Goal: Task Accomplishment & Management: Manage account settings

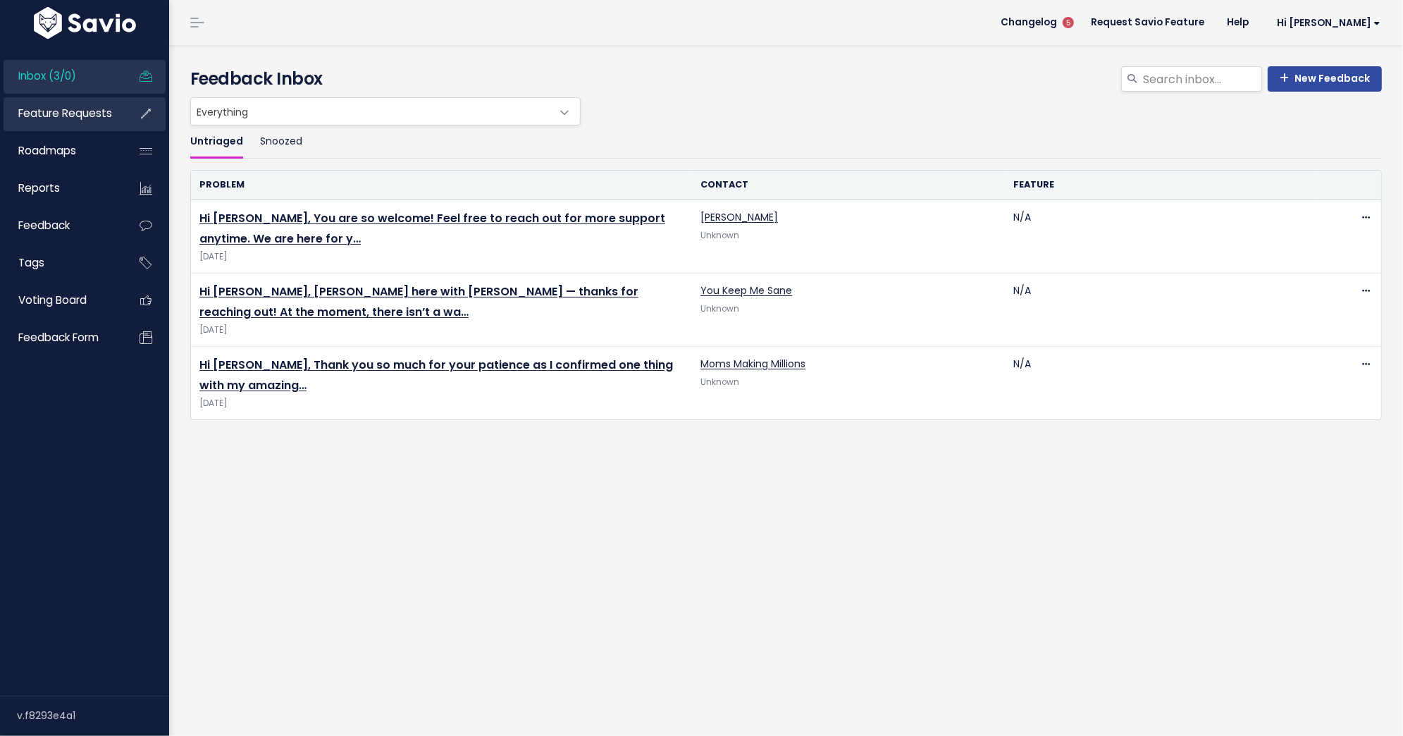
click at [77, 120] on span "Feature Requests" at bounding box center [65, 113] width 94 height 15
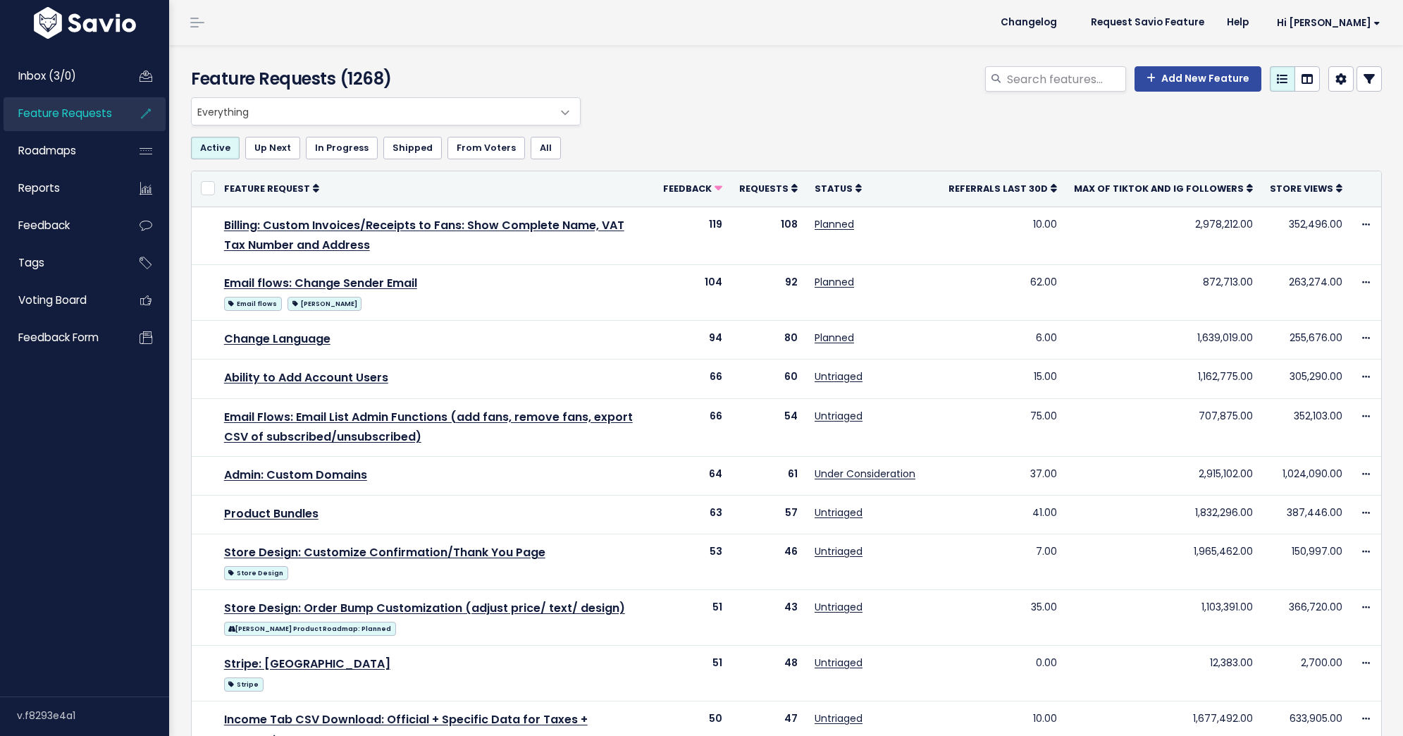
select select
click at [1373, 76] on icon at bounding box center [1369, 78] width 11 height 11
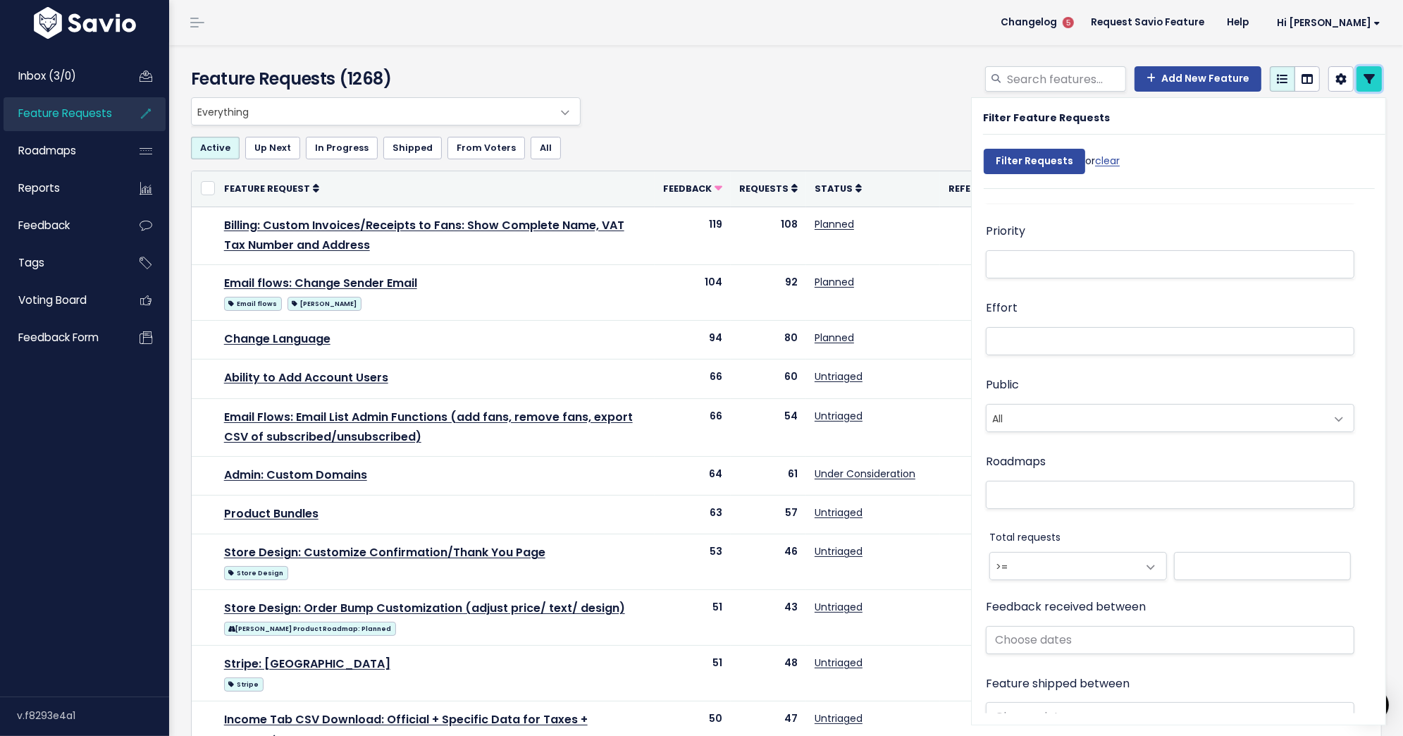
scroll to position [443, 0]
click at [87, 235] on link "Feedback" at bounding box center [60, 225] width 113 height 32
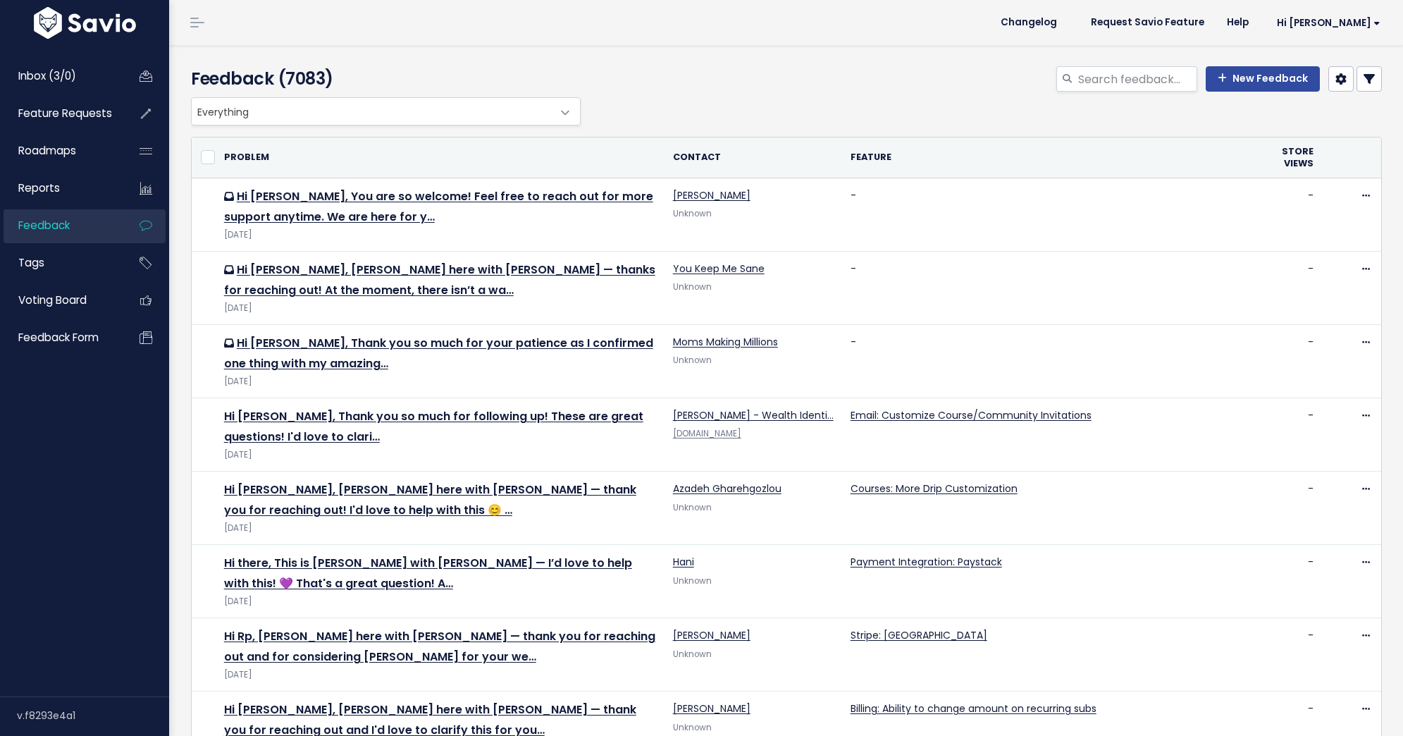
select select
click at [1372, 82] on icon at bounding box center [1369, 78] width 11 height 11
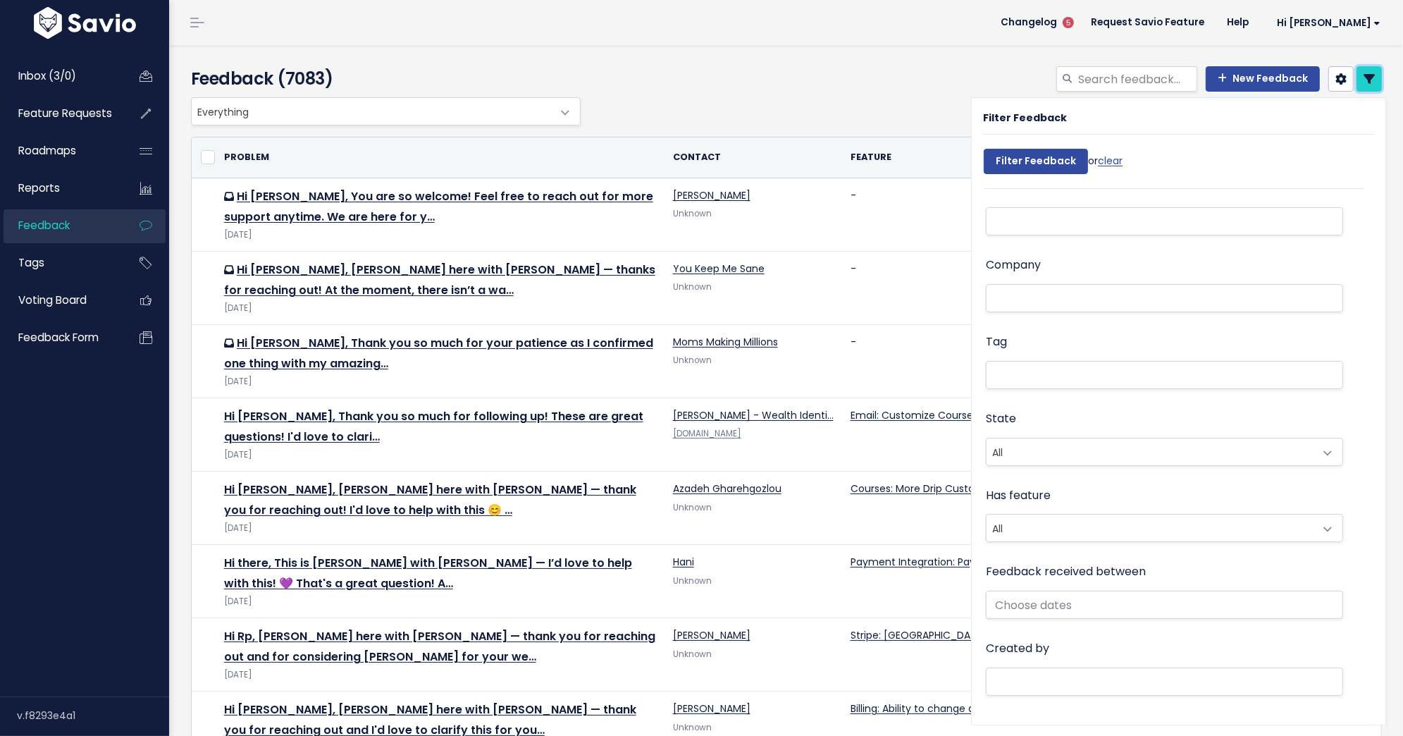
scroll to position [103, 0]
click at [1187, 609] on input "text" at bounding box center [1164, 602] width 357 height 28
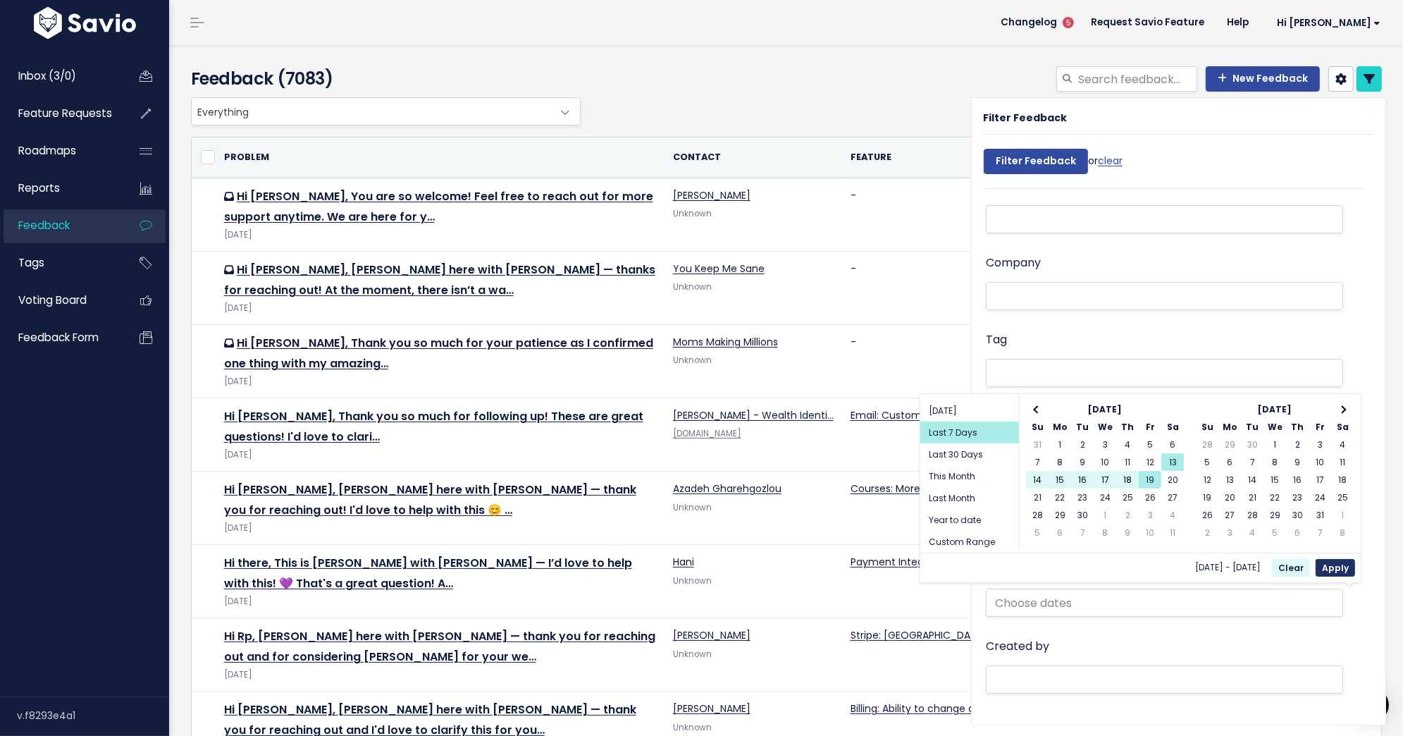
click at [1341, 566] on button "Apply" at bounding box center [1335, 568] width 39 height 18
type input "Sep 13 2025 - Sep 19 2025 (Last 7 Days)"
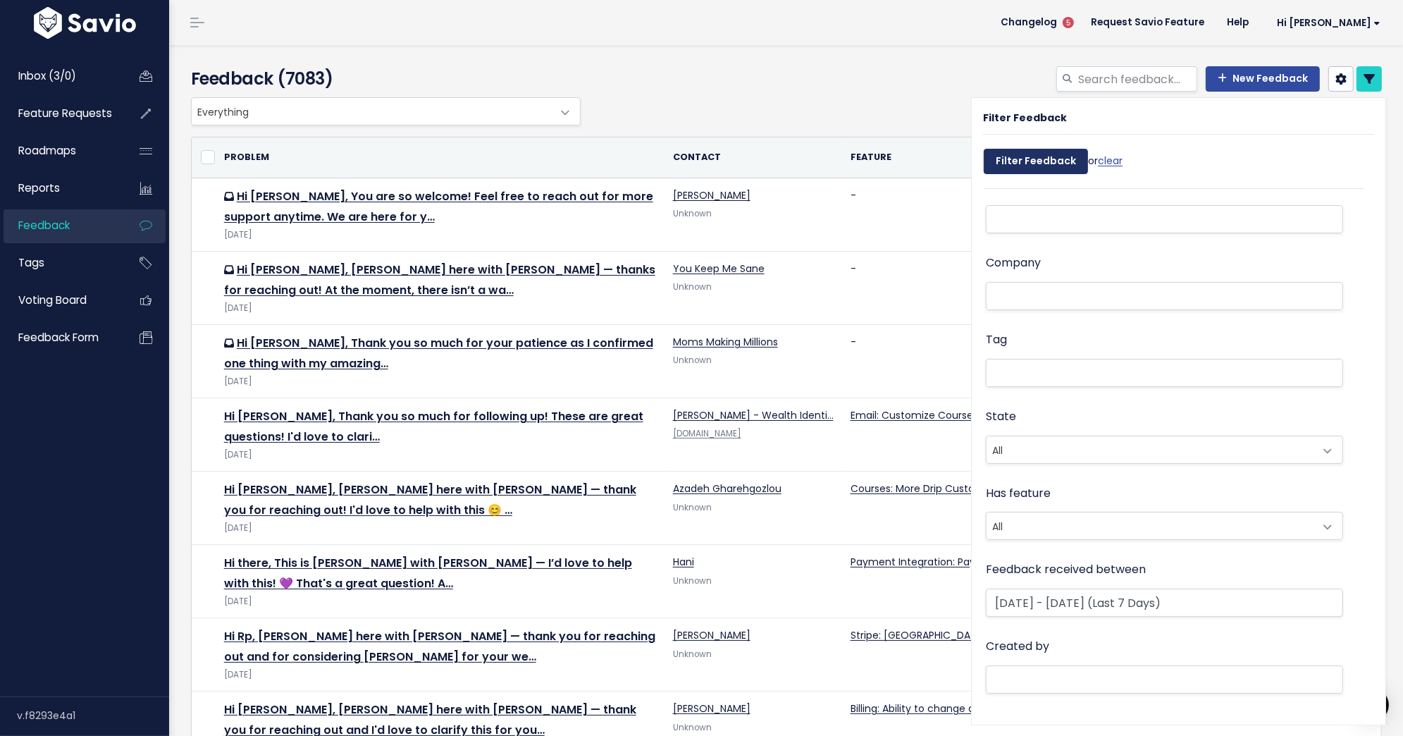
click at [1055, 155] on input "Filter Feedback" at bounding box center [1036, 161] width 104 height 25
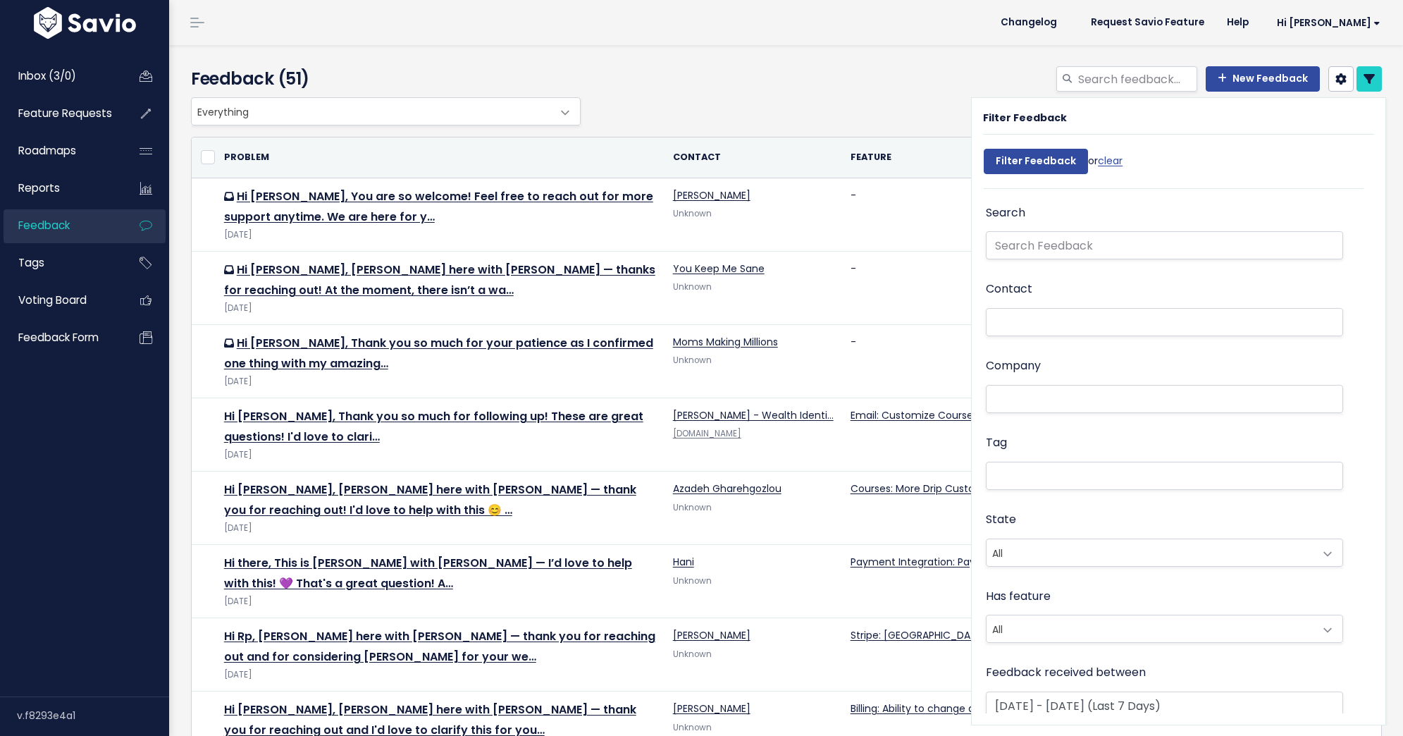
select select
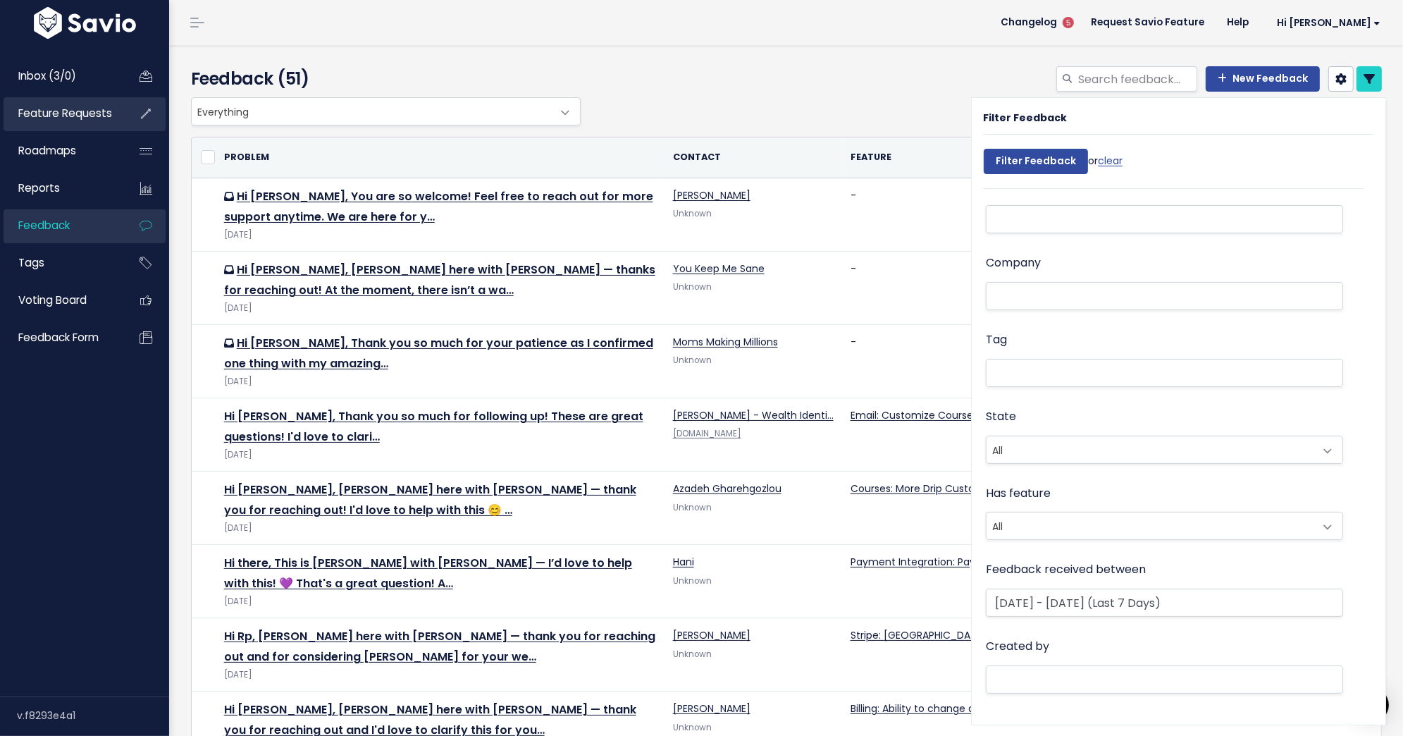
click at [93, 117] on span "Feature Requests" at bounding box center [65, 113] width 94 height 15
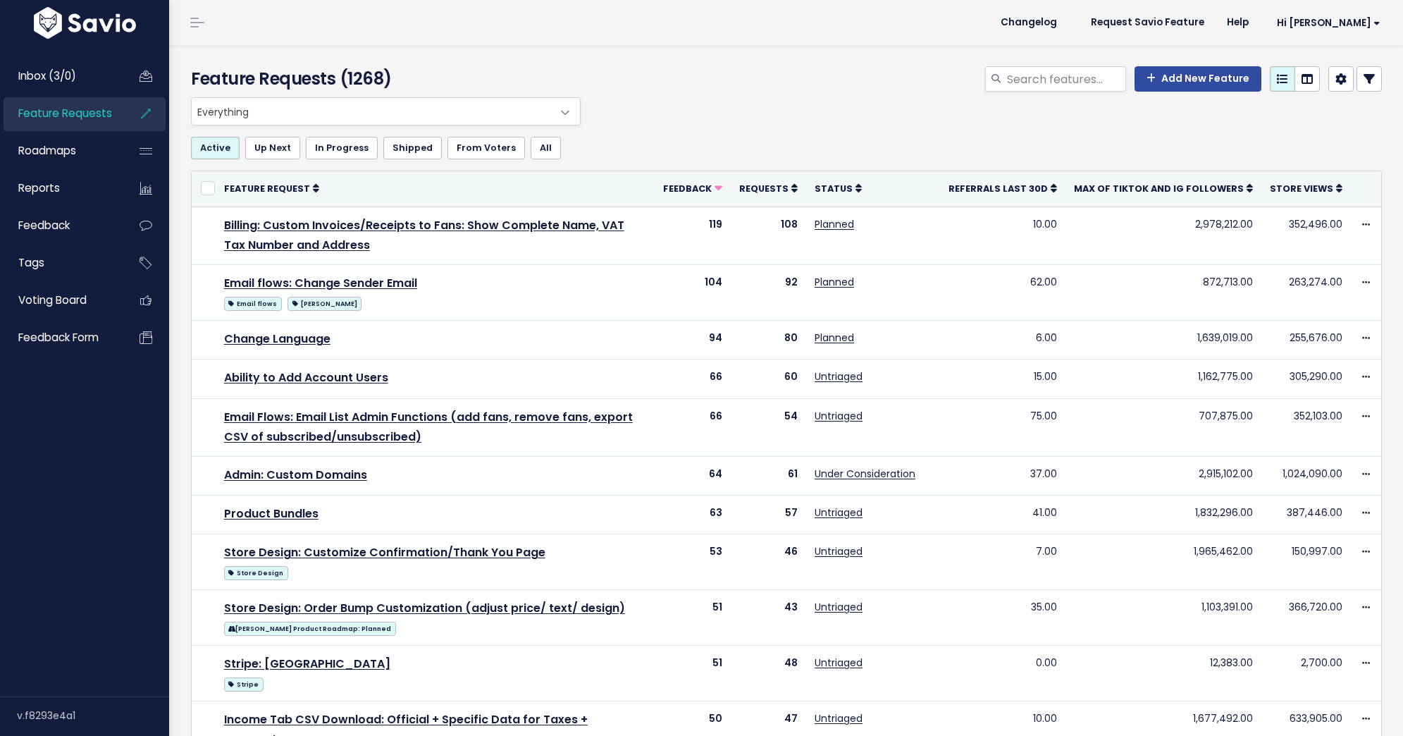
select select
click at [1374, 78] on icon at bounding box center [1369, 78] width 11 height 11
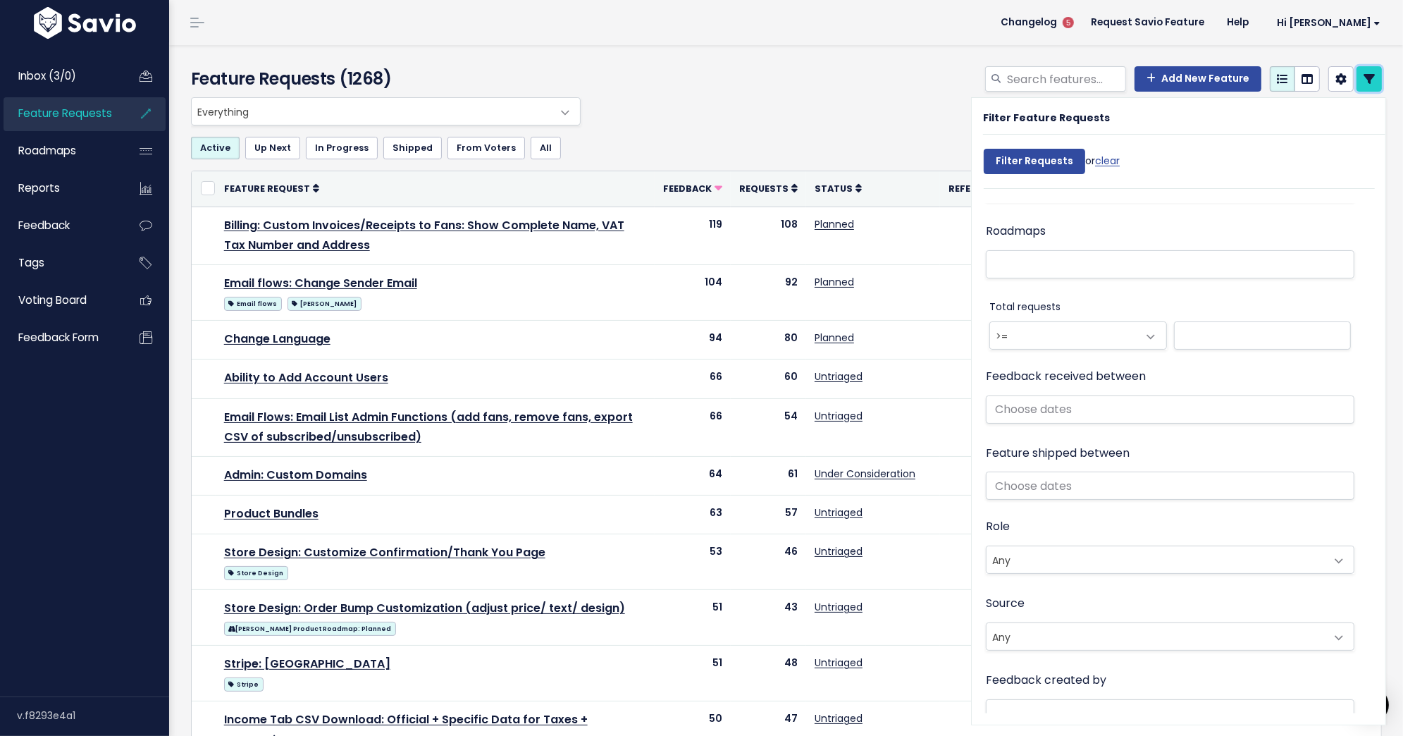
scroll to position [693, 0]
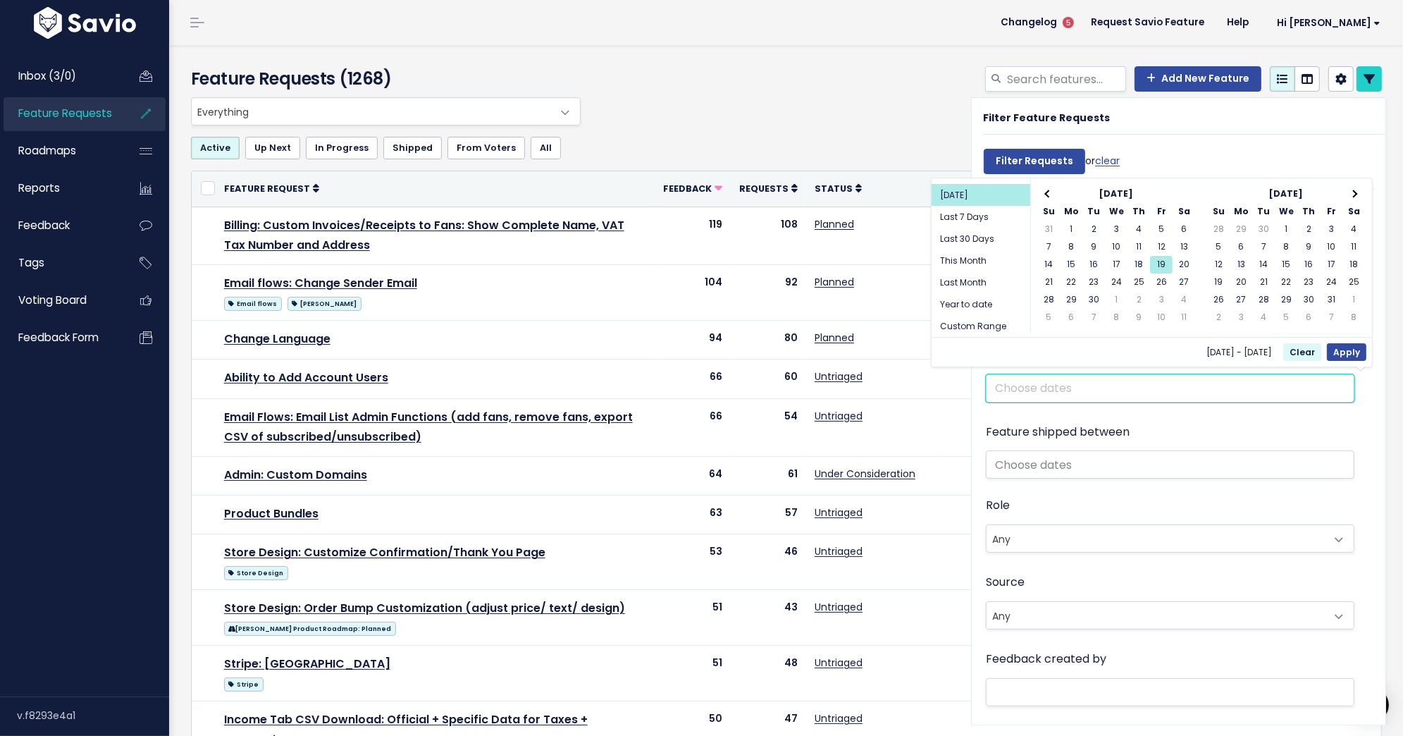
click at [1082, 388] on input "text" at bounding box center [1170, 388] width 369 height 28
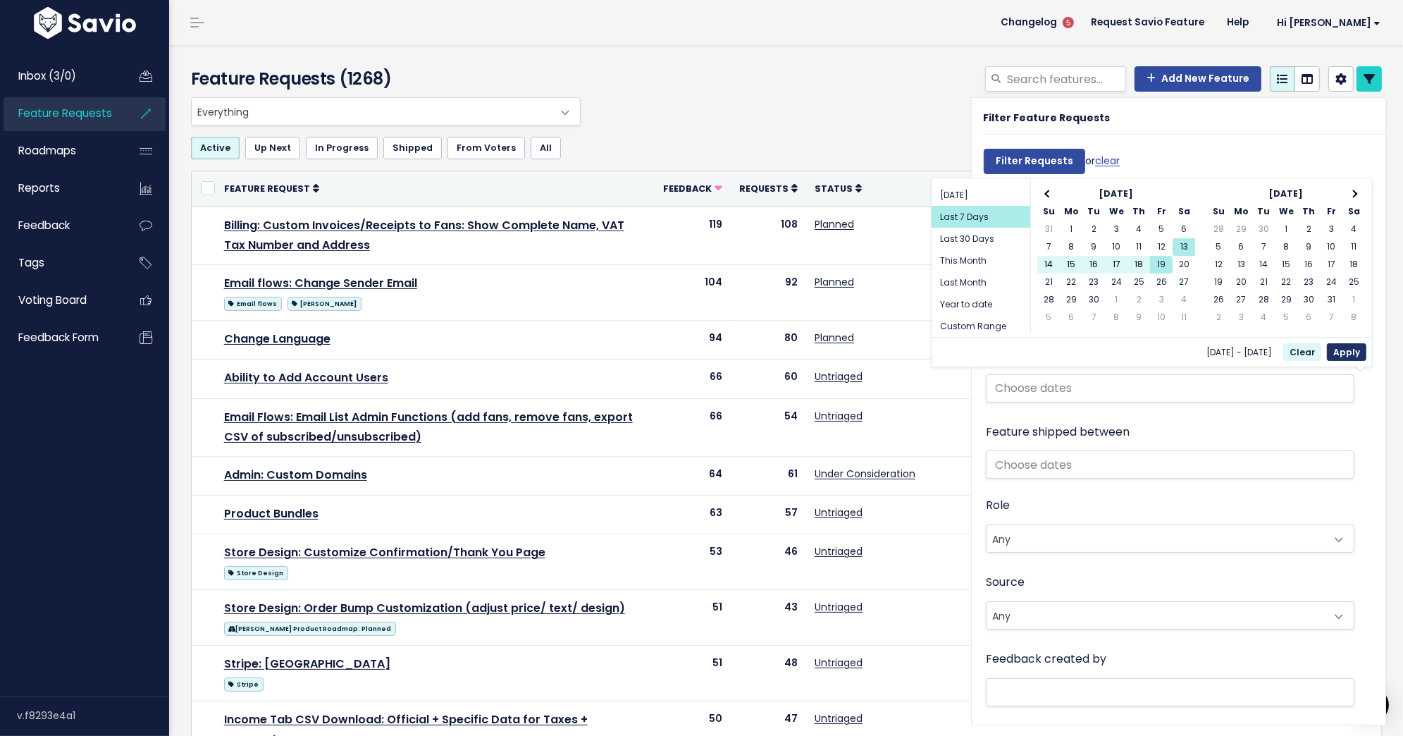
click at [1352, 348] on button "Apply" at bounding box center [1346, 352] width 39 height 18
type input "[DATE] - [DATE] (Last 7 Days)"
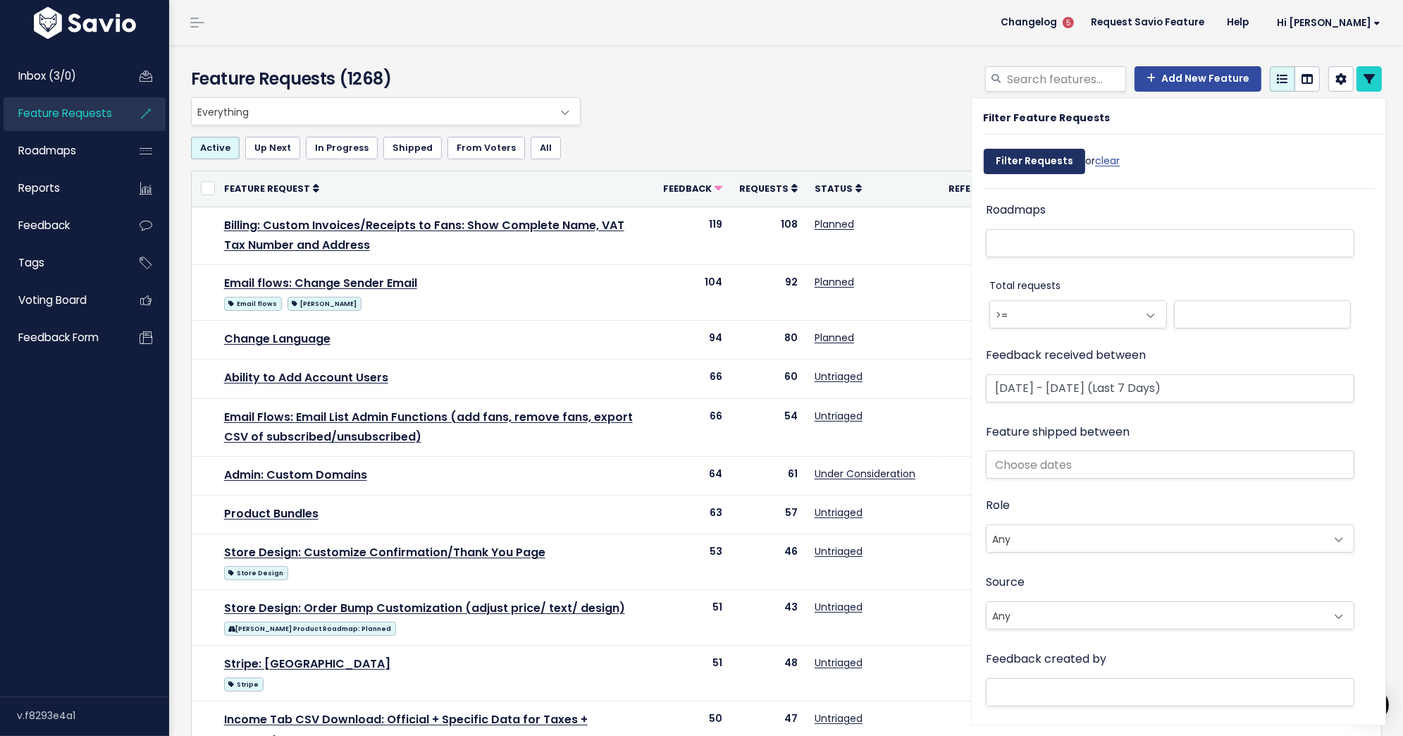
click at [1027, 167] on input "Filter Requests" at bounding box center [1034, 161] width 101 height 25
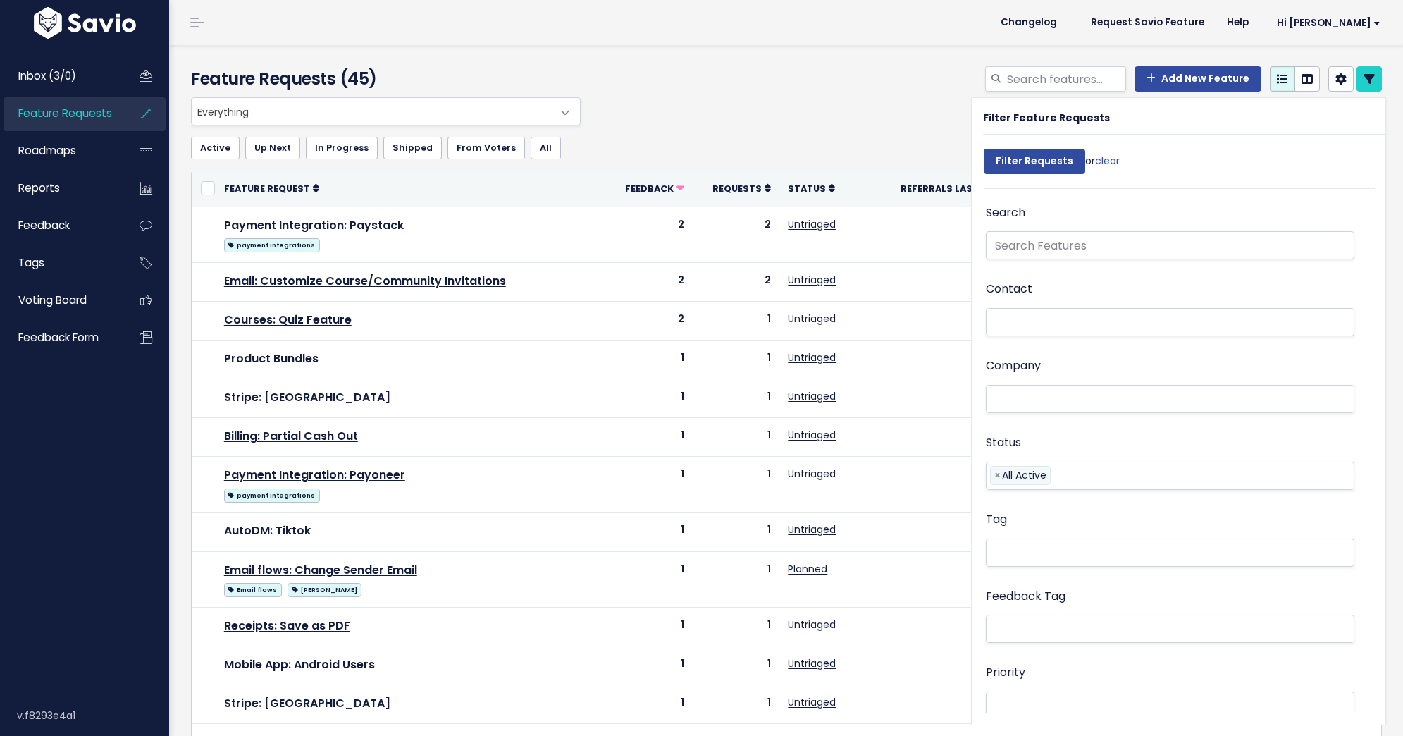
select select
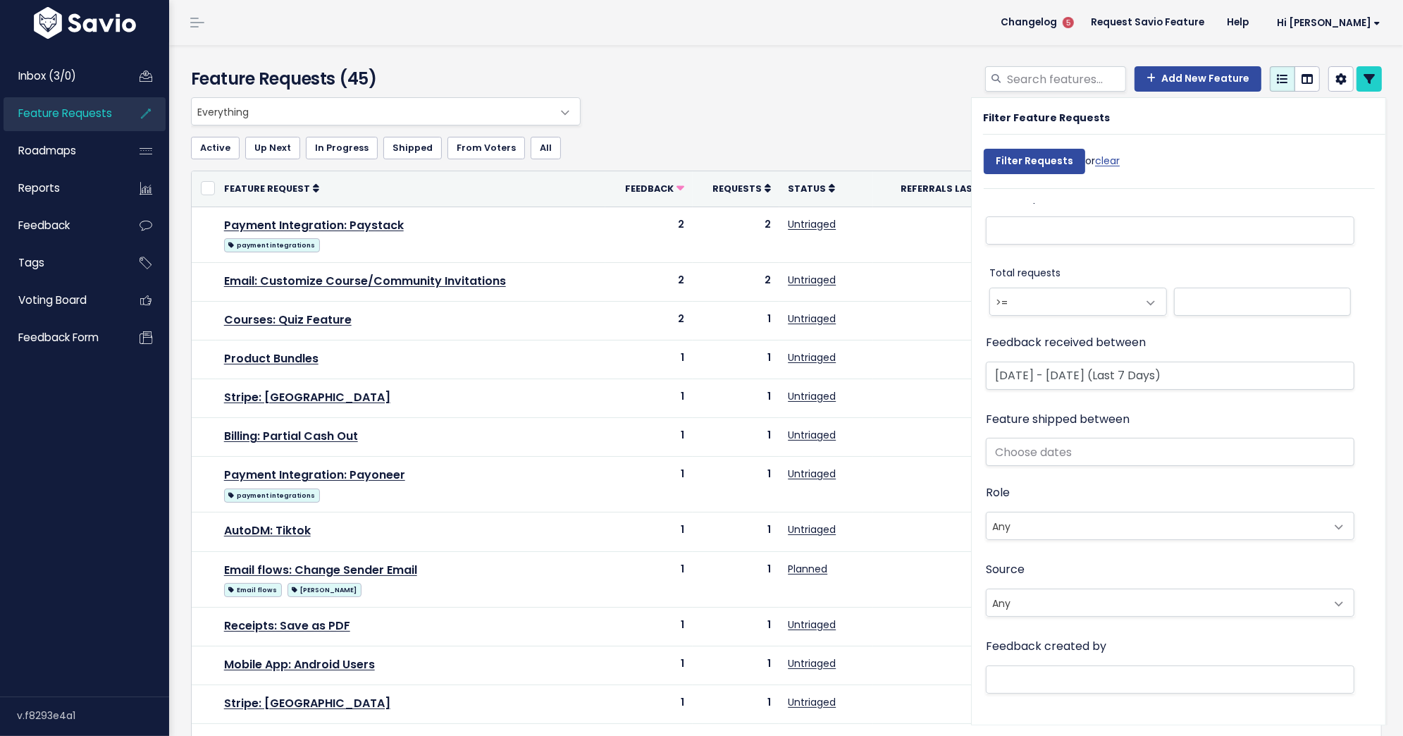
click at [500, 113] on span "Everything" at bounding box center [372, 111] width 360 height 27
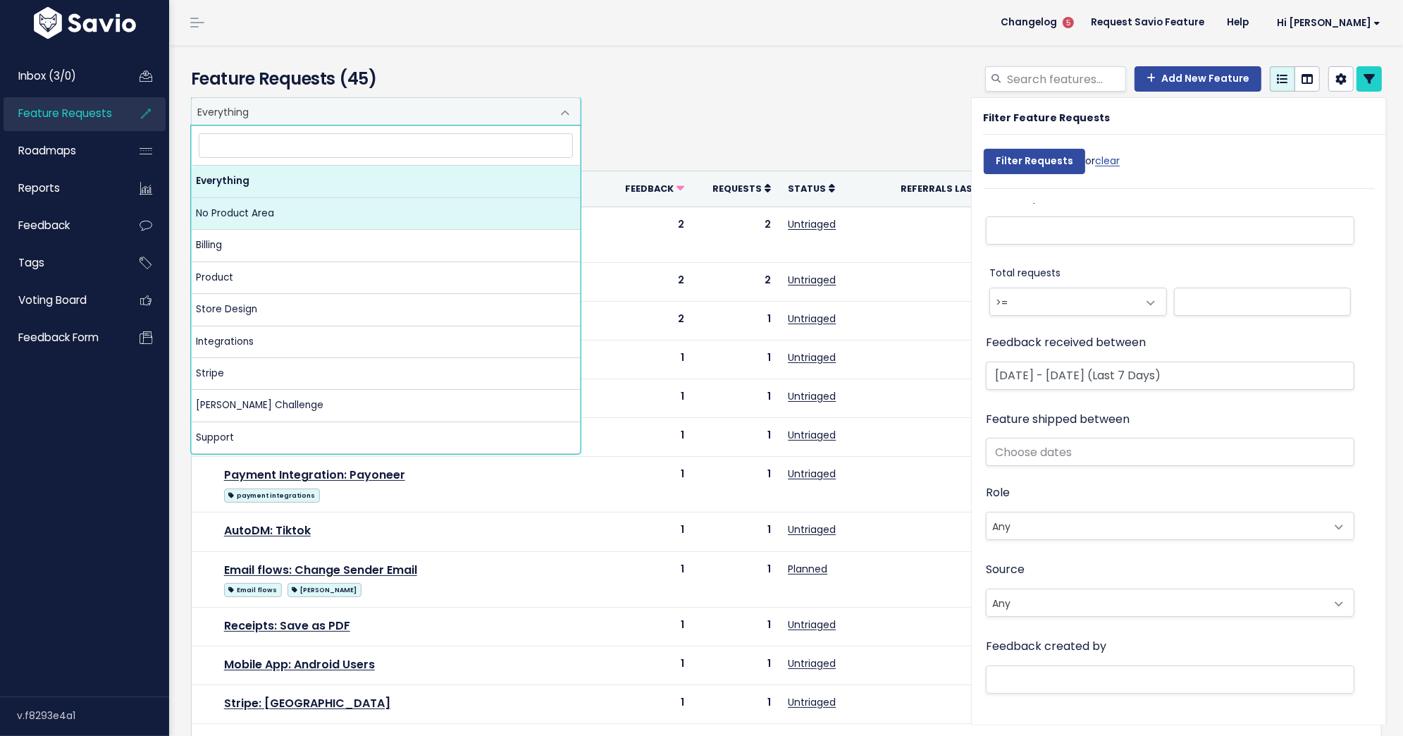
select select "NOT_SET:NOT_SET"
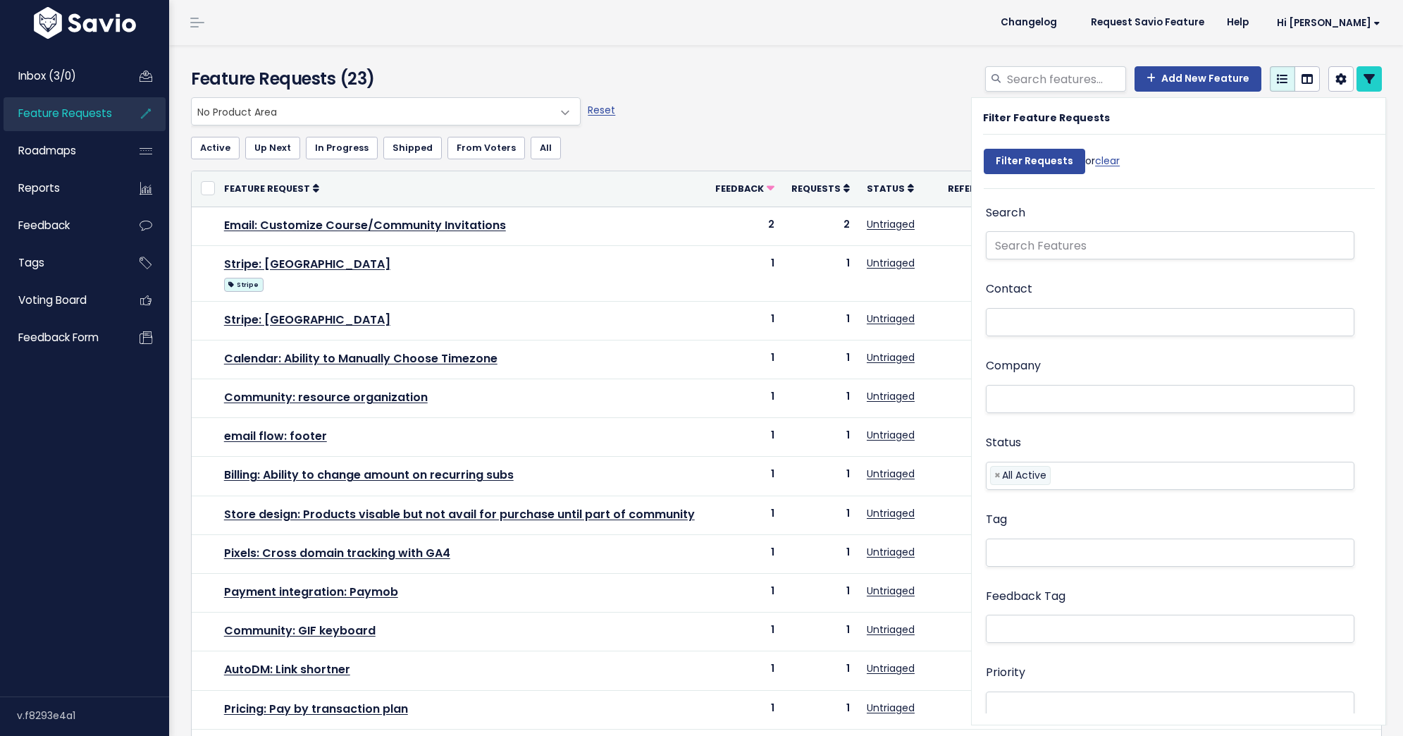
select select
click at [703, 138] on ul "Active Up Next In Progress Shipped From Voters All" at bounding box center [786, 148] width 1191 height 23
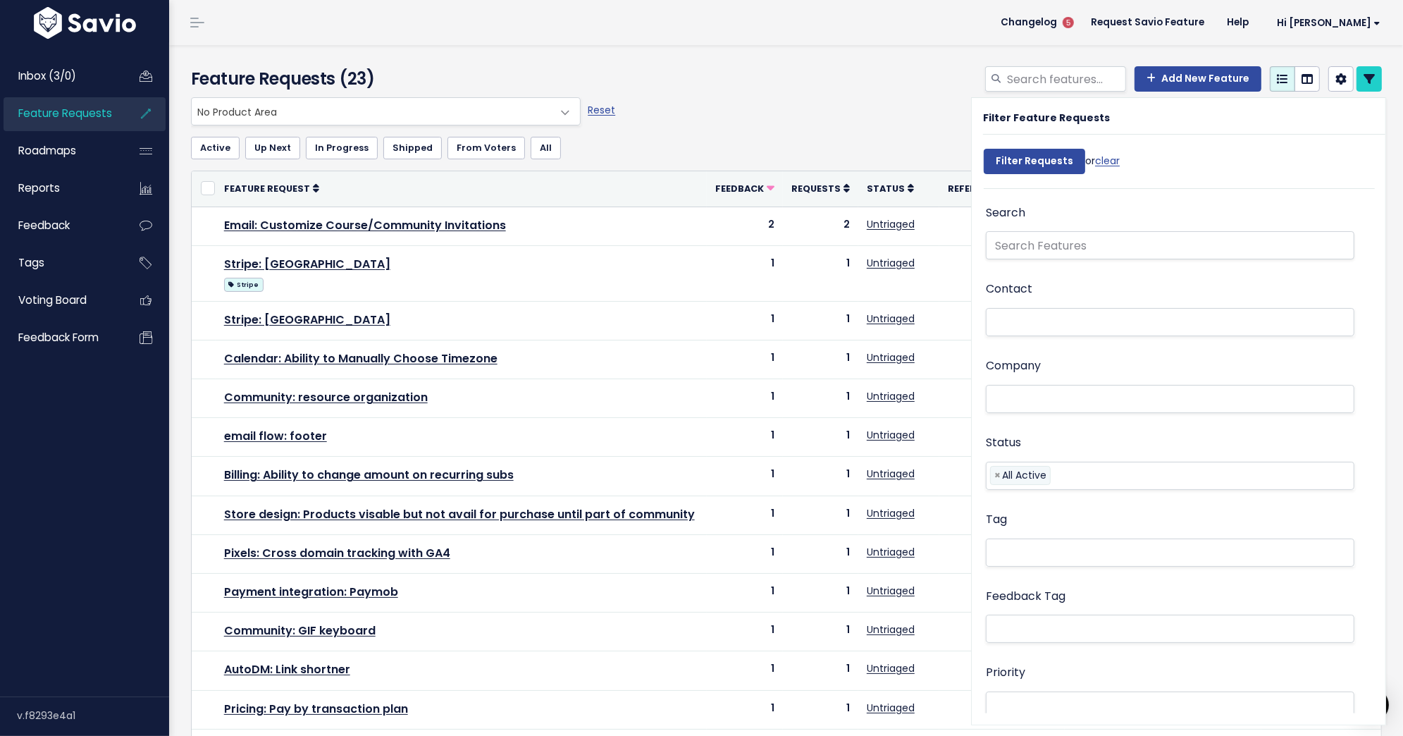
click at [1374, 55] on div "Feature Requests (23) Add New Feature" at bounding box center [784, 71] width 1230 height 52
click at [1374, 75] on icon at bounding box center [1369, 78] width 11 height 11
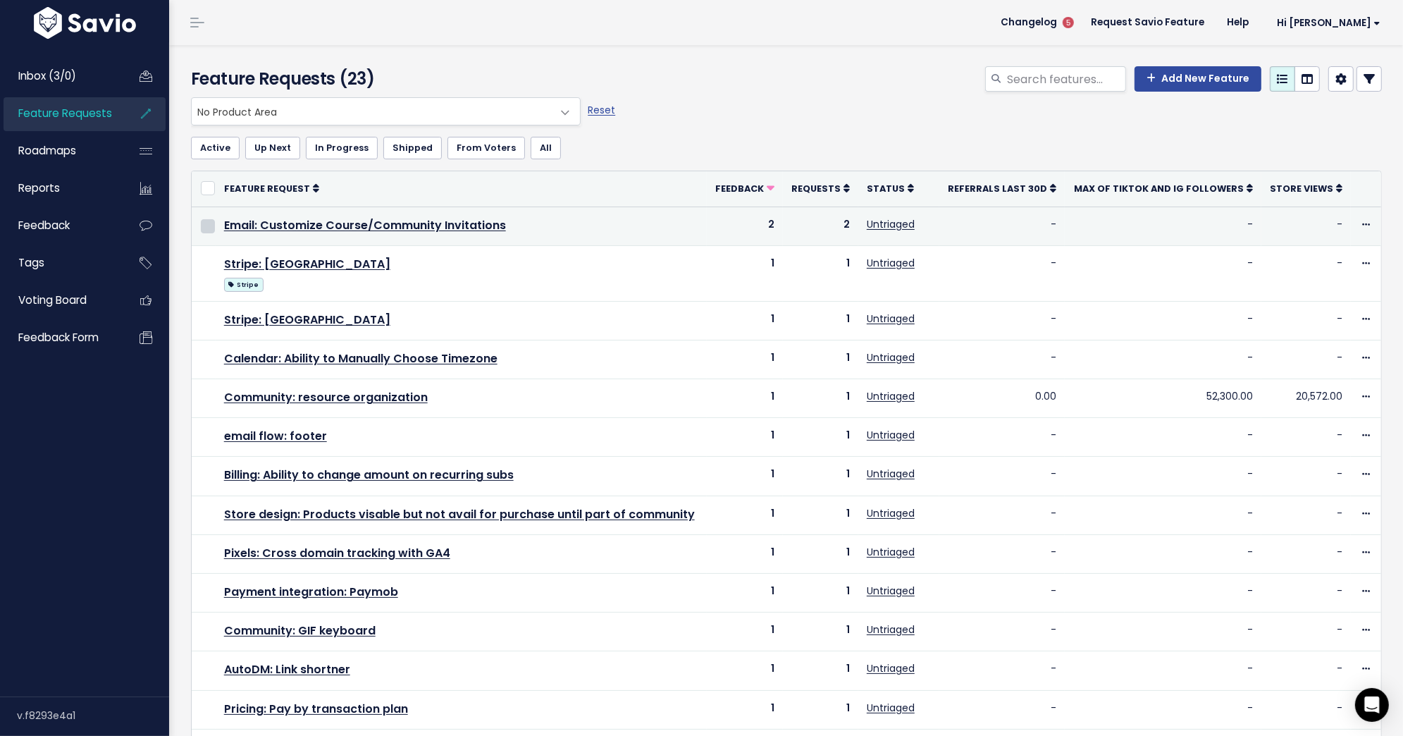
click at [205, 228] on input "checkbox" at bounding box center [208, 226] width 14 height 14
checkbox input "true"
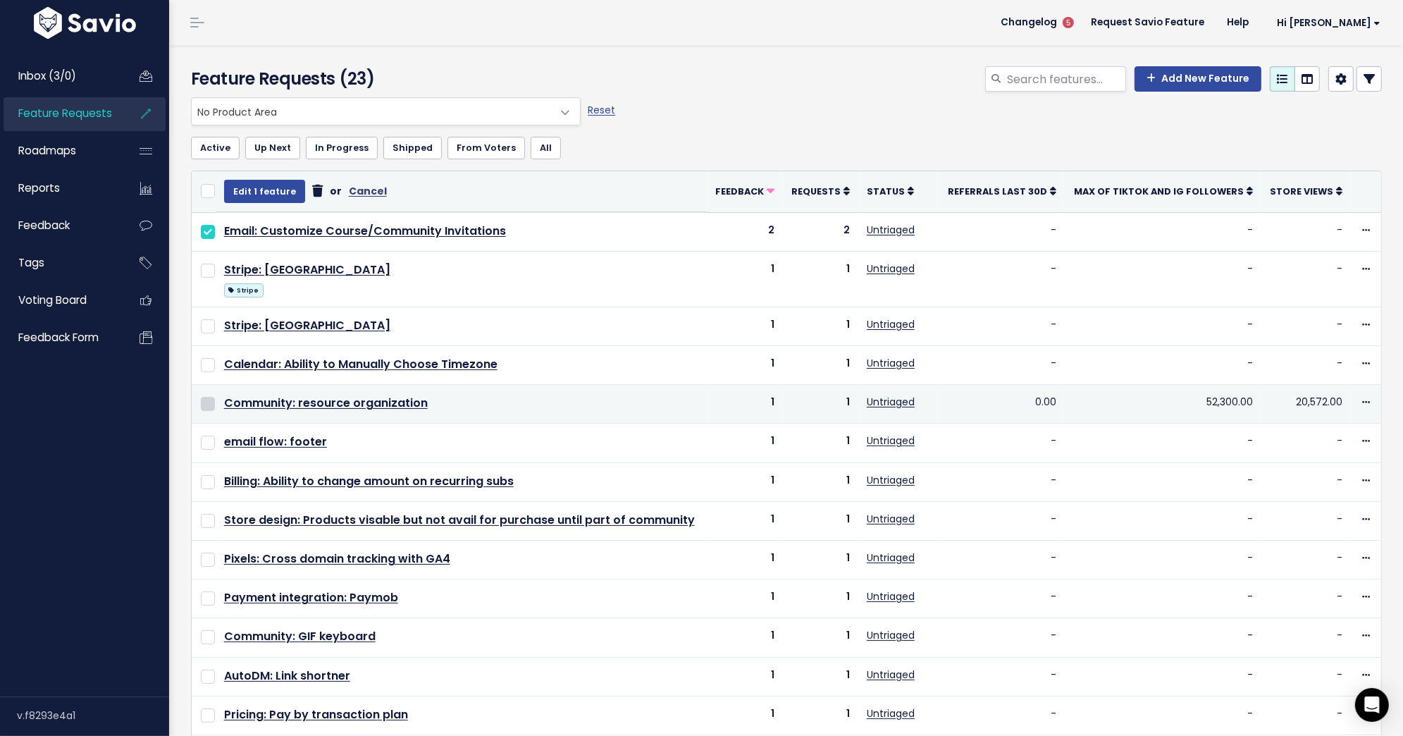
click at [207, 400] on input "checkbox" at bounding box center [208, 404] width 14 height 14
checkbox input "true"
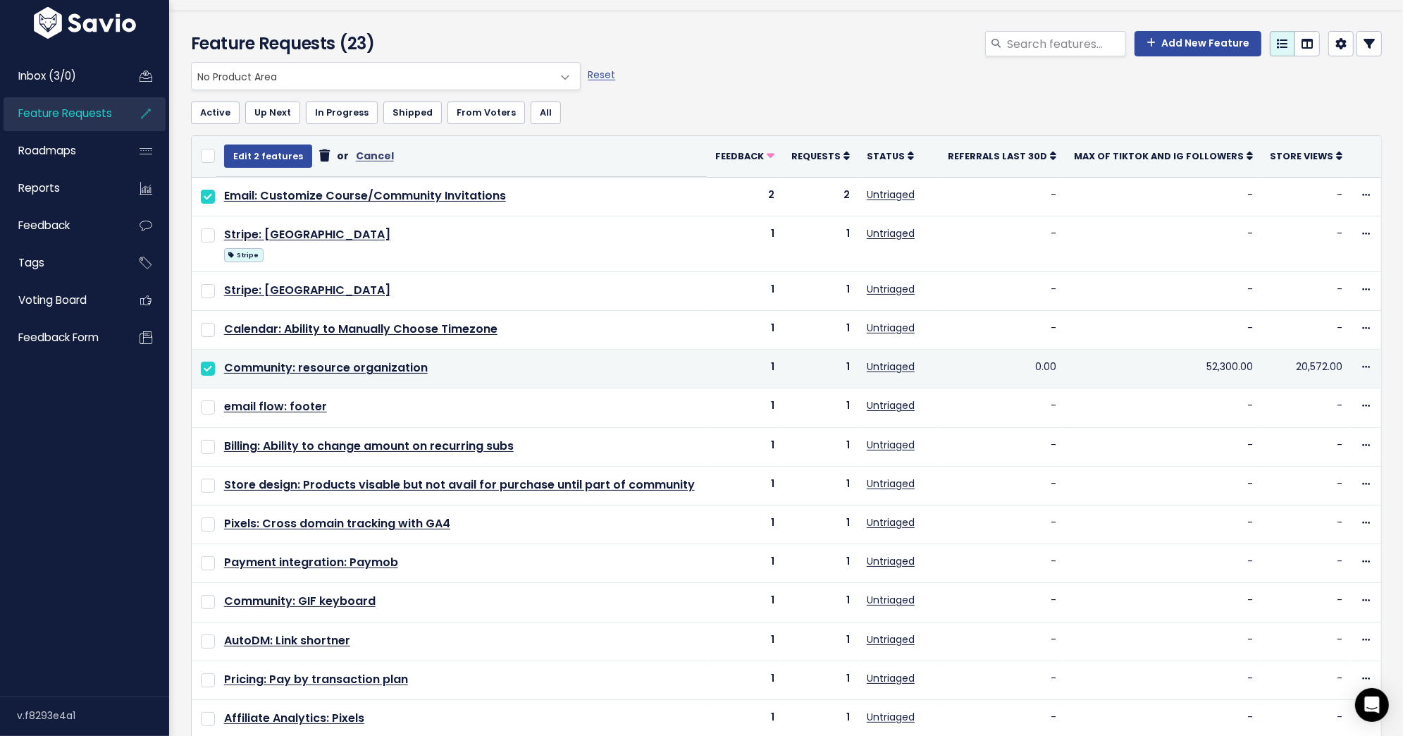
scroll to position [34, 0]
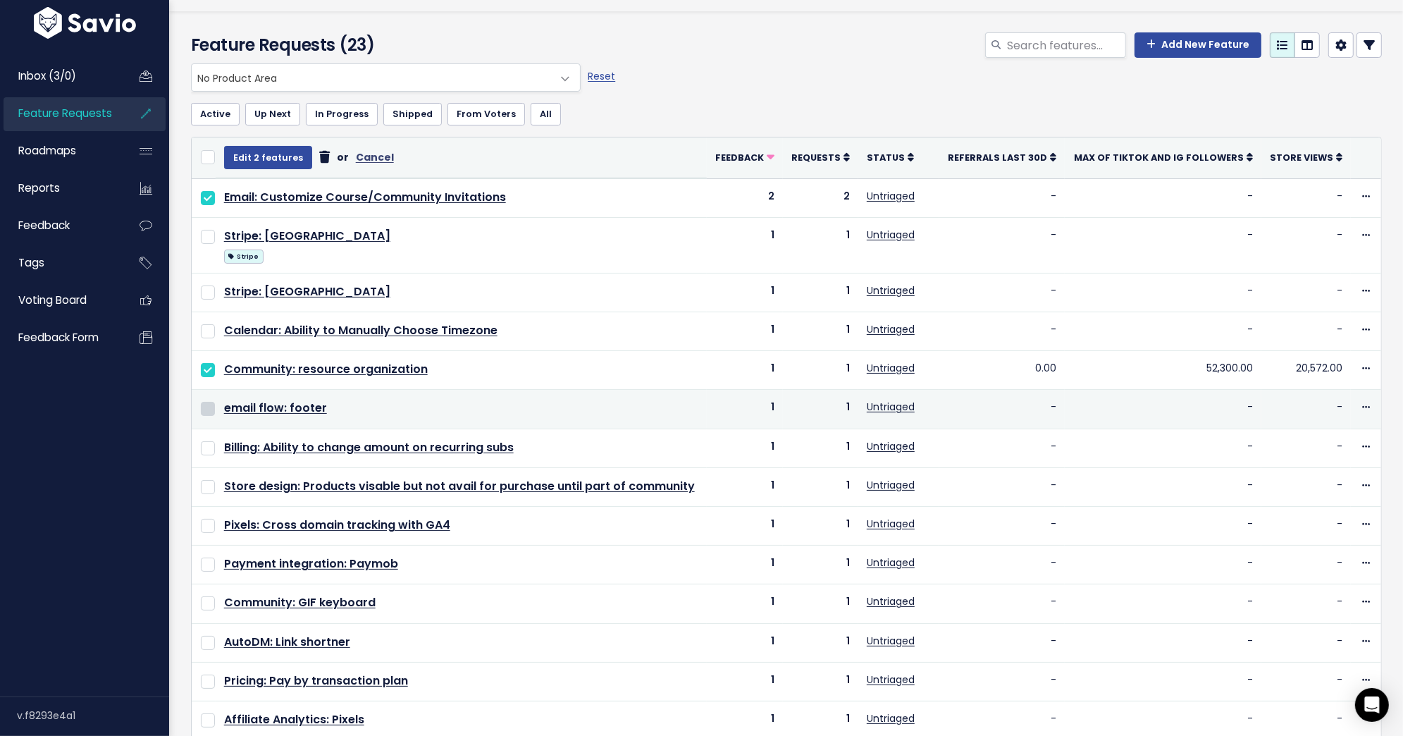
click at [208, 405] on input "checkbox" at bounding box center [208, 409] width 14 height 14
checkbox input "true"
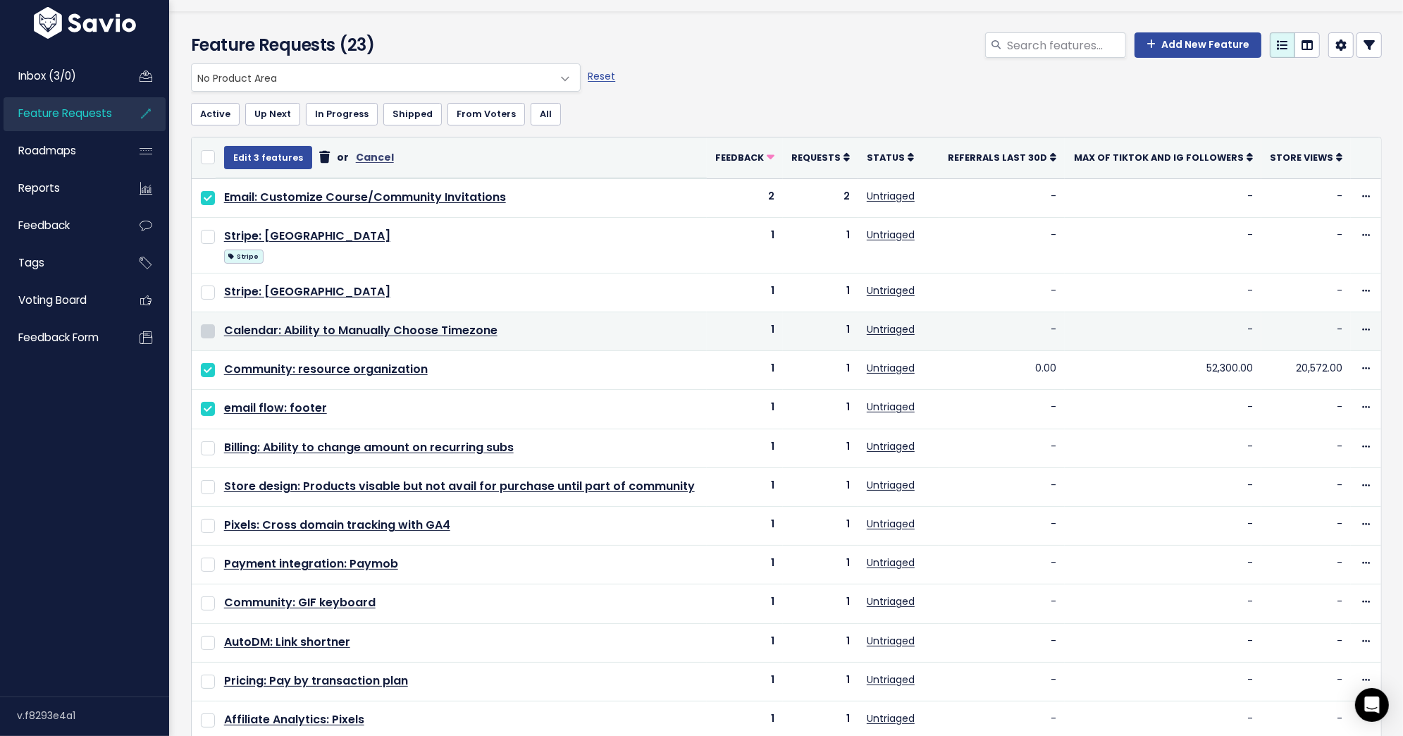
click at [208, 327] on input "checkbox" at bounding box center [208, 331] width 14 height 14
checkbox input "true"
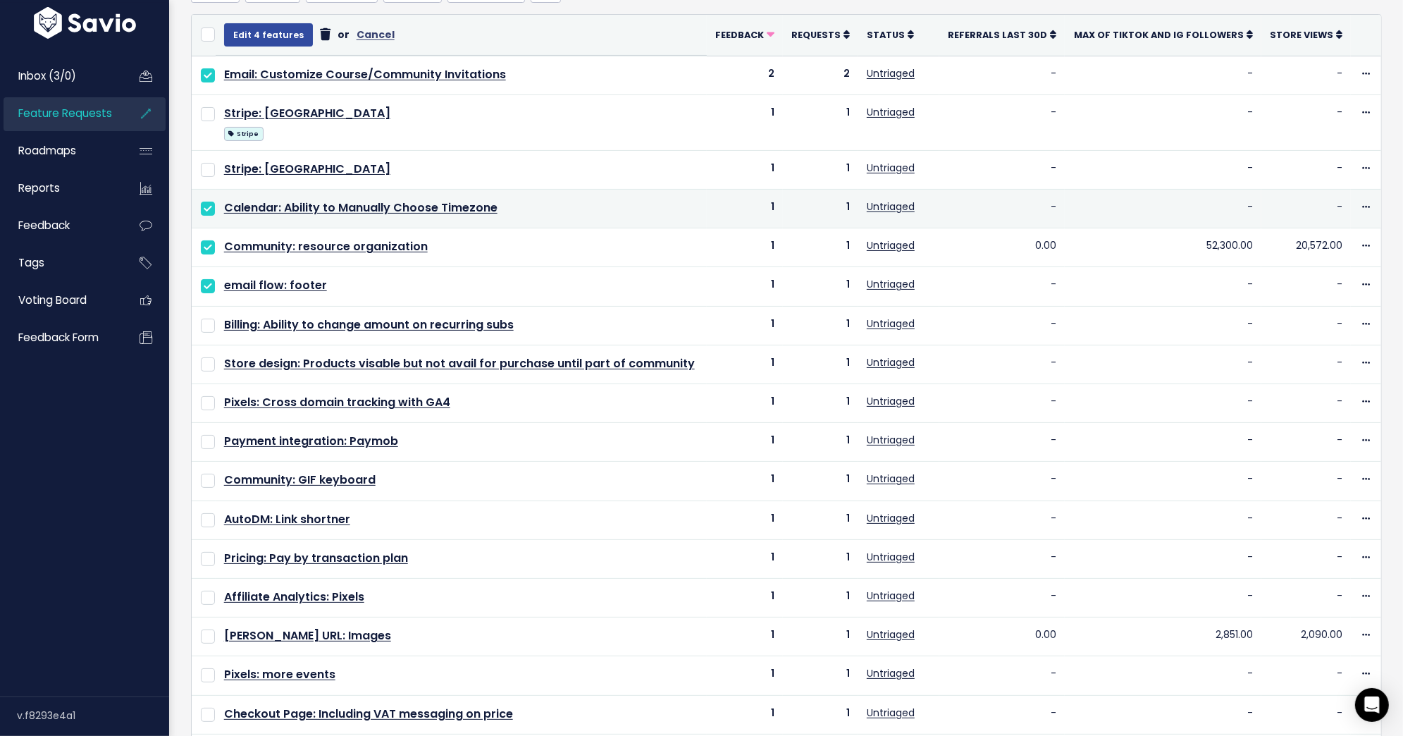
scroll to position [164, 0]
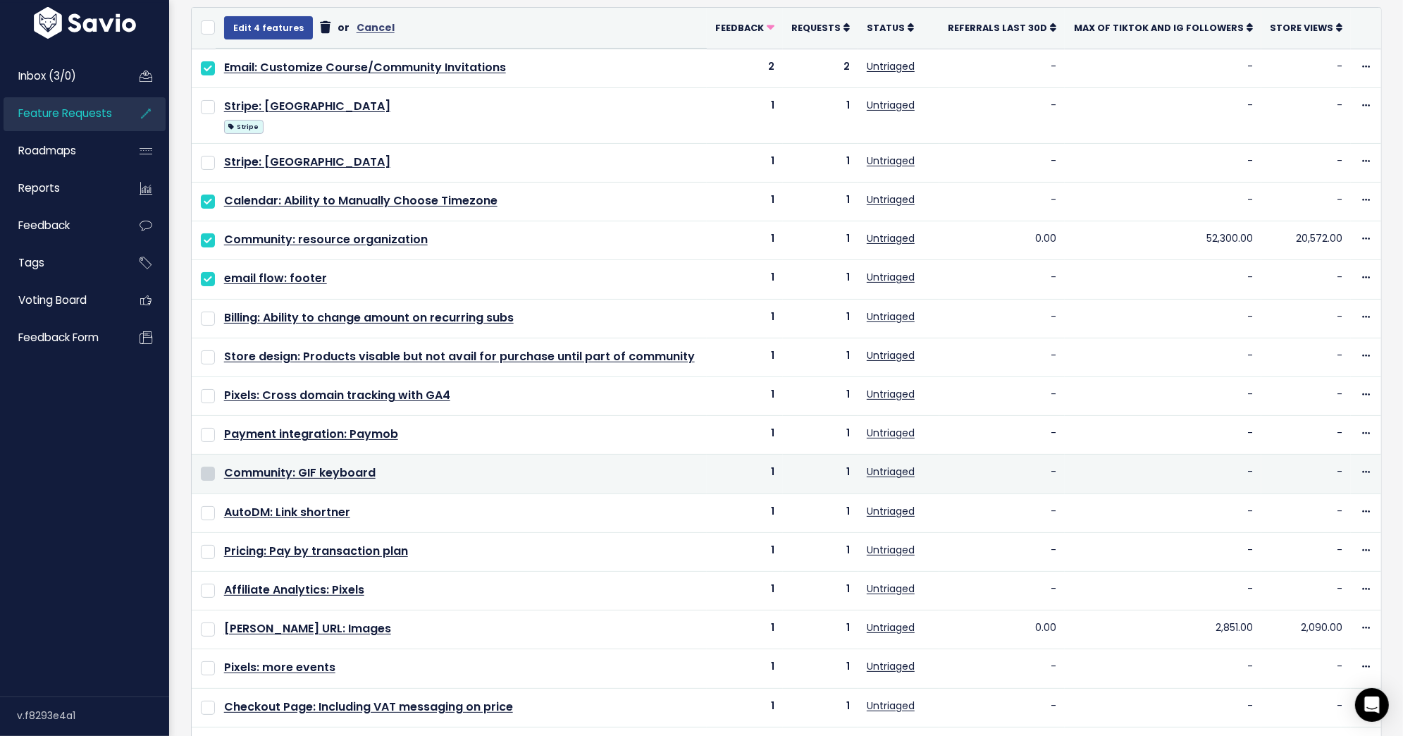
click at [210, 467] on input "checkbox" at bounding box center [208, 474] width 14 height 14
checkbox input "true"
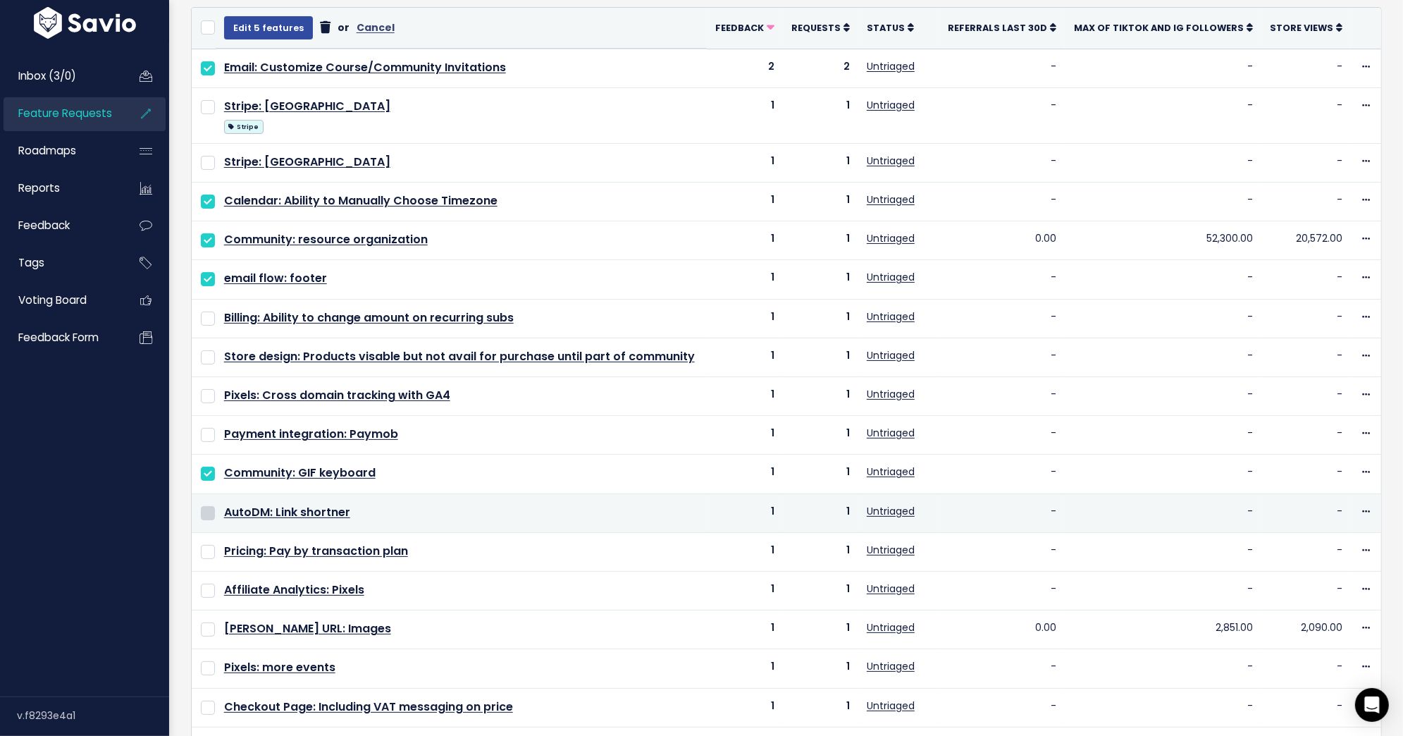
click at [207, 506] on input "checkbox" at bounding box center [208, 513] width 14 height 14
checkbox input "true"
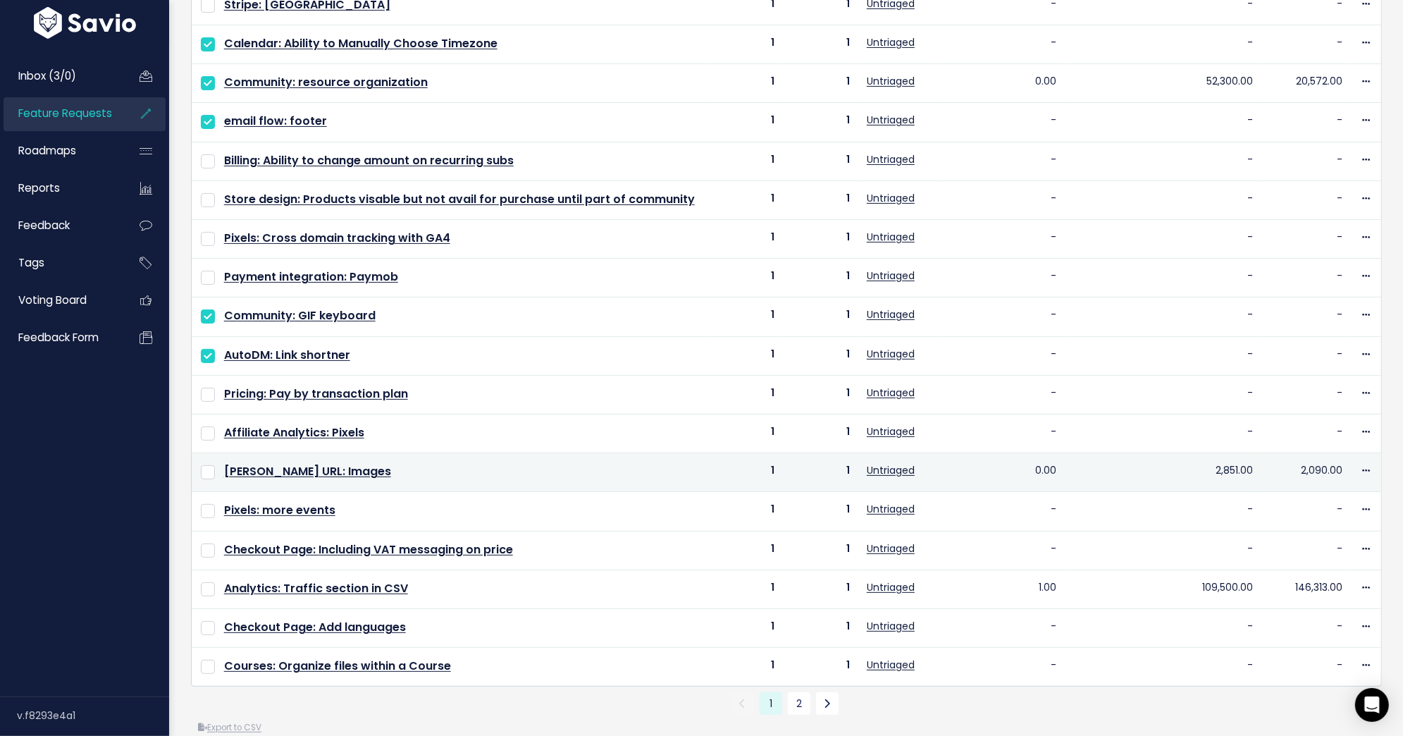
scroll to position [329, 0]
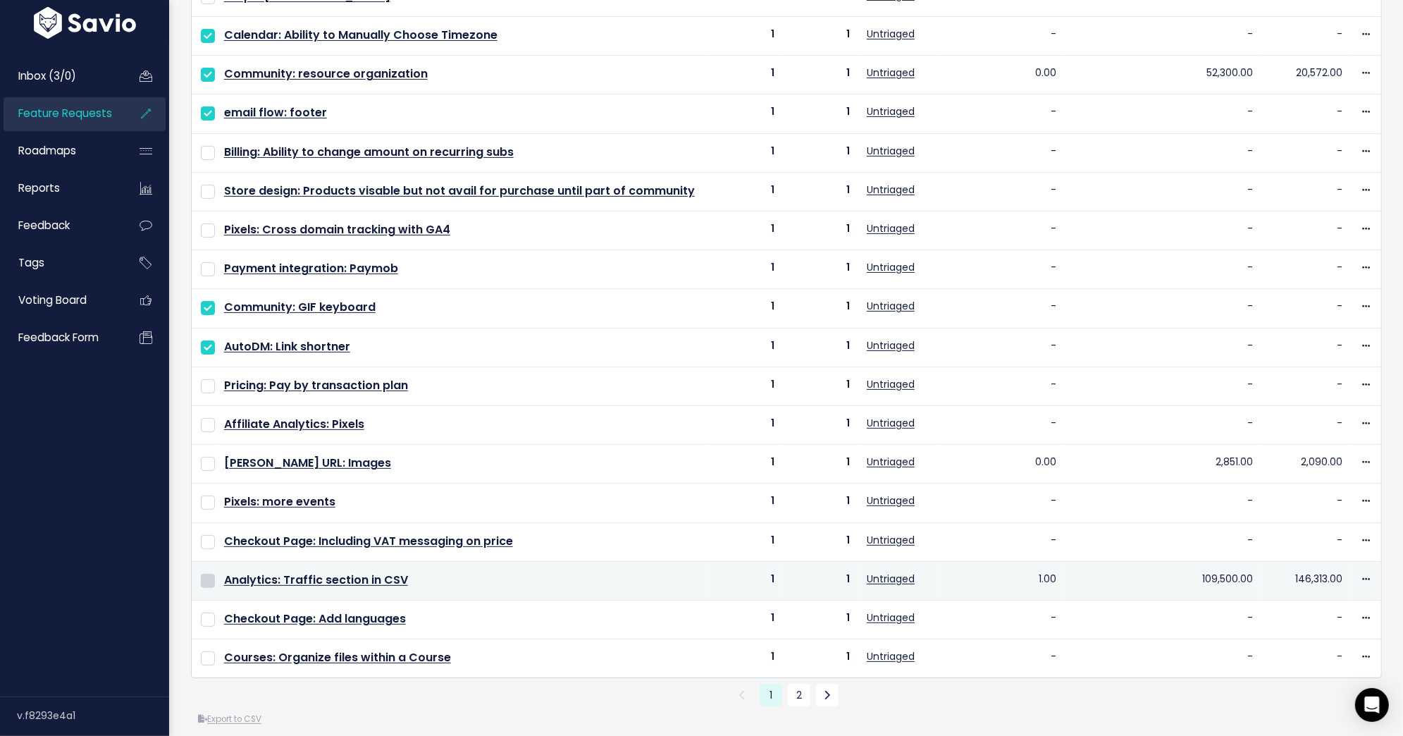
click at [207, 574] on input "checkbox" at bounding box center [208, 581] width 14 height 14
checkbox input "true"
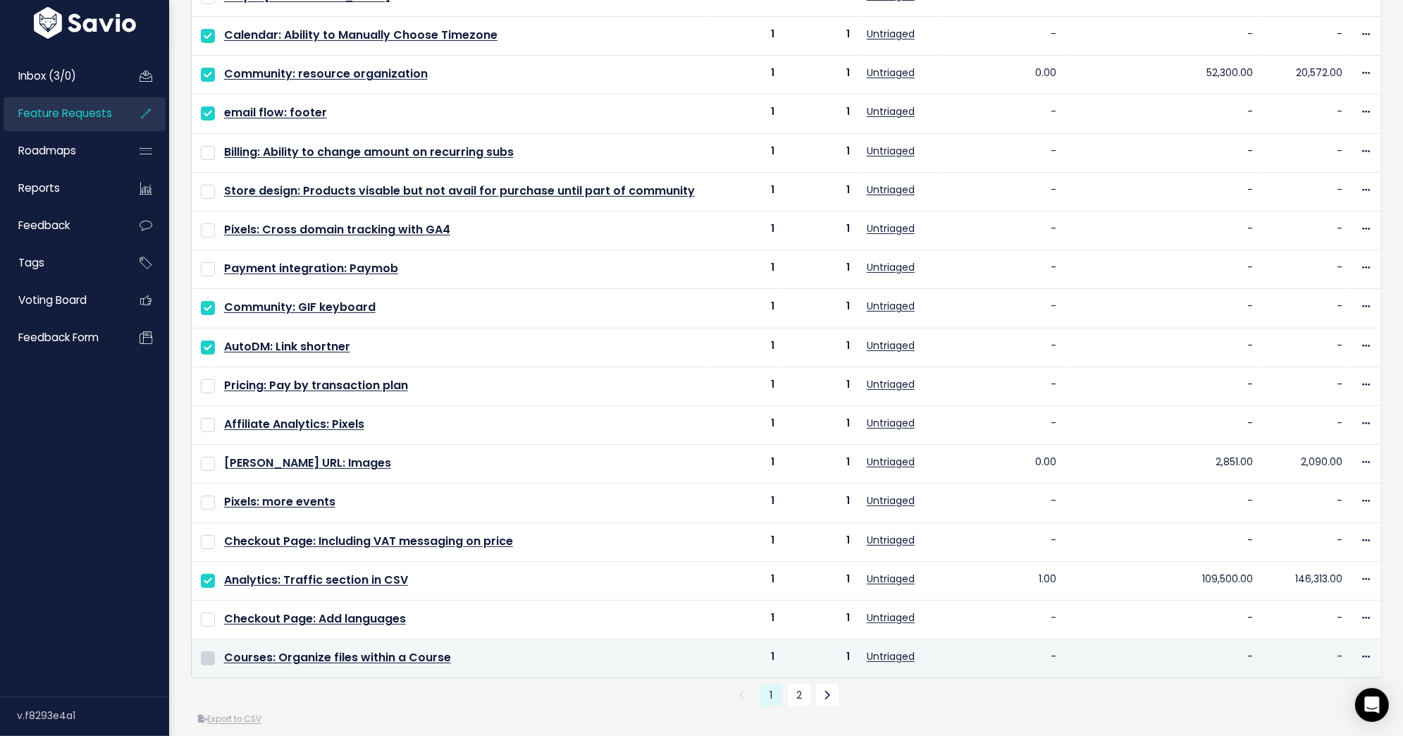
click at [208, 651] on input "checkbox" at bounding box center [208, 658] width 14 height 14
checkbox input "true"
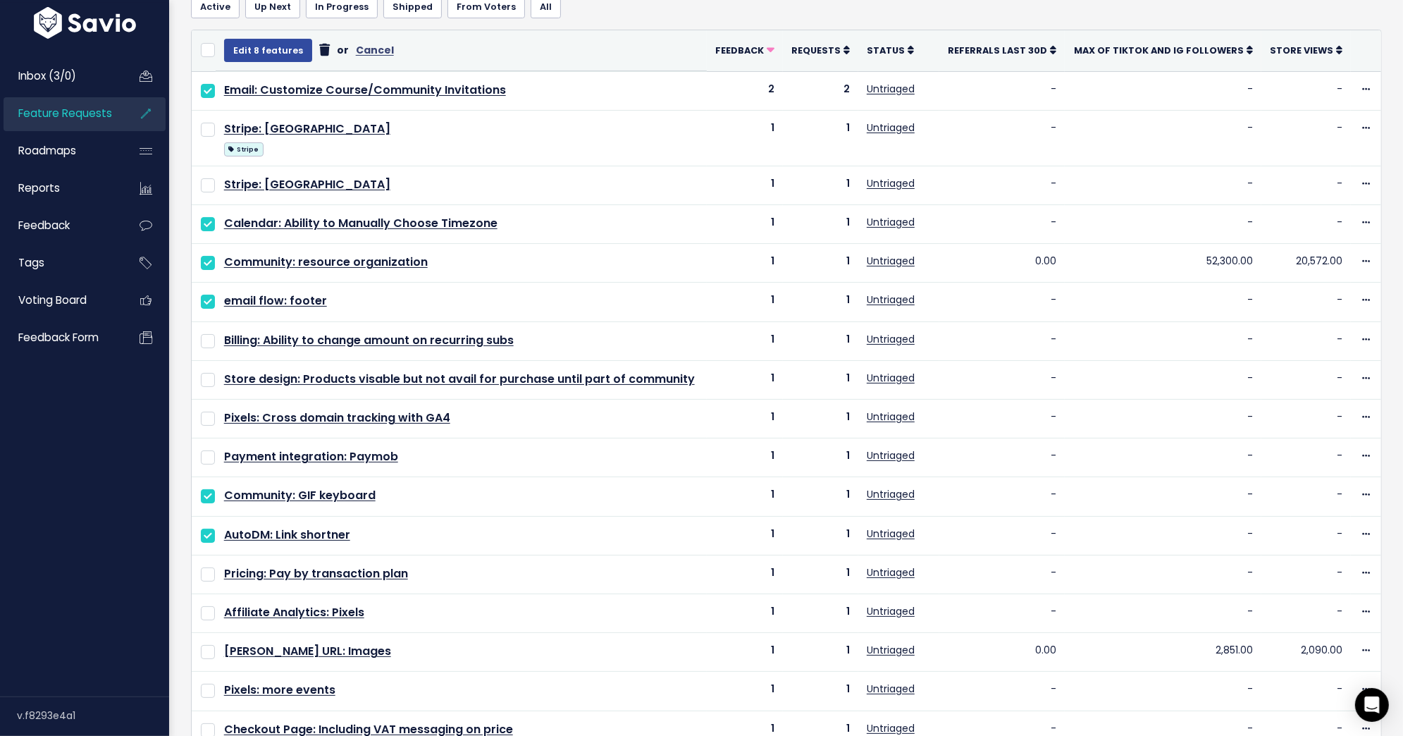
scroll to position [0, 0]
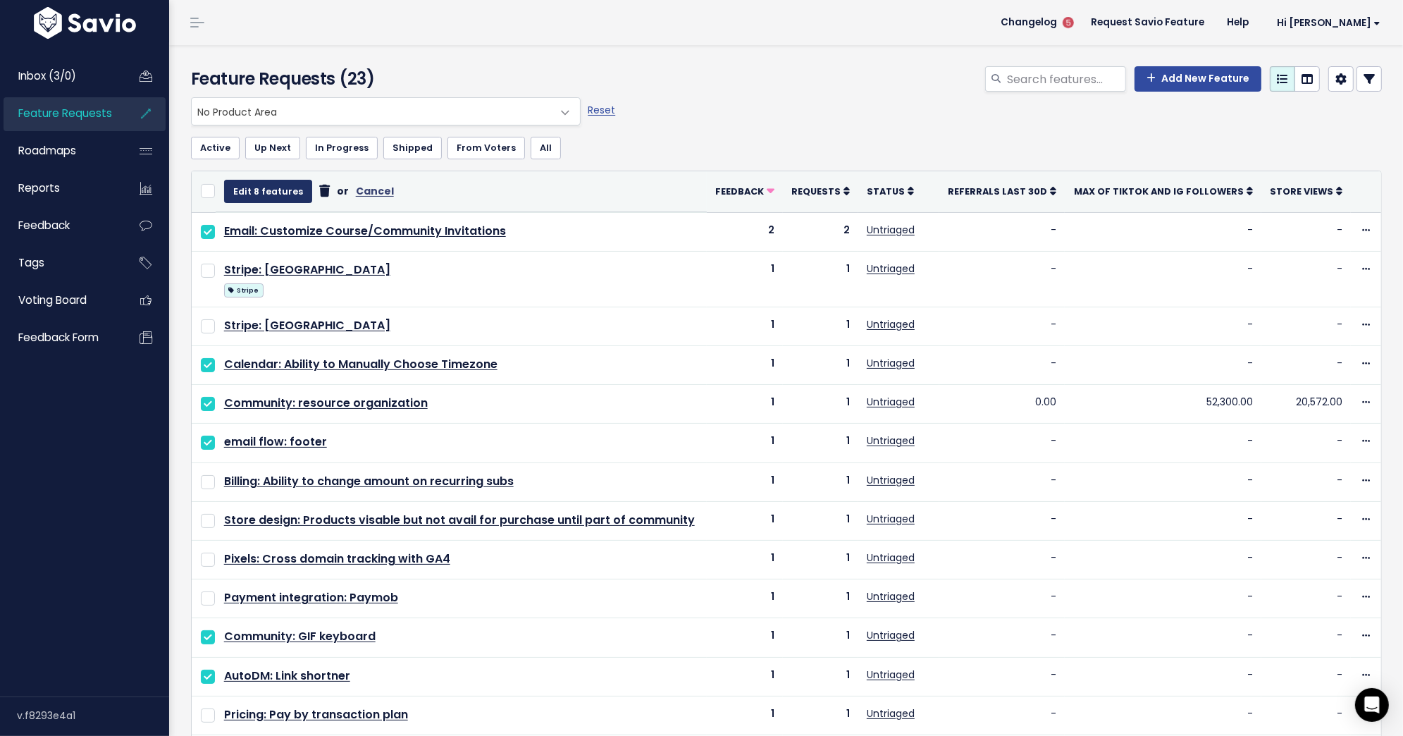
click at [257, 188] on button "Edit 8 features" at bounding box center [268, 191] width 88 height 23
select select
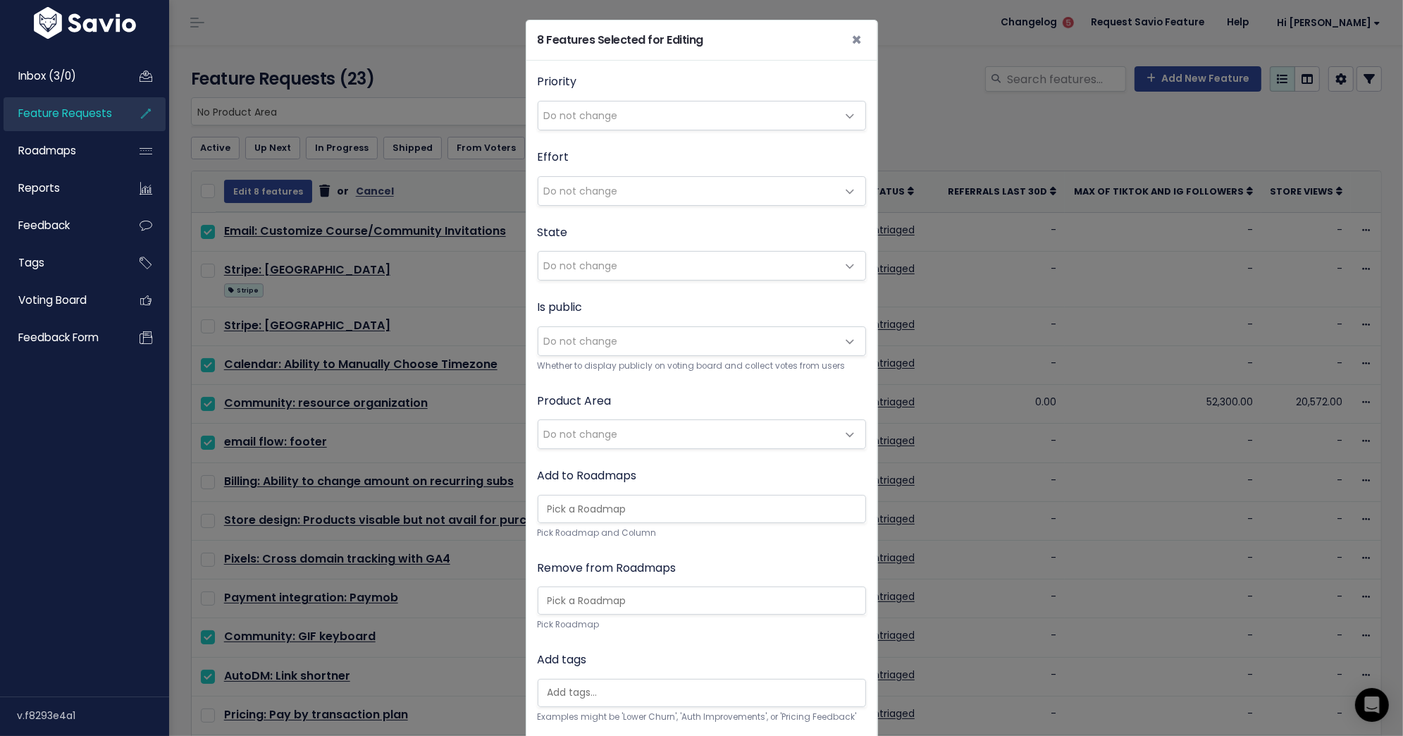
click at [679, 436] on span "Do not change" at bounding box center [687, 434] width 299 height 28
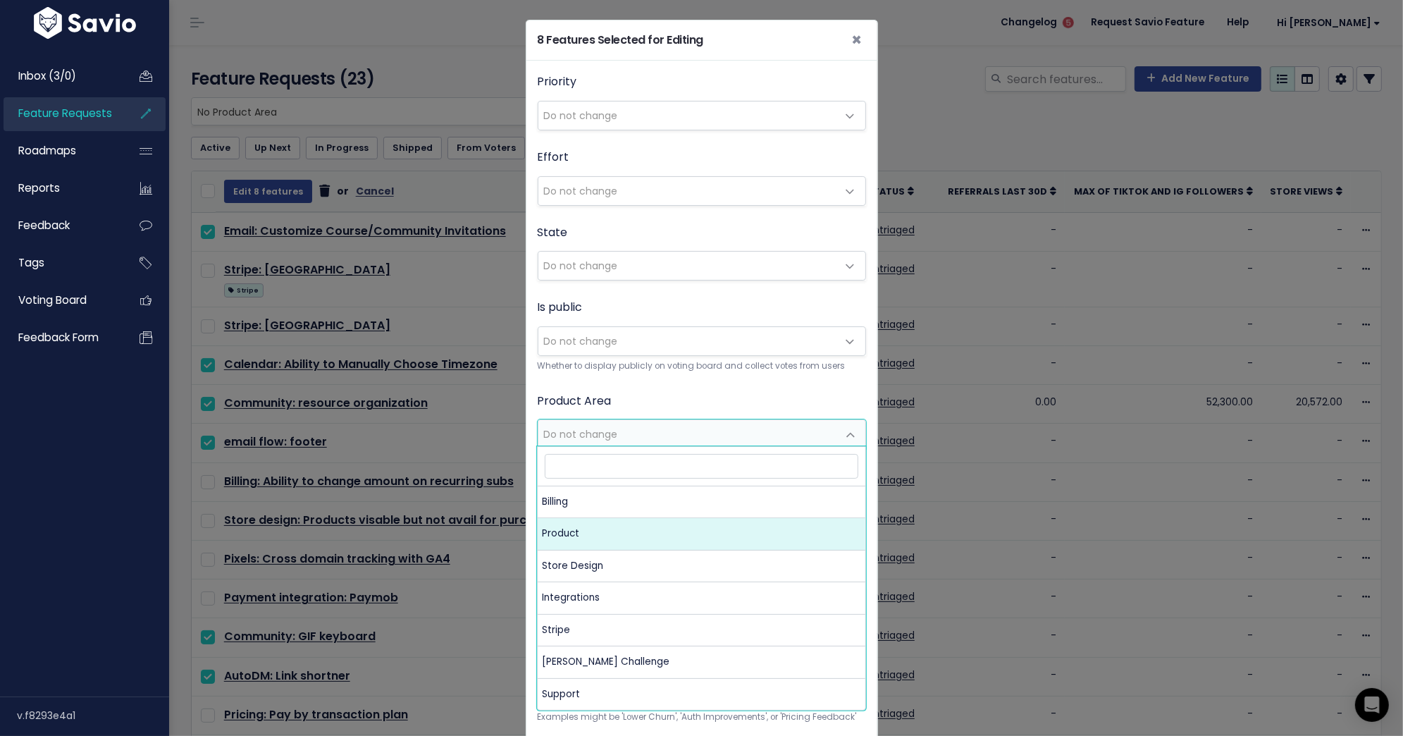
select select "MAIN:PRODUCT"
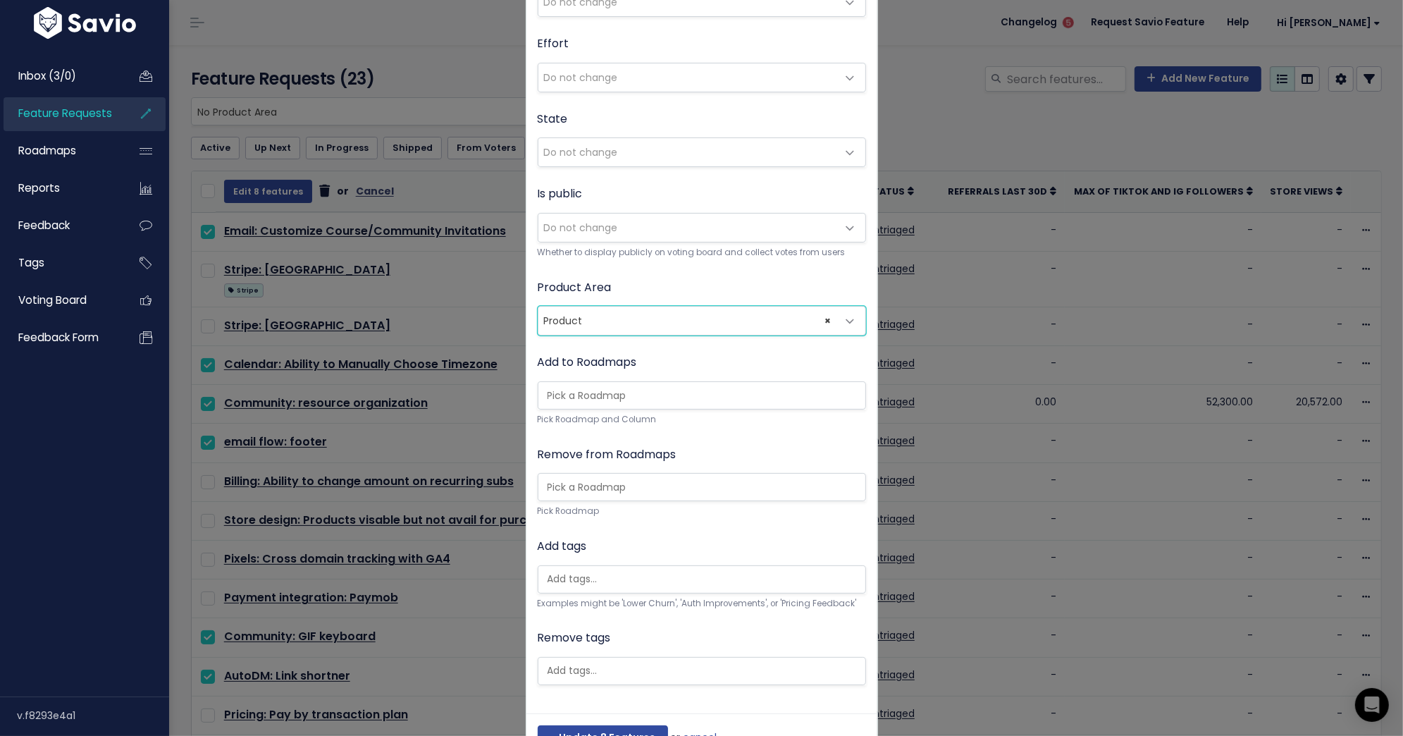
scroll to position [155, 0]
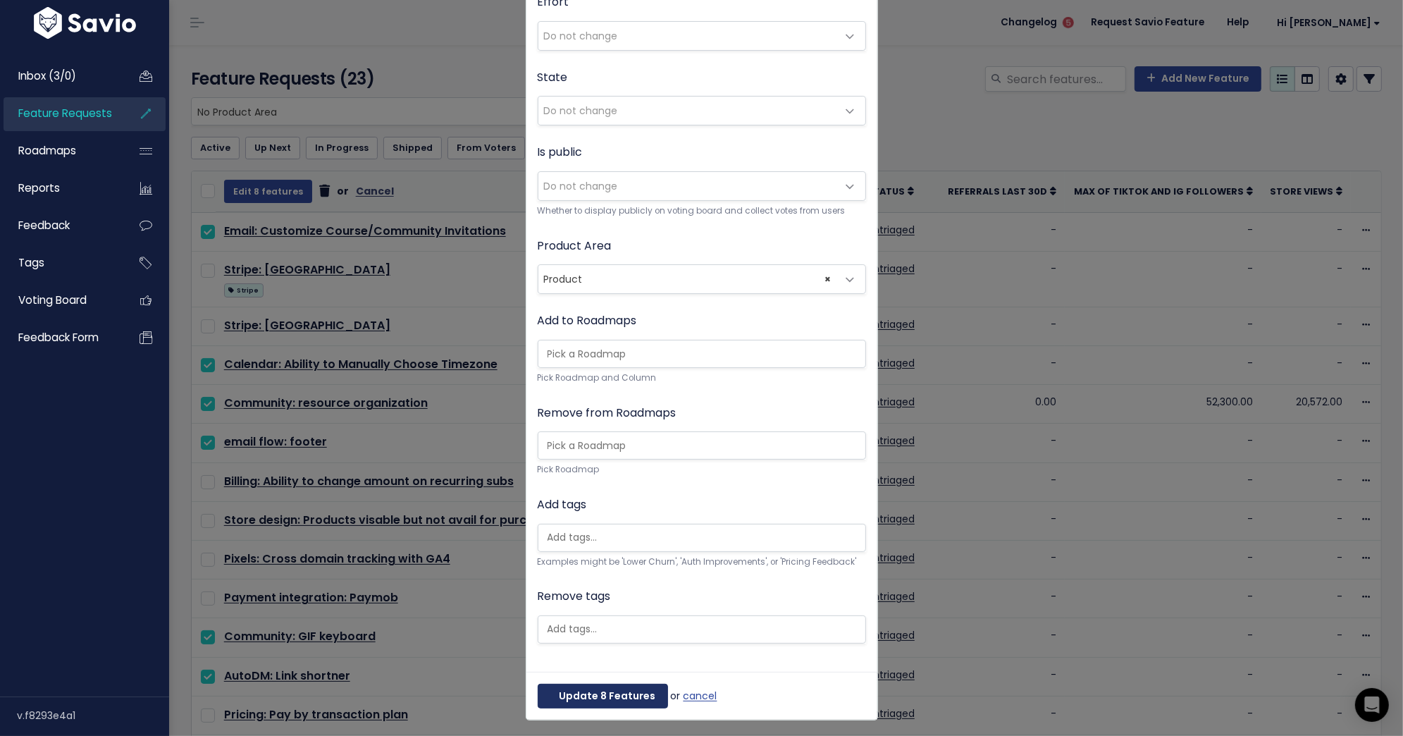
click at [620, 689] on button "Update 8 Features" at bounding box center [603, 696] width 130 height 25
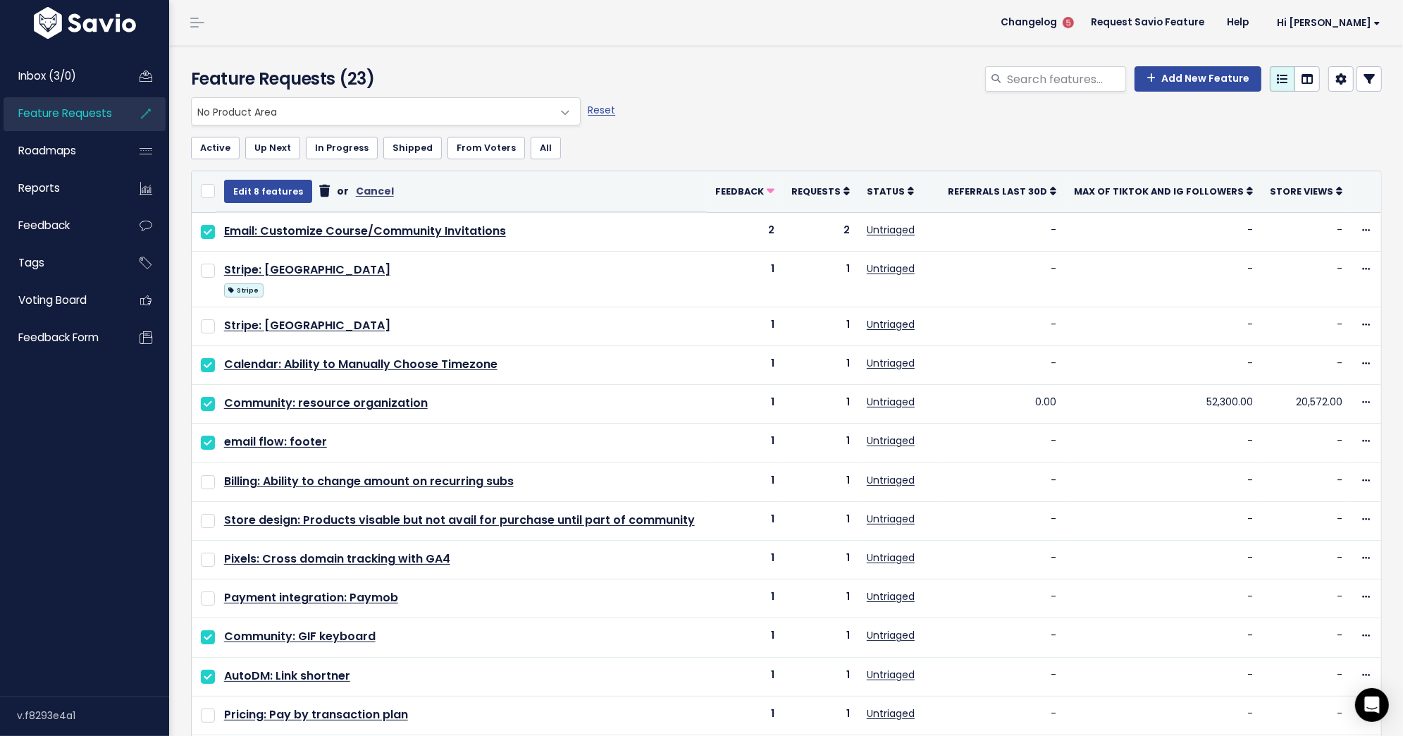
select select
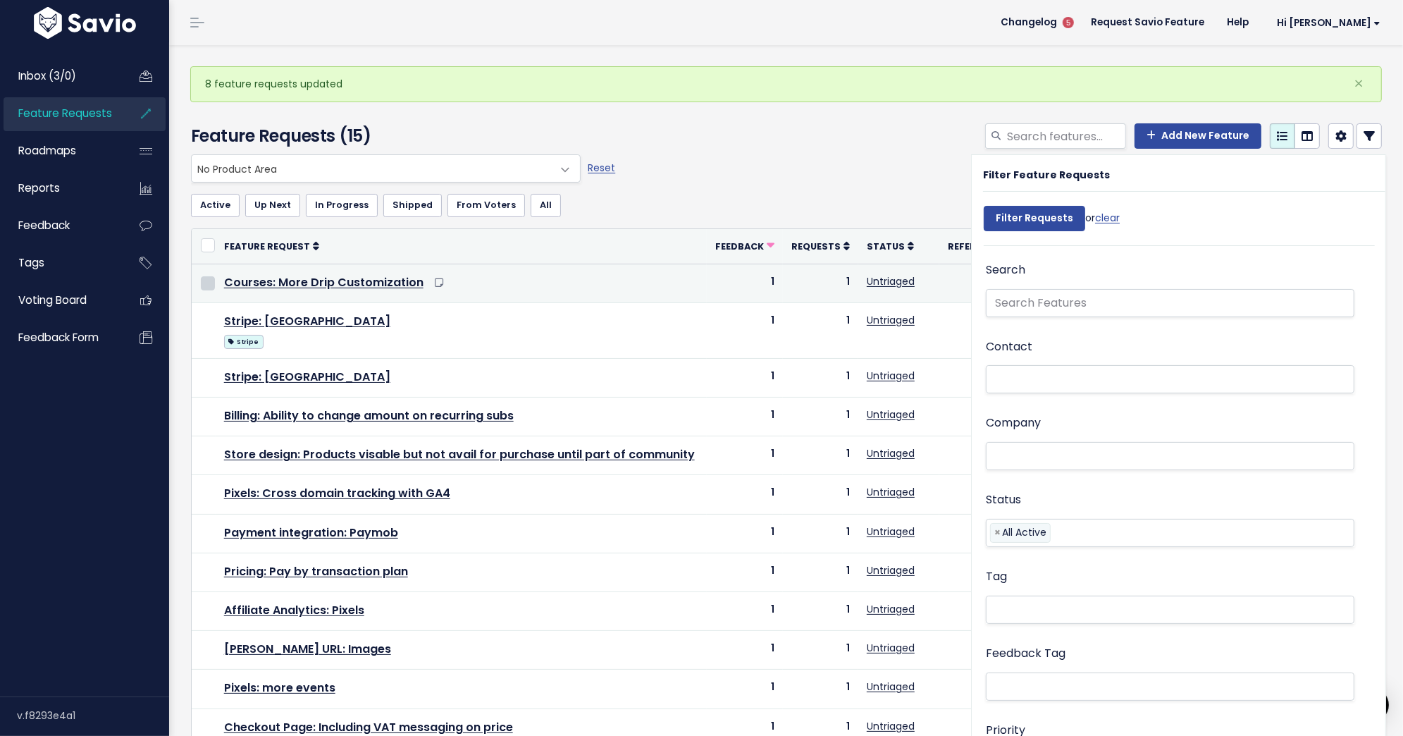
click at [207, 282] on input "checkbox" at bounding box center [208, 283] width 14 height 14
checkbox input "true"
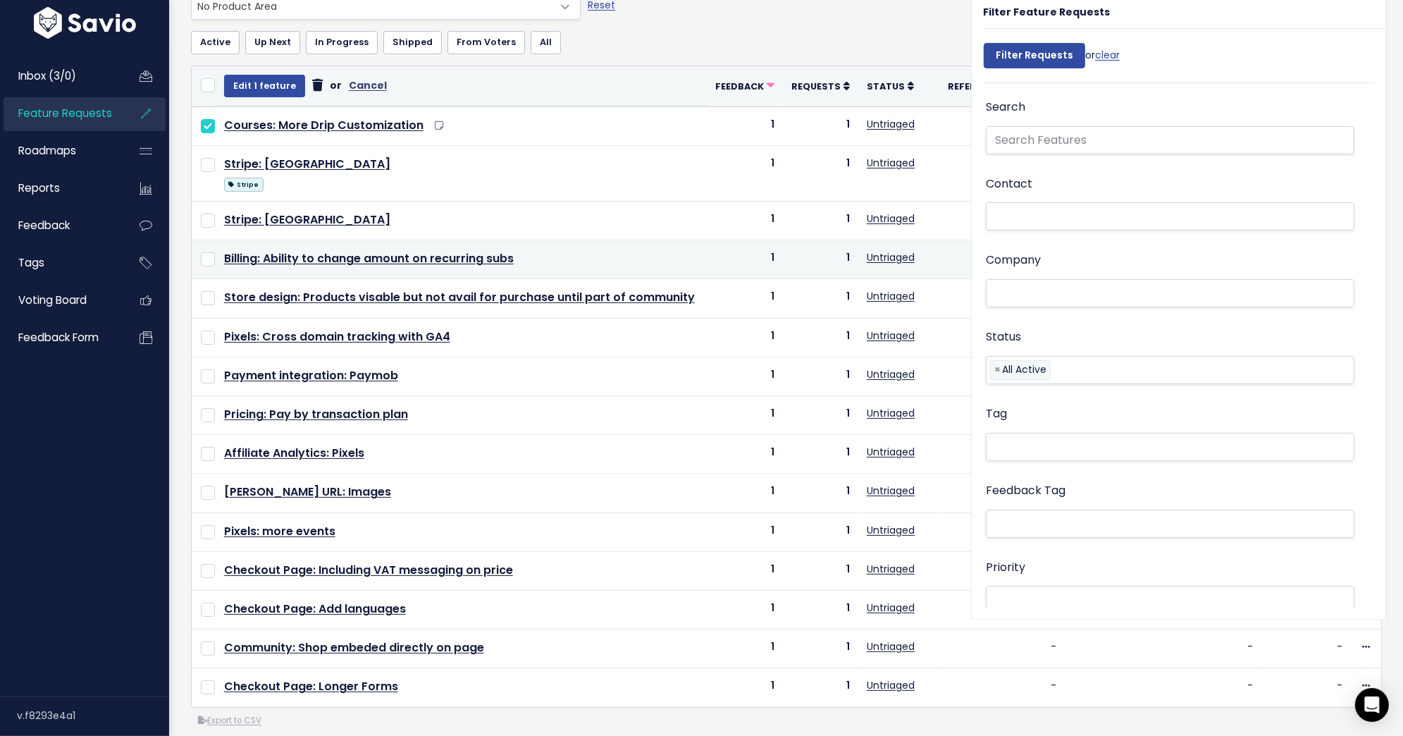
scroll to position [166, 0]
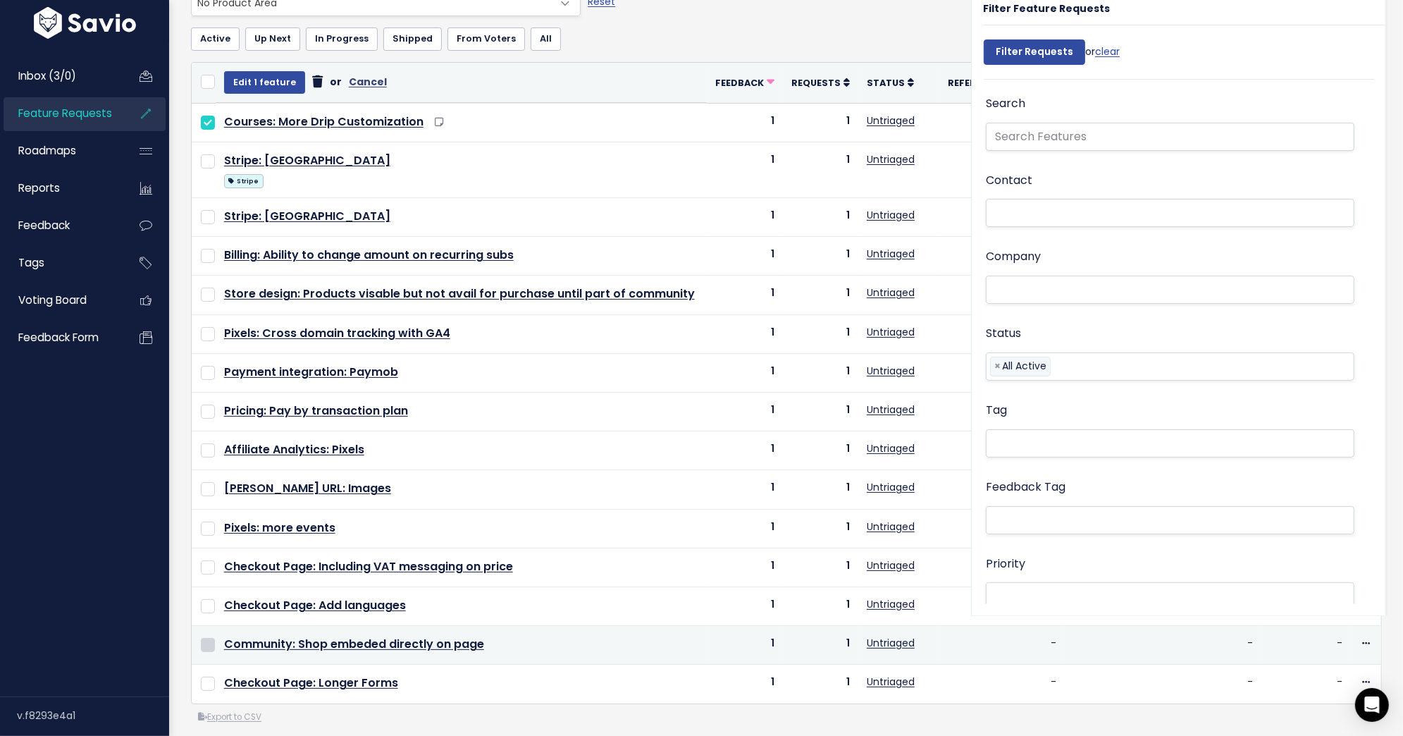
click at [211, 638] on input "checkbox" at bounding box center [208, 645] width 14 height 14
checkbox input "true"
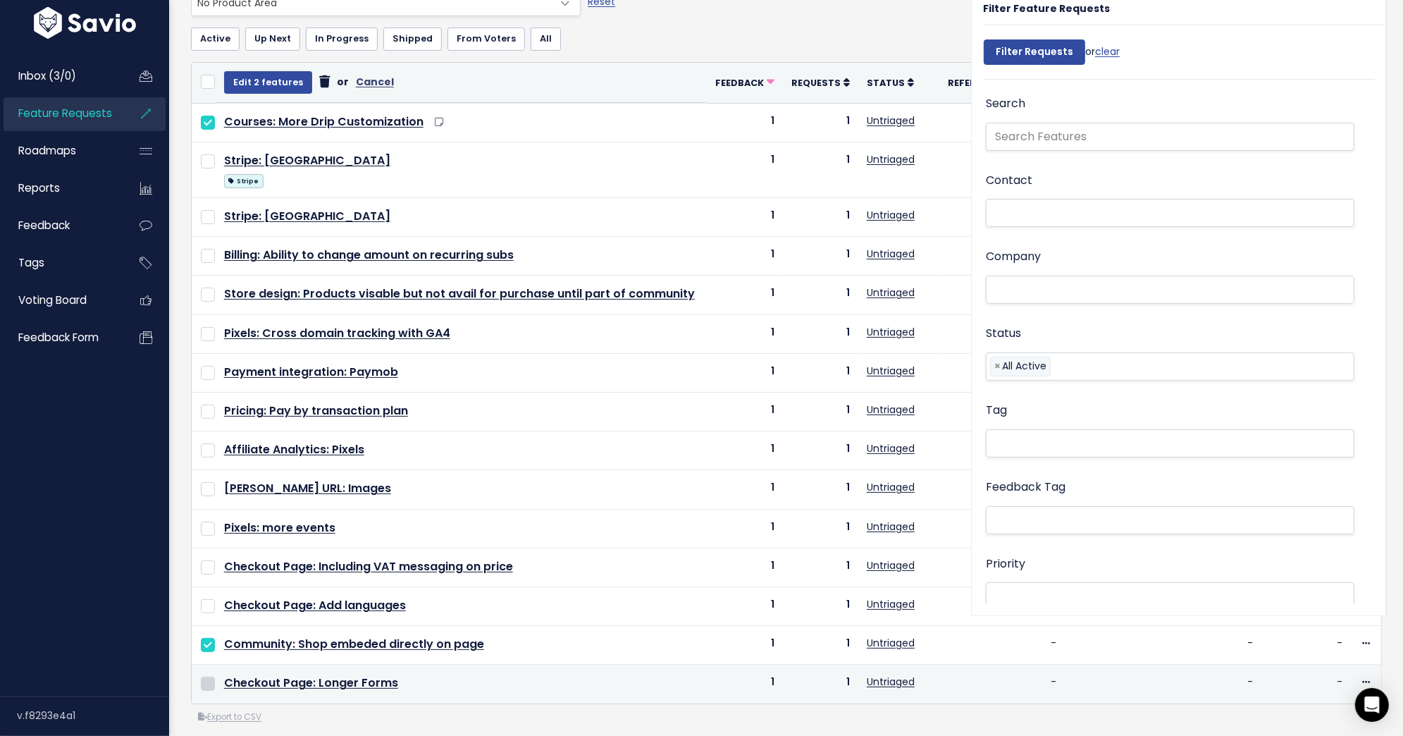
click at [211, 677] on input "checkbox" at bounding box center [208, 684] width 14 height 14
checkbox input "true"
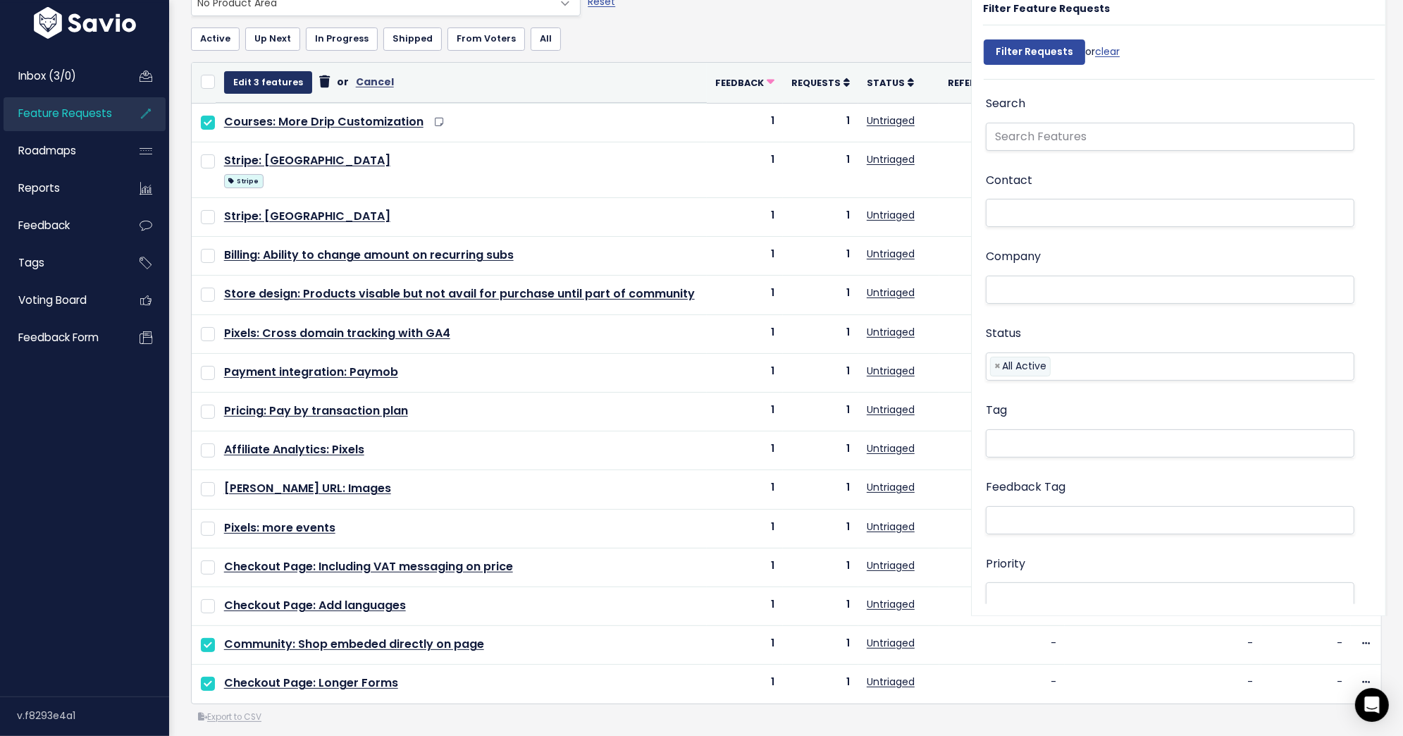
click at [259, 87] on button "Edit 3 features" at bounding box center [268, 82] width 88 height 23
select select
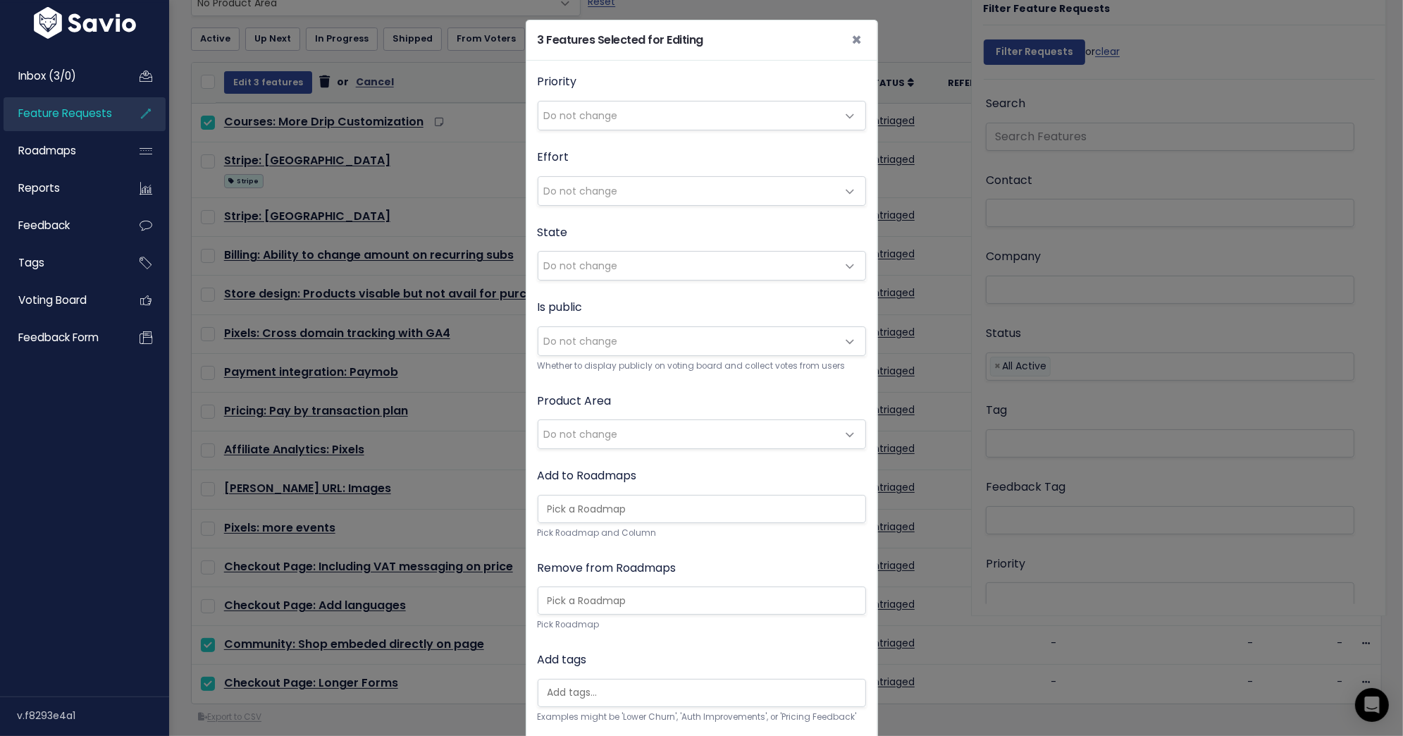
click at [621, 431] on span "Do not change" at bounding box center [687, 434] width 299 height 28
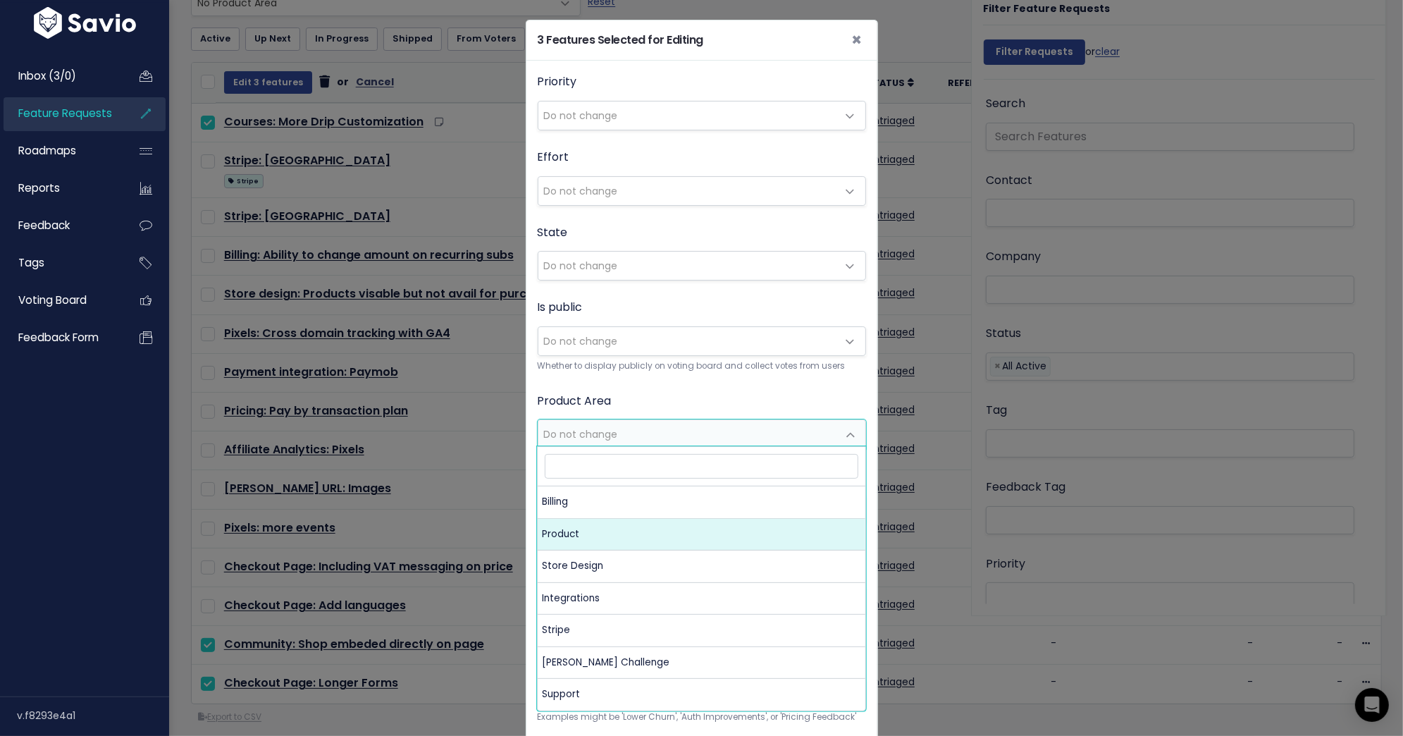
select select "MAIN:PRODUCT"
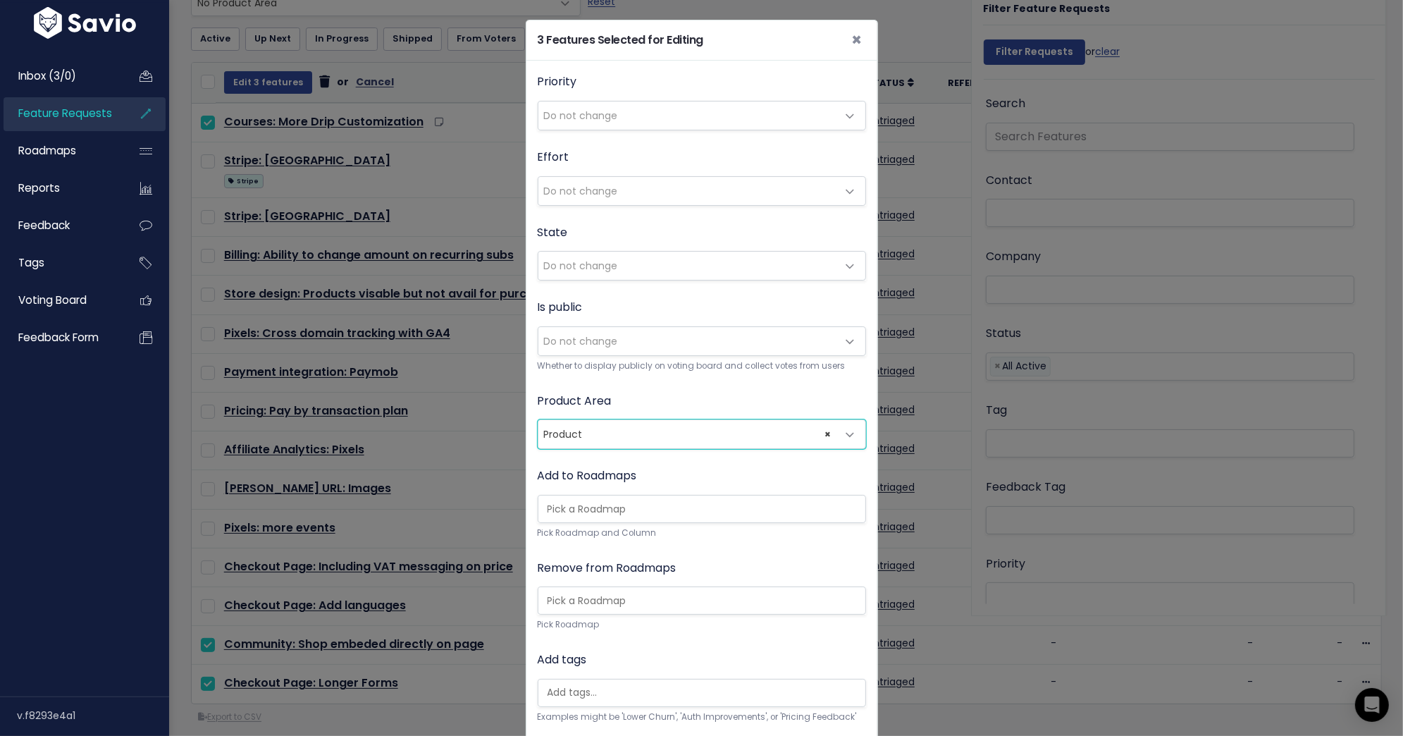
scroll to position [155, 0]
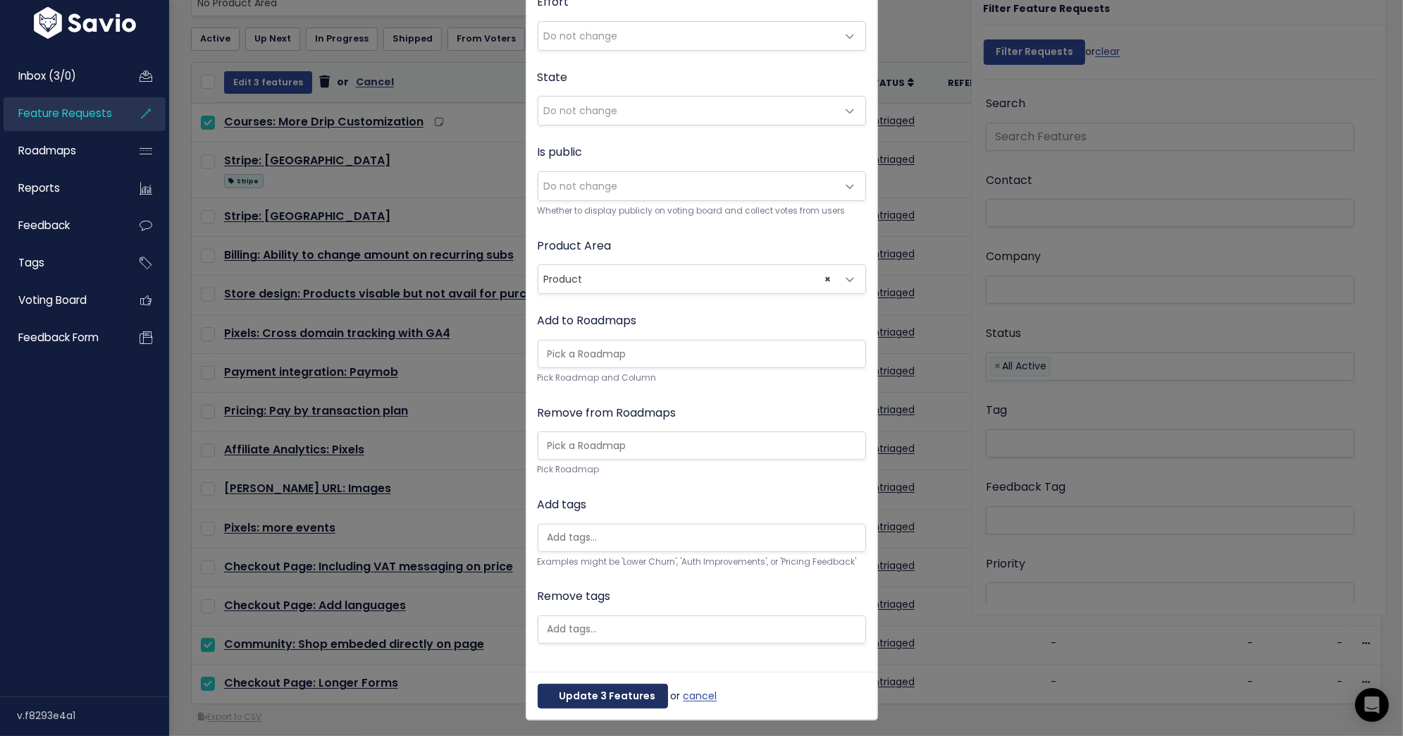
click at [608, 692] on button "Update 3 Features" at bounding box center [603, 696] width 130 height 25
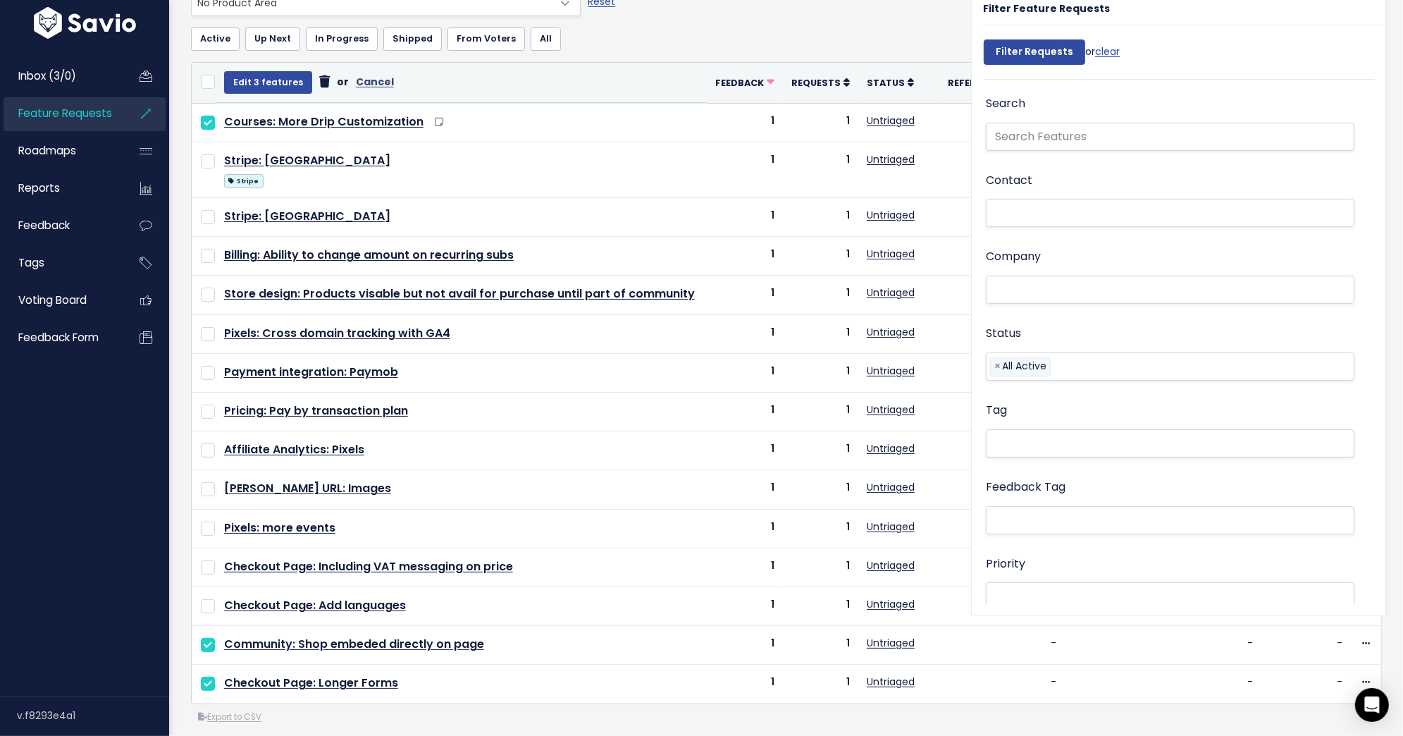
select select
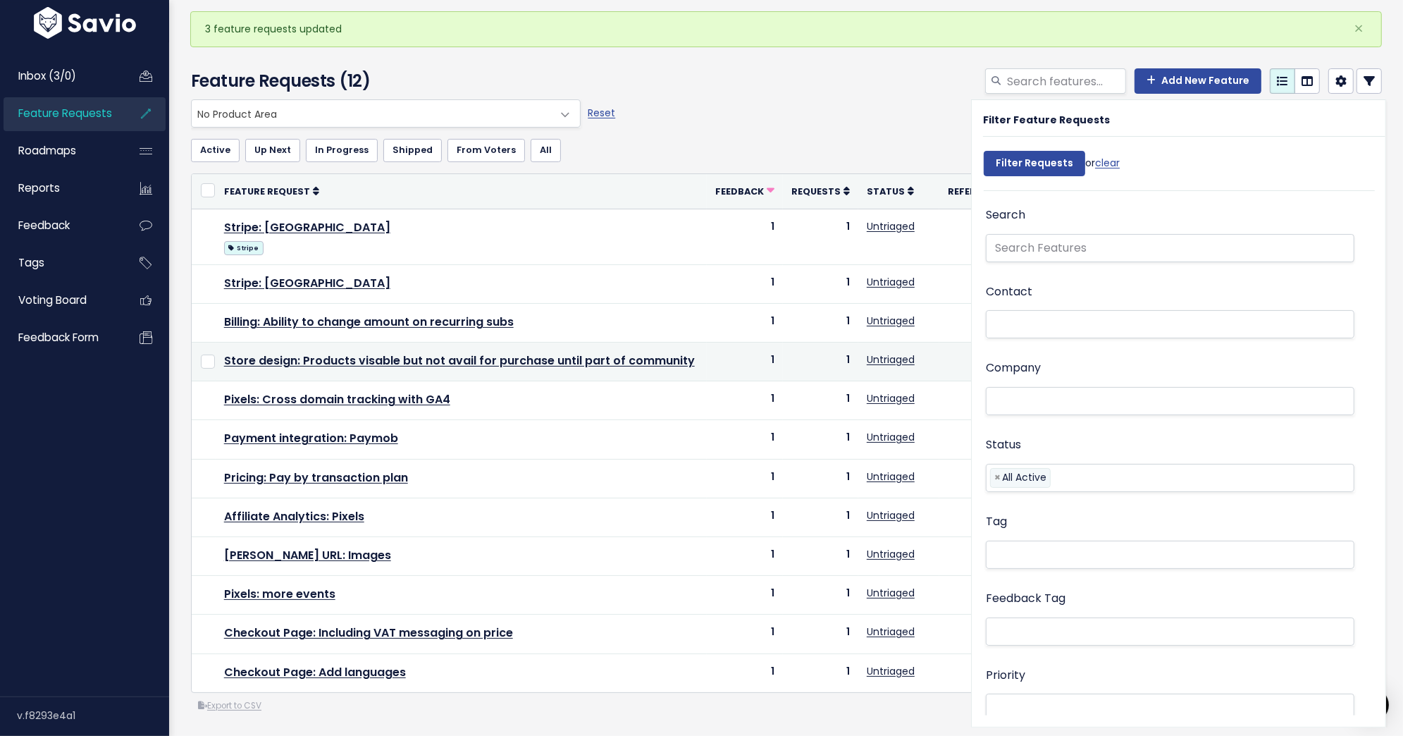
scroll to position [36, 0]
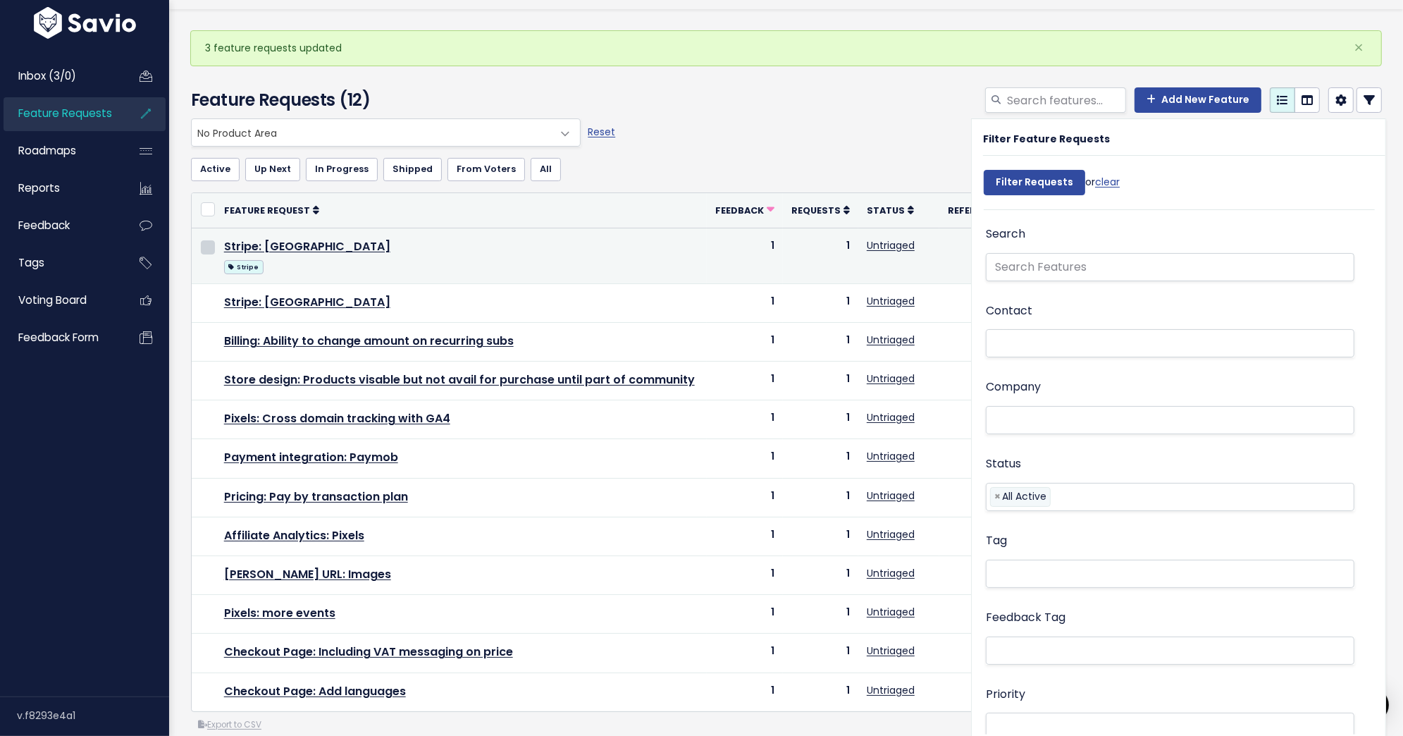
click at [205, 245] on input "checkbox" at bounding box center [208, 247] width 14 height 14
checkbox input "true"
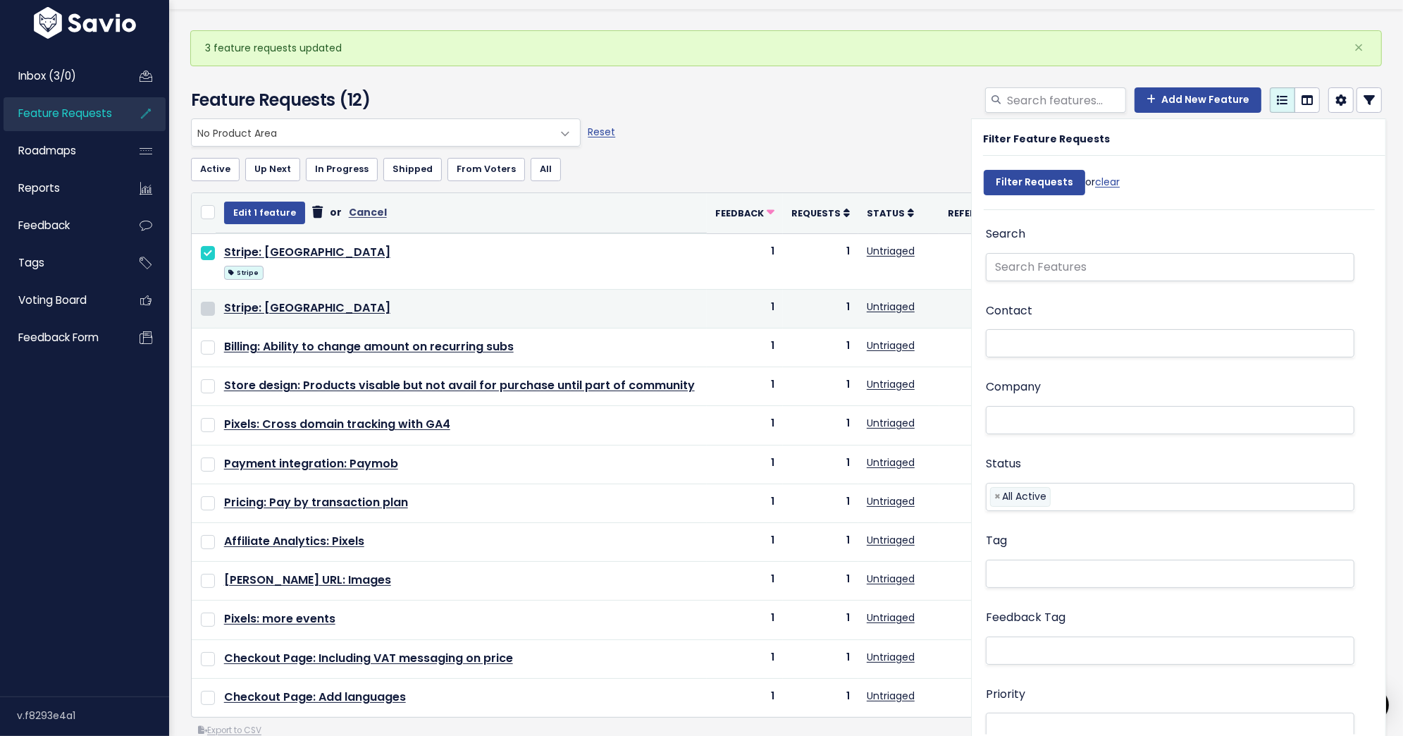
click at [207, 309] on input "checkbox" at bounding box center [208, 309] width 14 height 14
checkbox input "true"
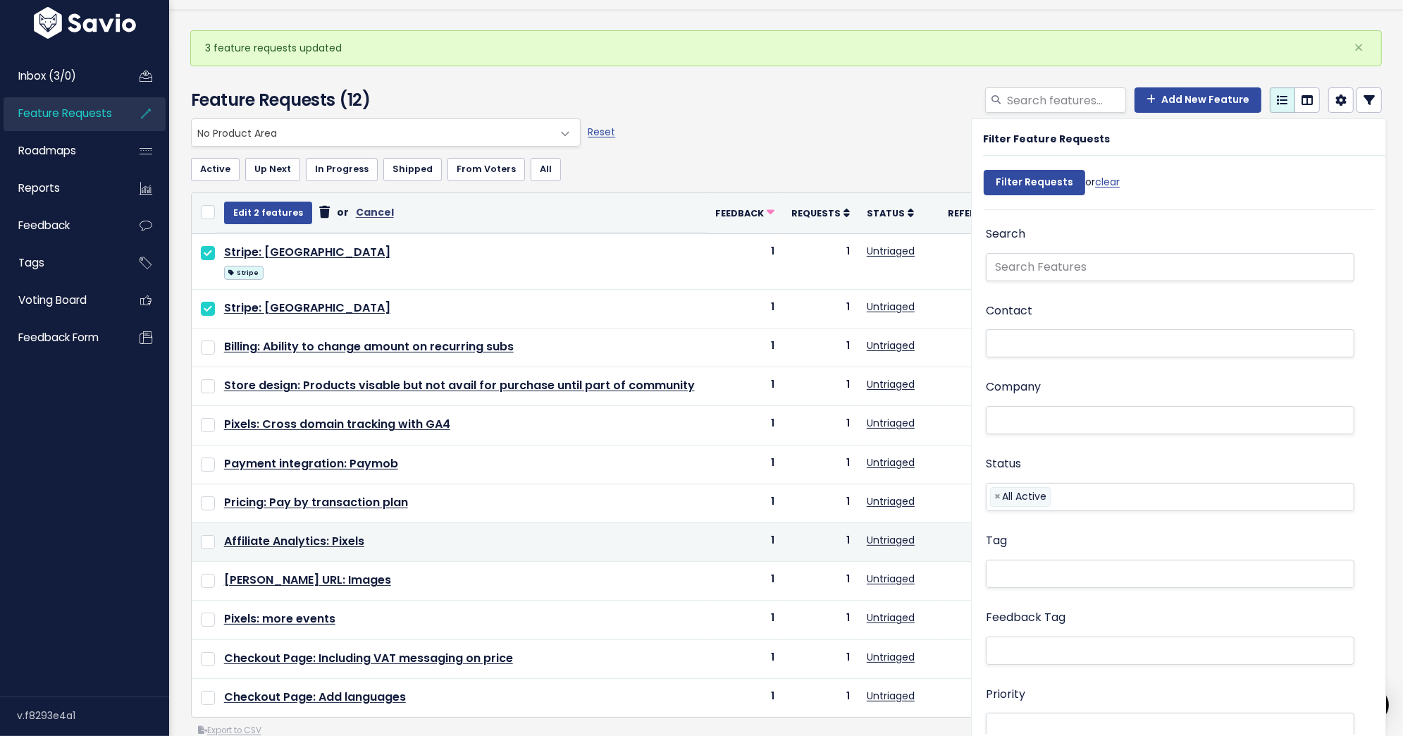
scroll to position [51, 0]
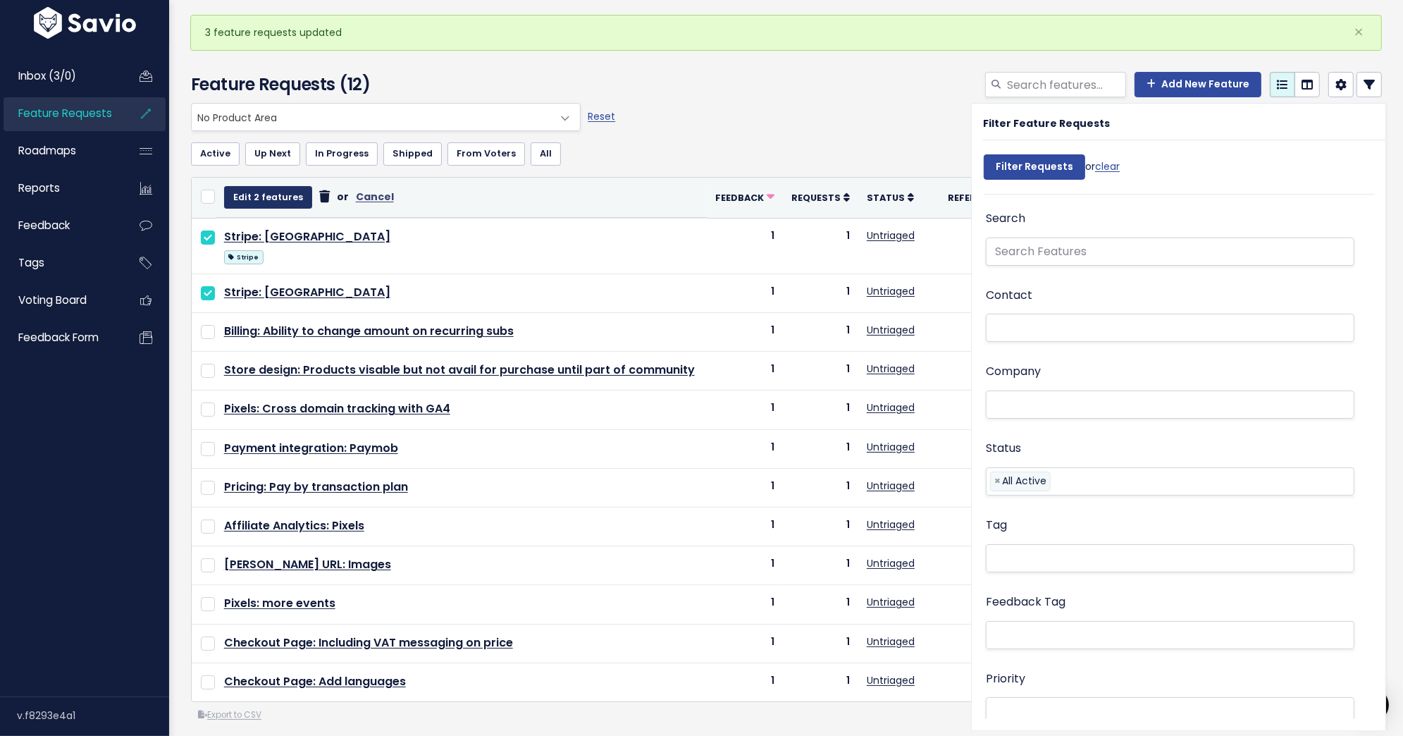
click at [278, 199] on button "Edit 2 features" at bounding box center [268, 197] width 88 height 23
select select
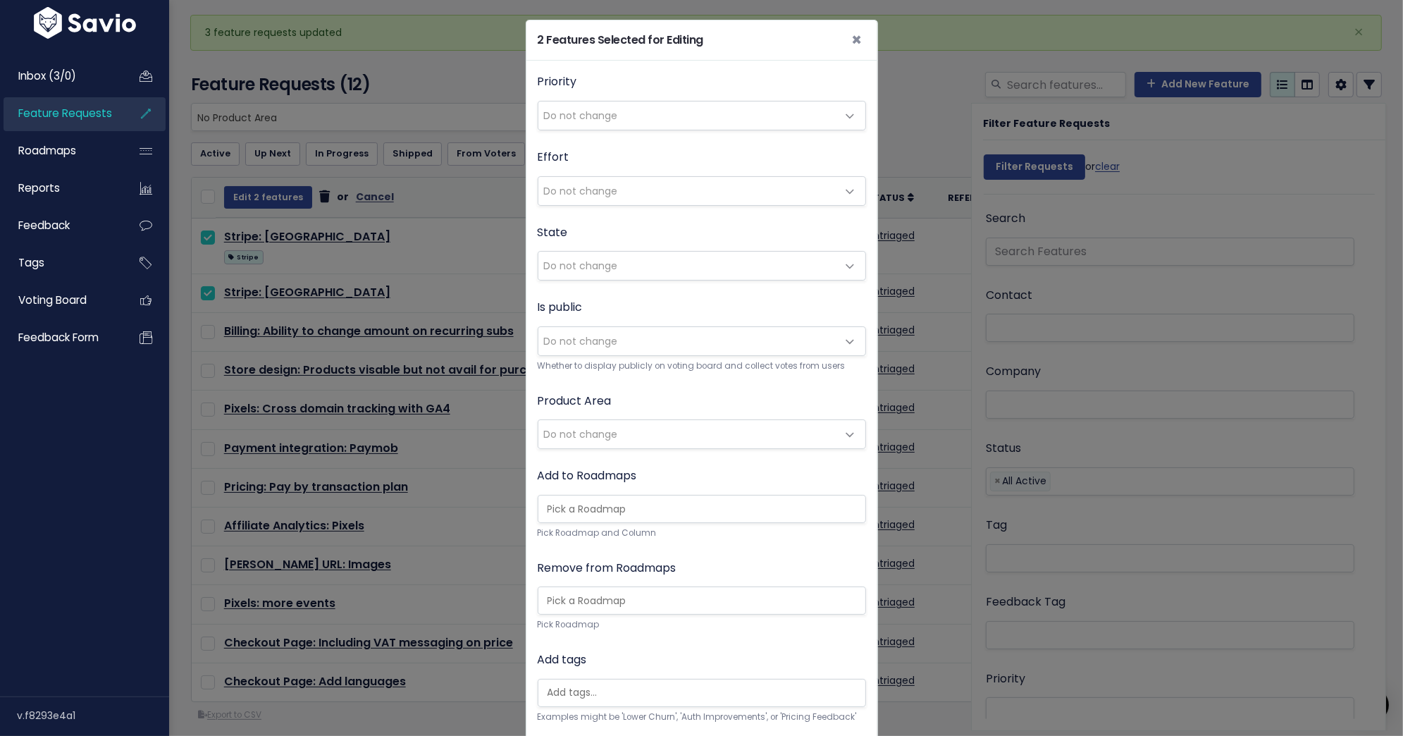
click at [610, 435] on span "Do not change" at bounding box center [581, 434] width 74 height 14
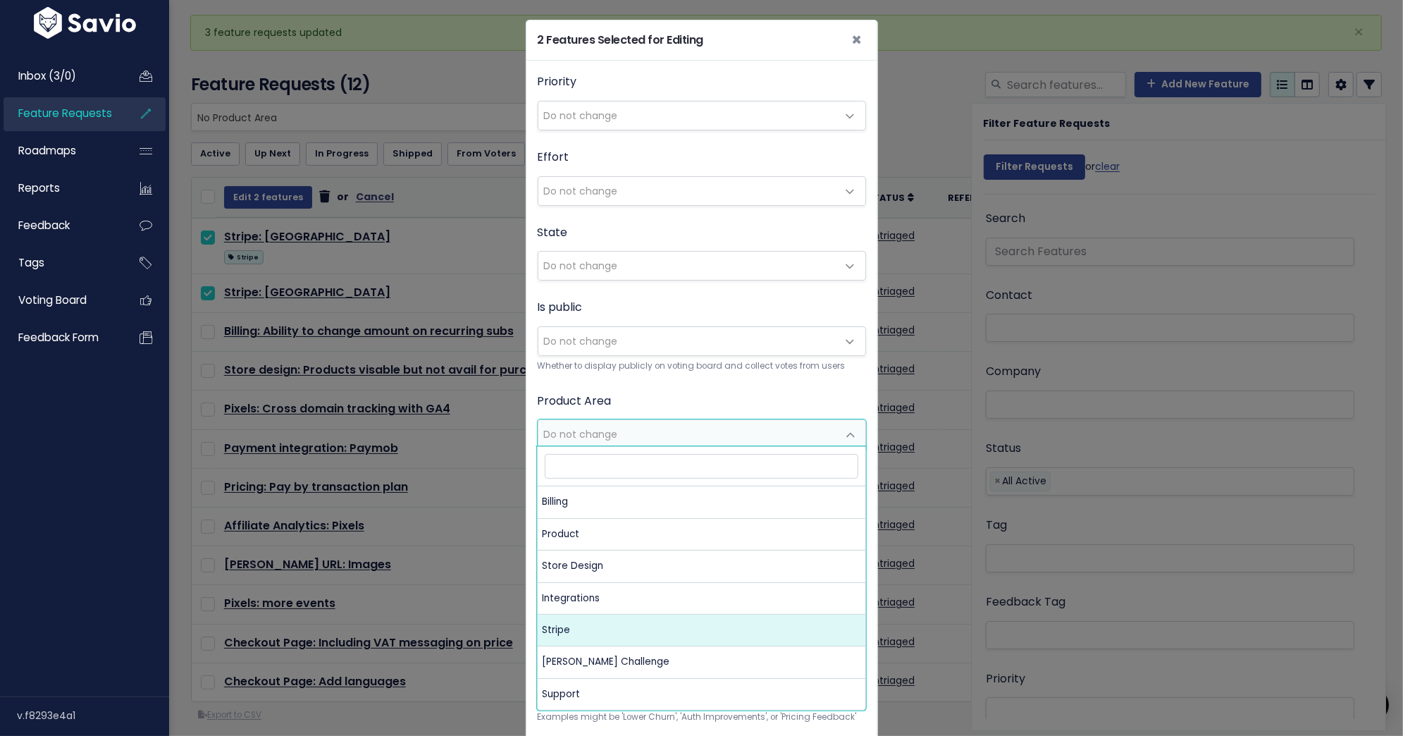
select select "MAIN:STRIPE"
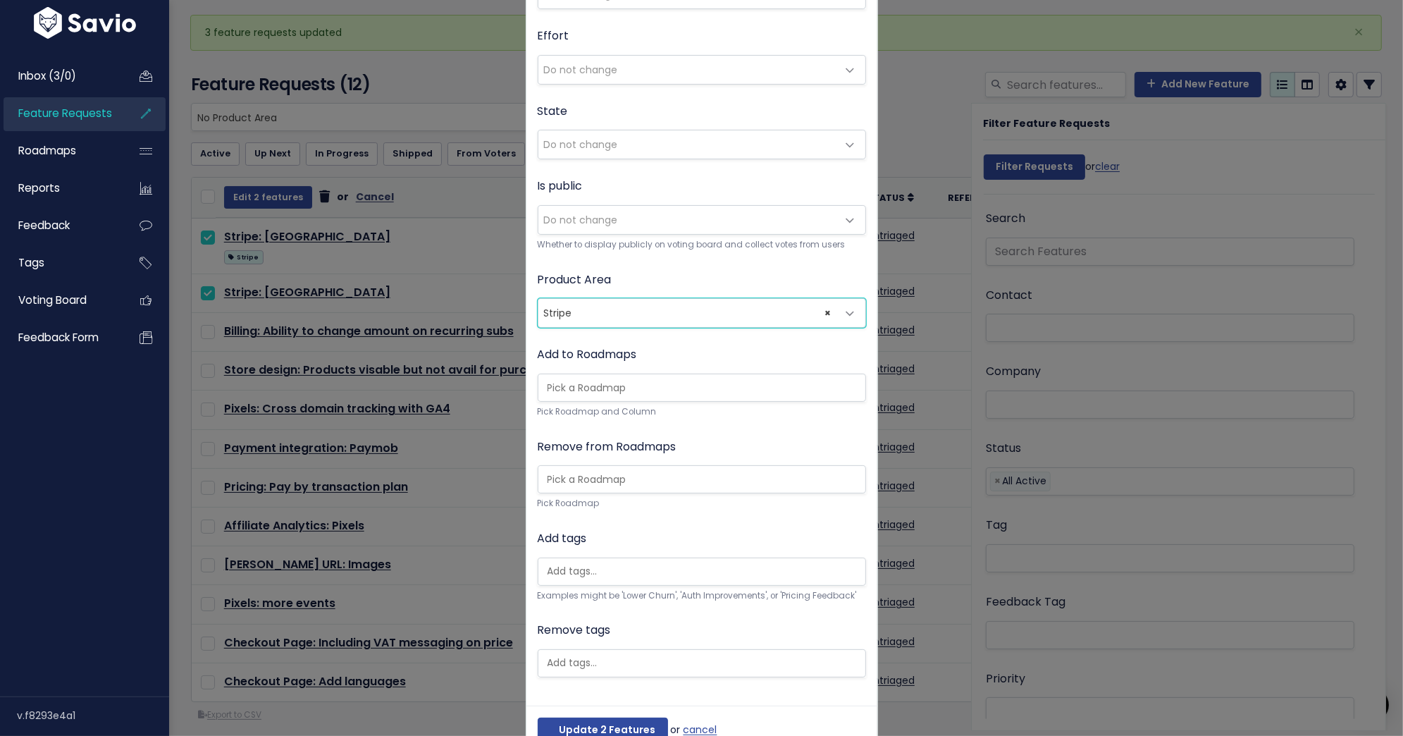
scroll to position [155, 0]
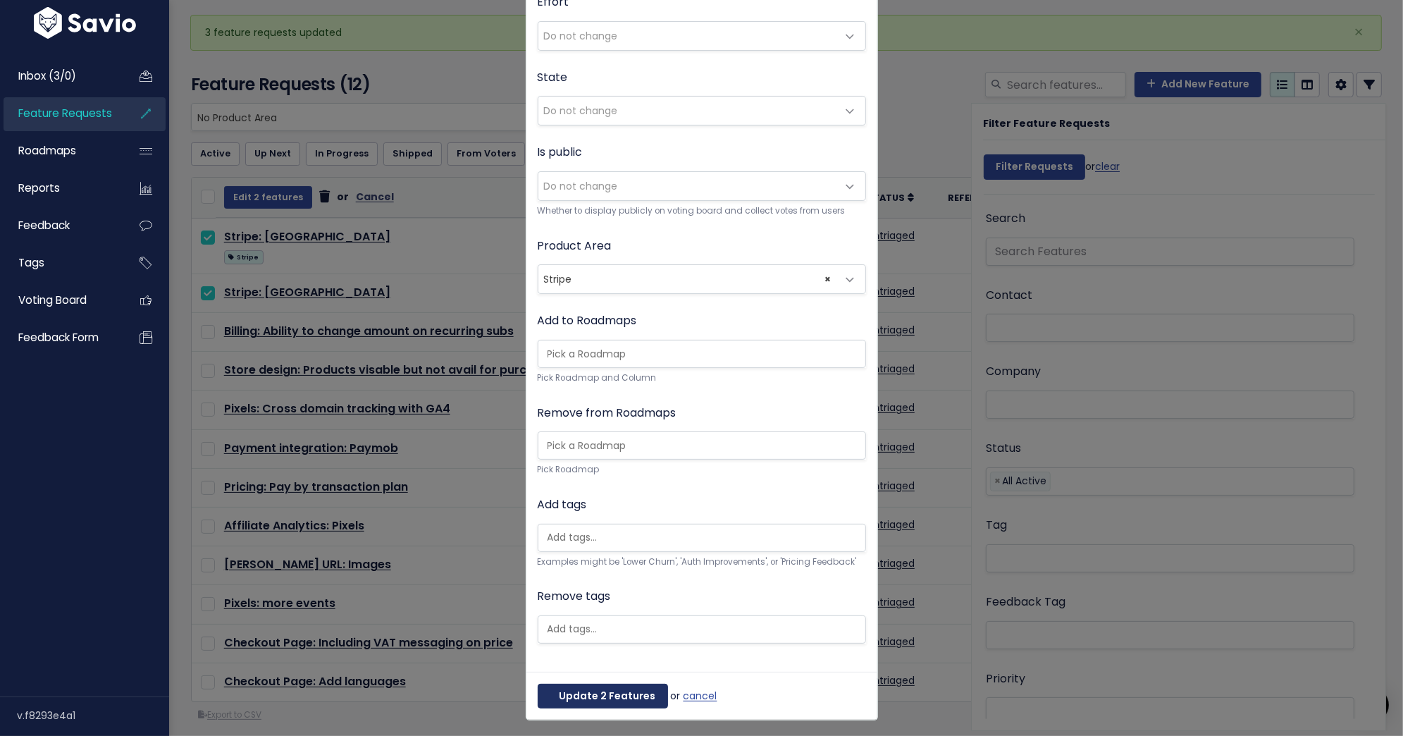
click at [586, 691] on button "Update 2 Features" at bounding box center [603, 696] width 130 height 25
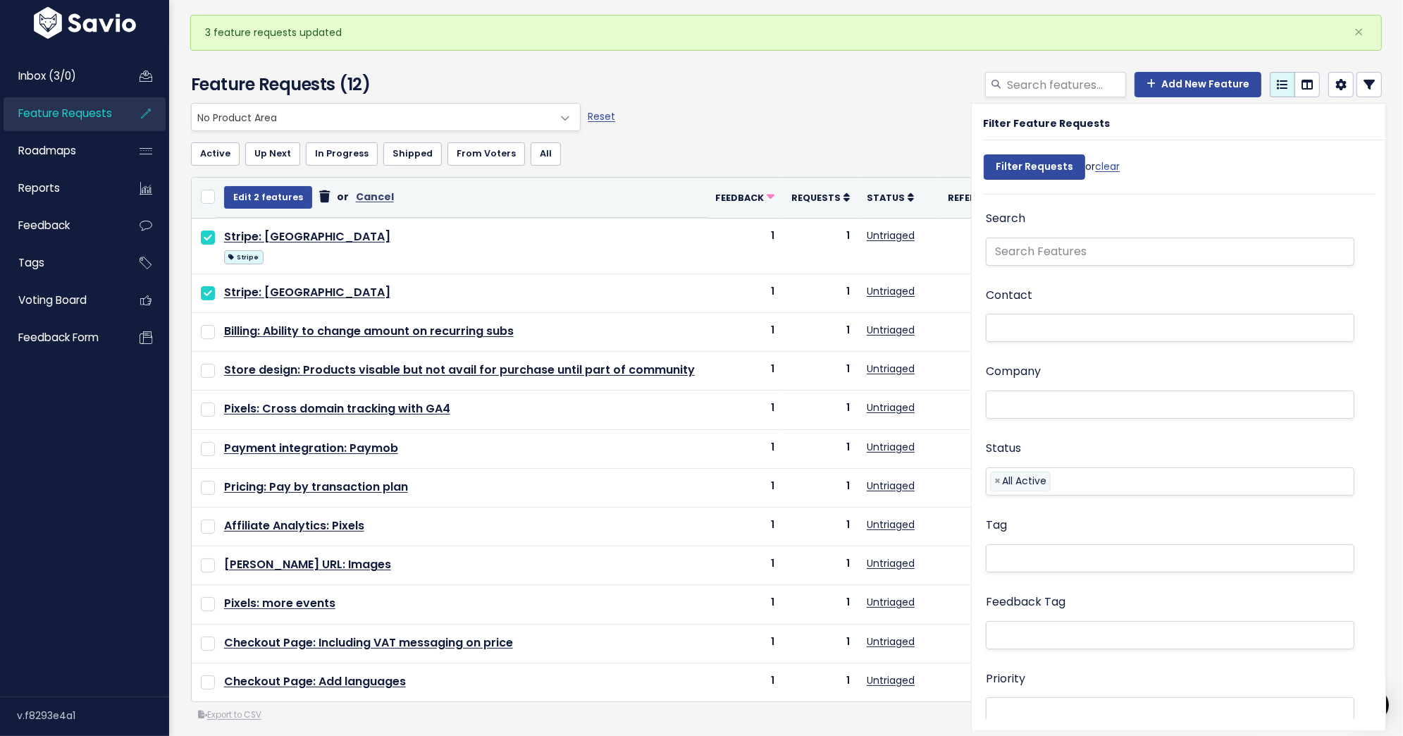
scroll to position [0, 0]
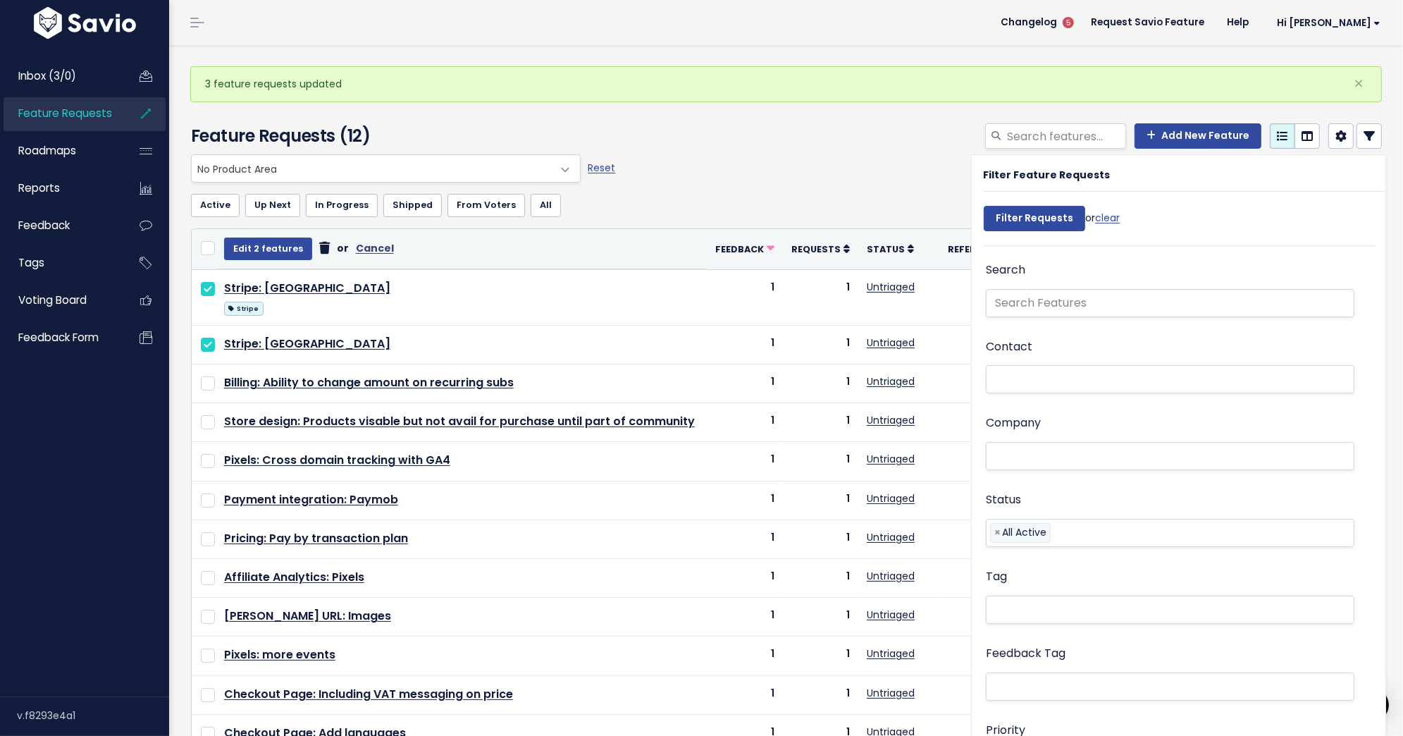
select select
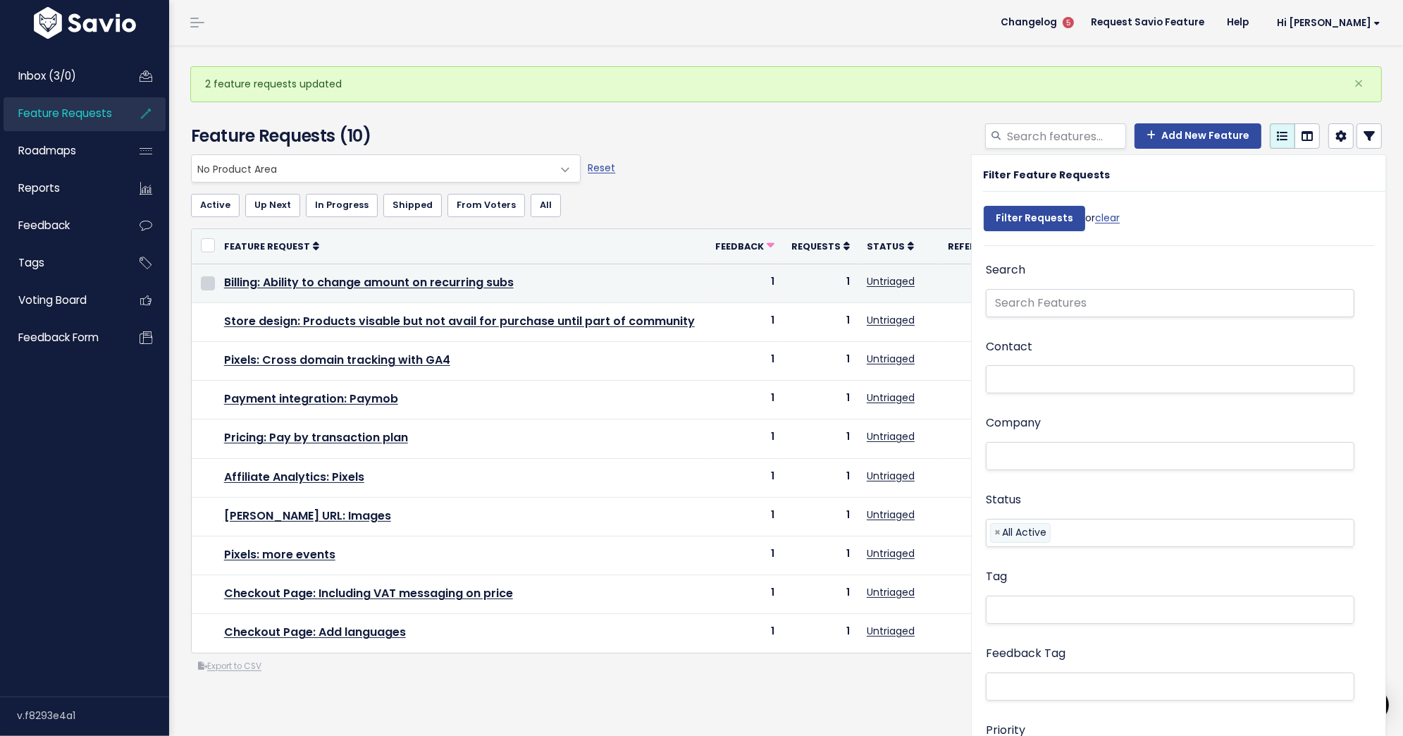
click at [204, 284] on input "checkbox" at bounding box center [208, 283] width 14 height 14
checkbox input "true"
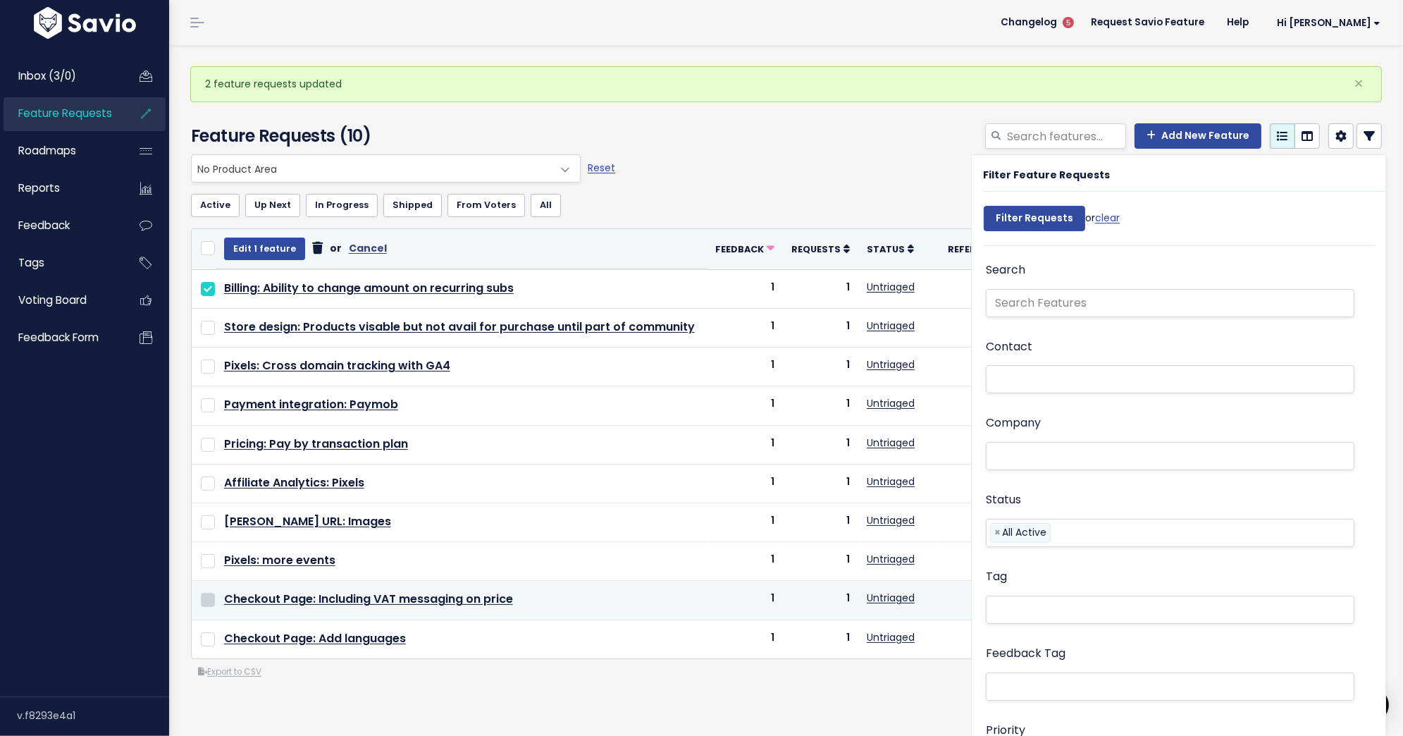
click at [206, 593] on input "checkbox" at bounding box center [208, 600] width 14 height 14
checkbox input "true"
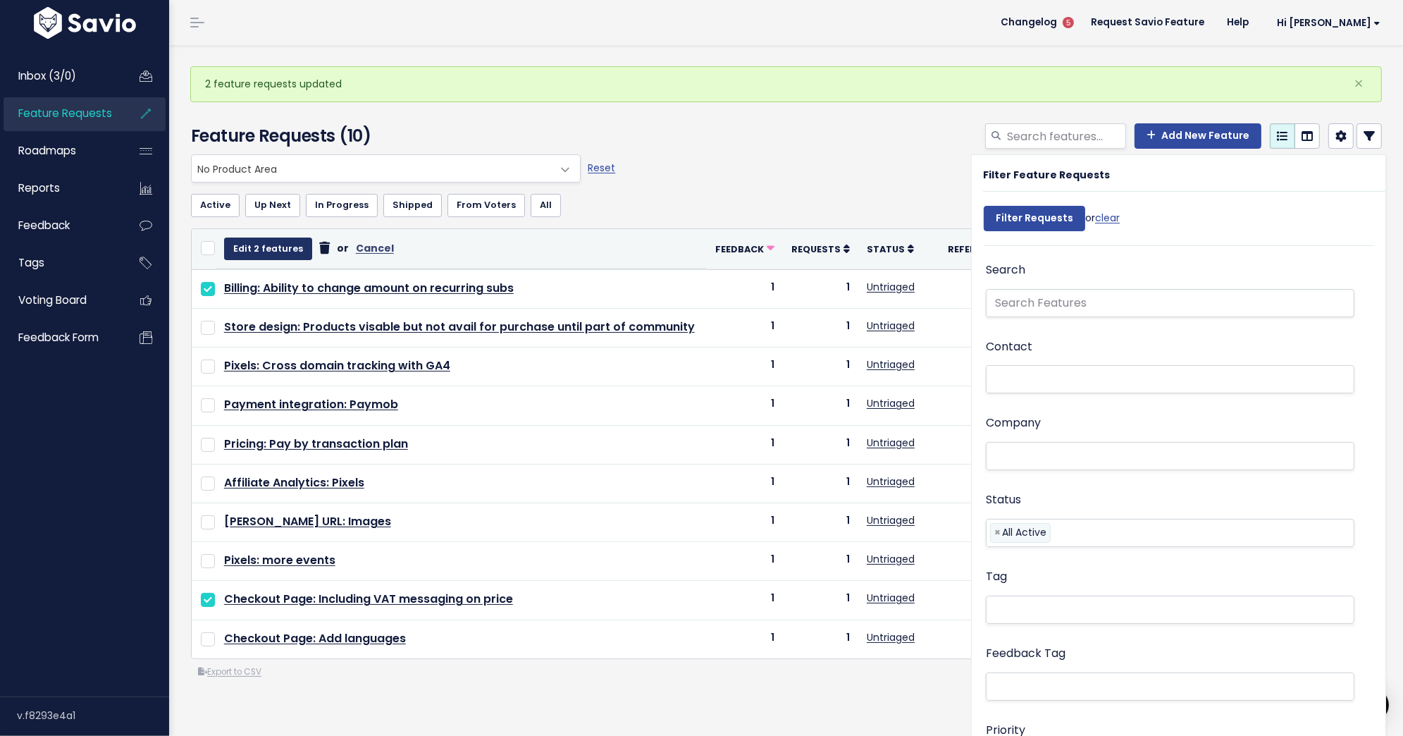
click at [259, 251] on button "Edit 2 features" at bounding box center [268, 249] width 88 height 23
select select
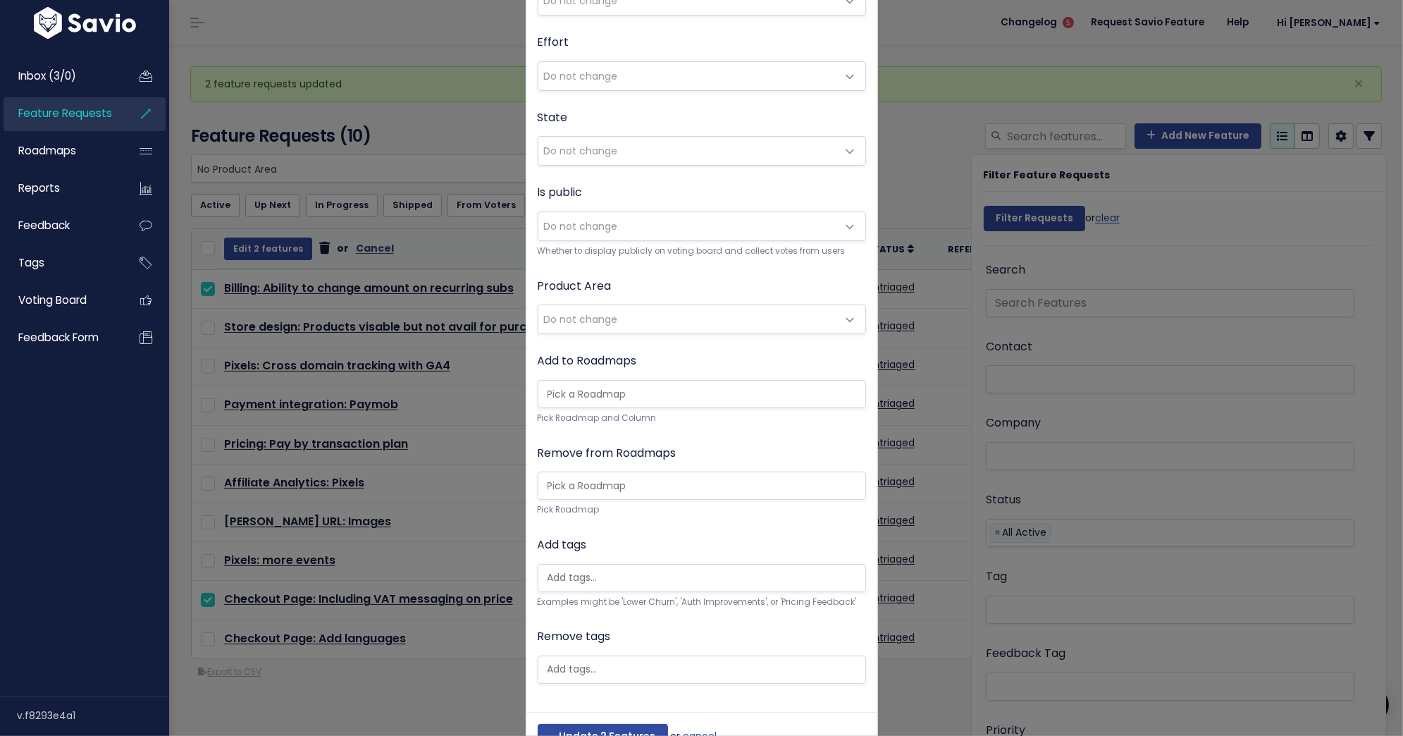
scroll to position [155, 0]
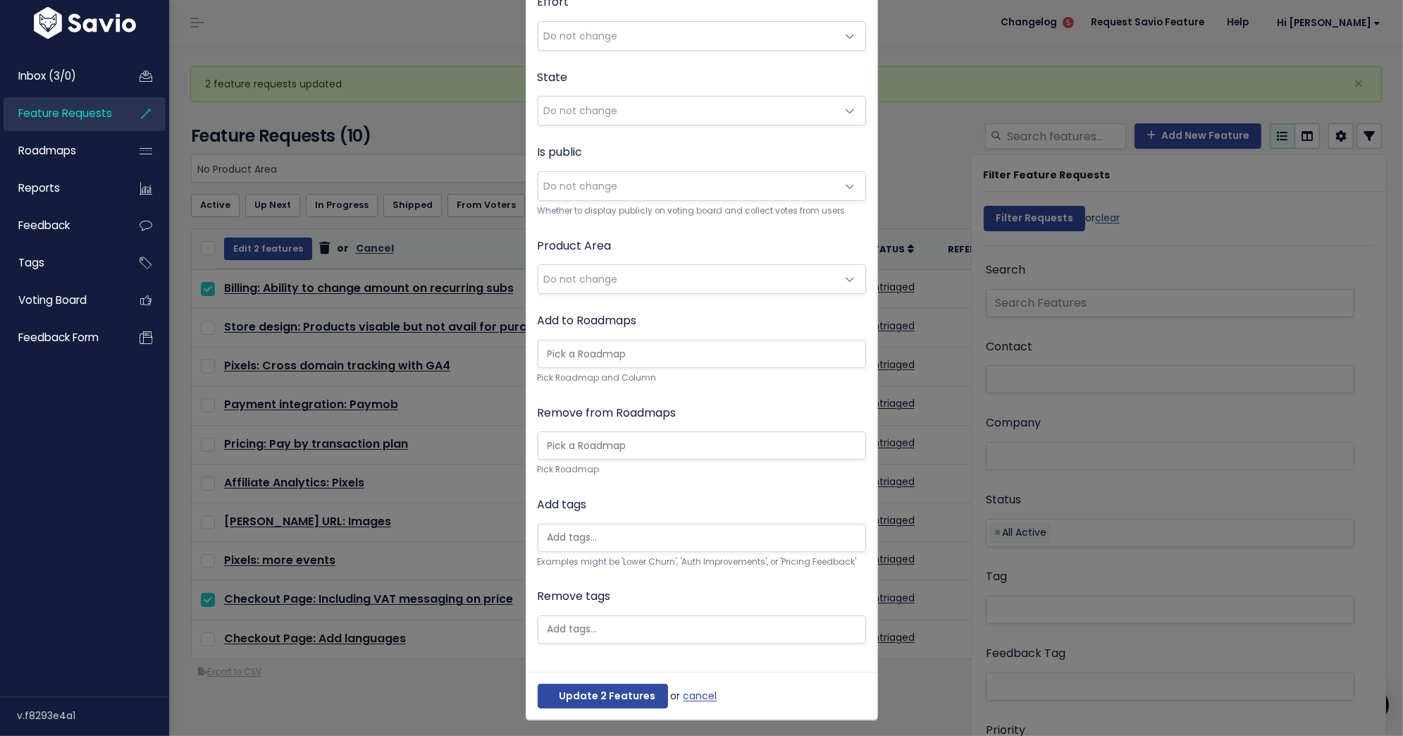
click at [622, 276] on span "Do not change" at bounding box center [687, 279] width 299 height 28
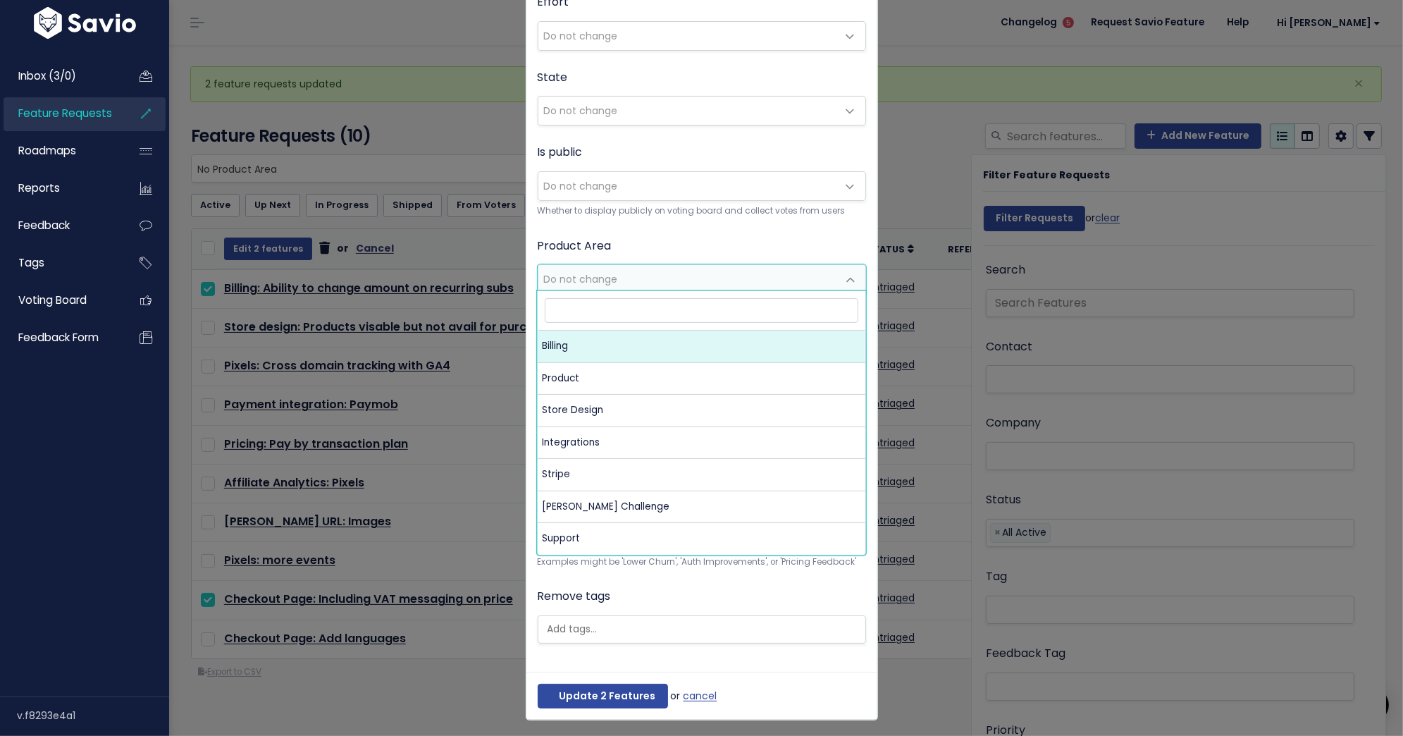
select select "MAIN:BILLING"
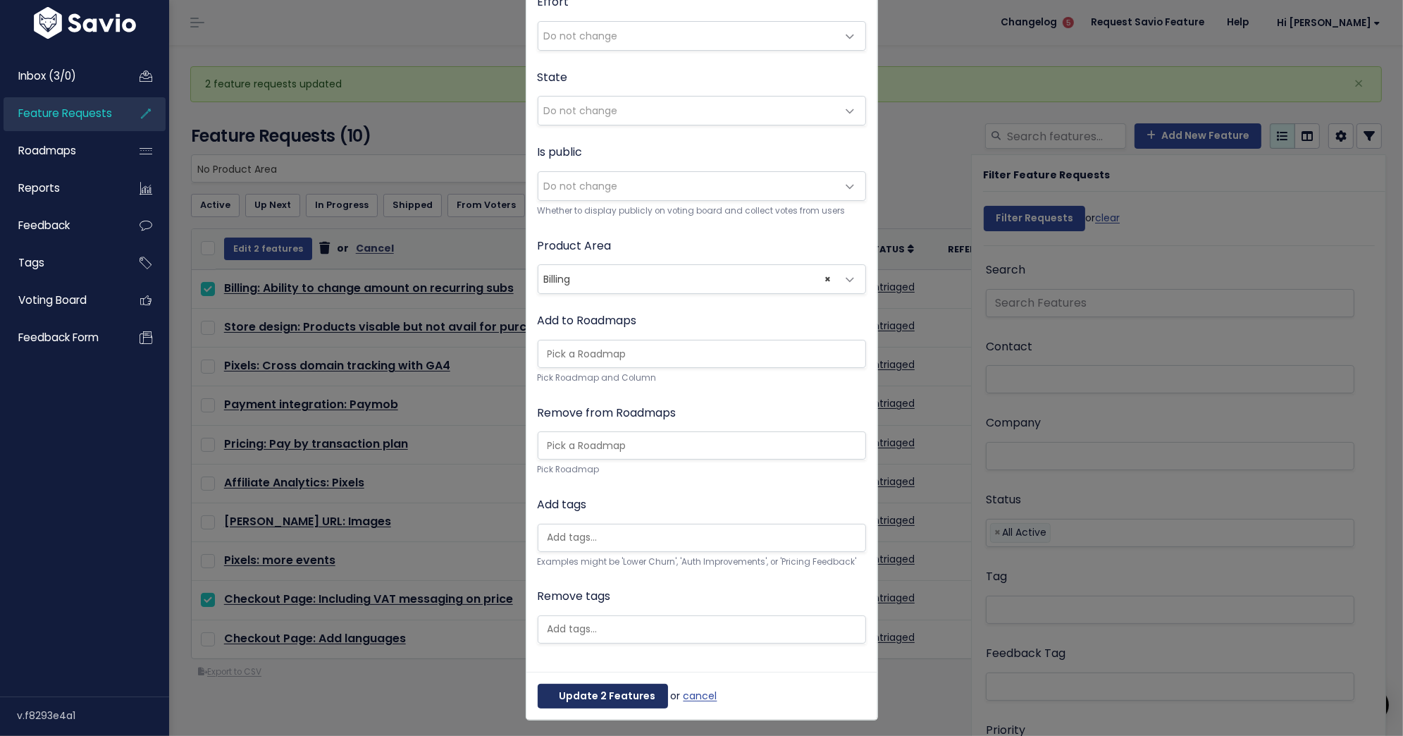
click at [610, 690] on button "Update 2 Features" at bounding box center [603, 696] width 130 height 25
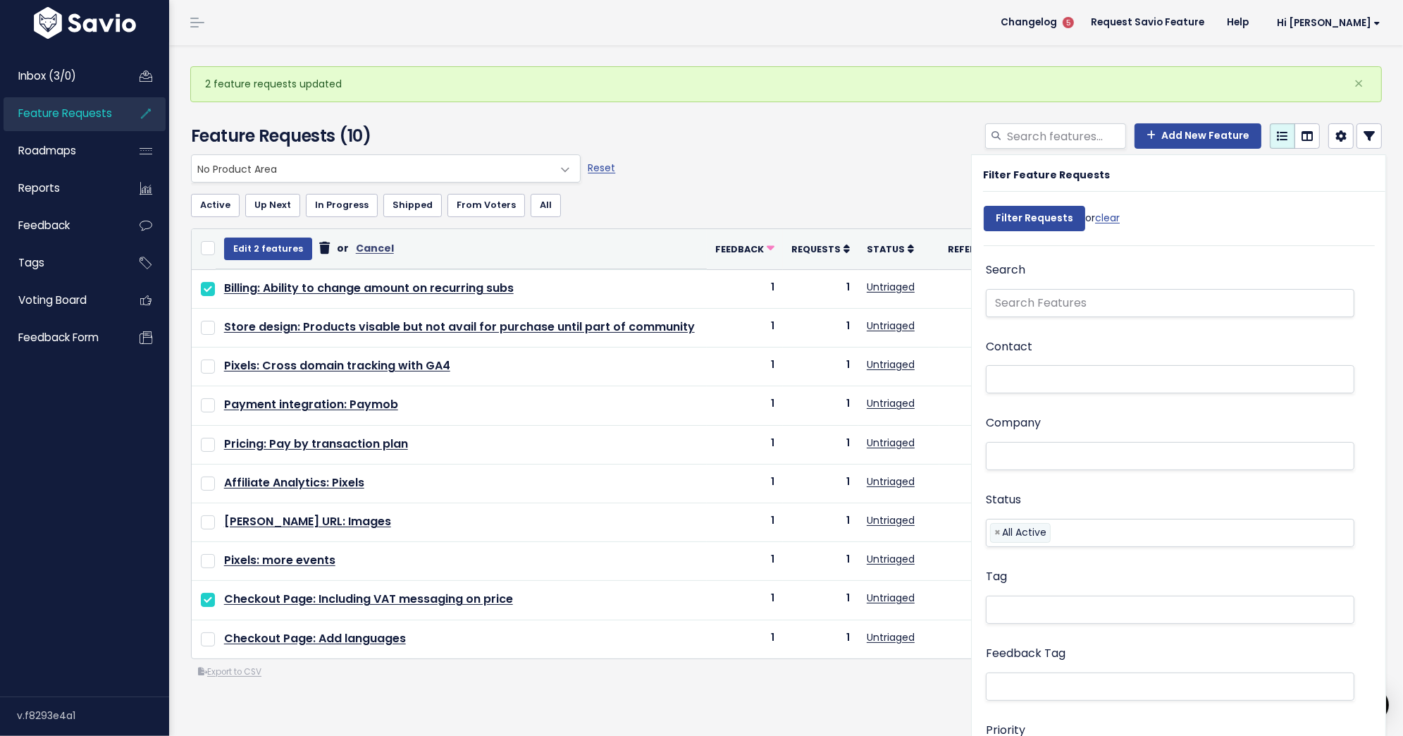
select select
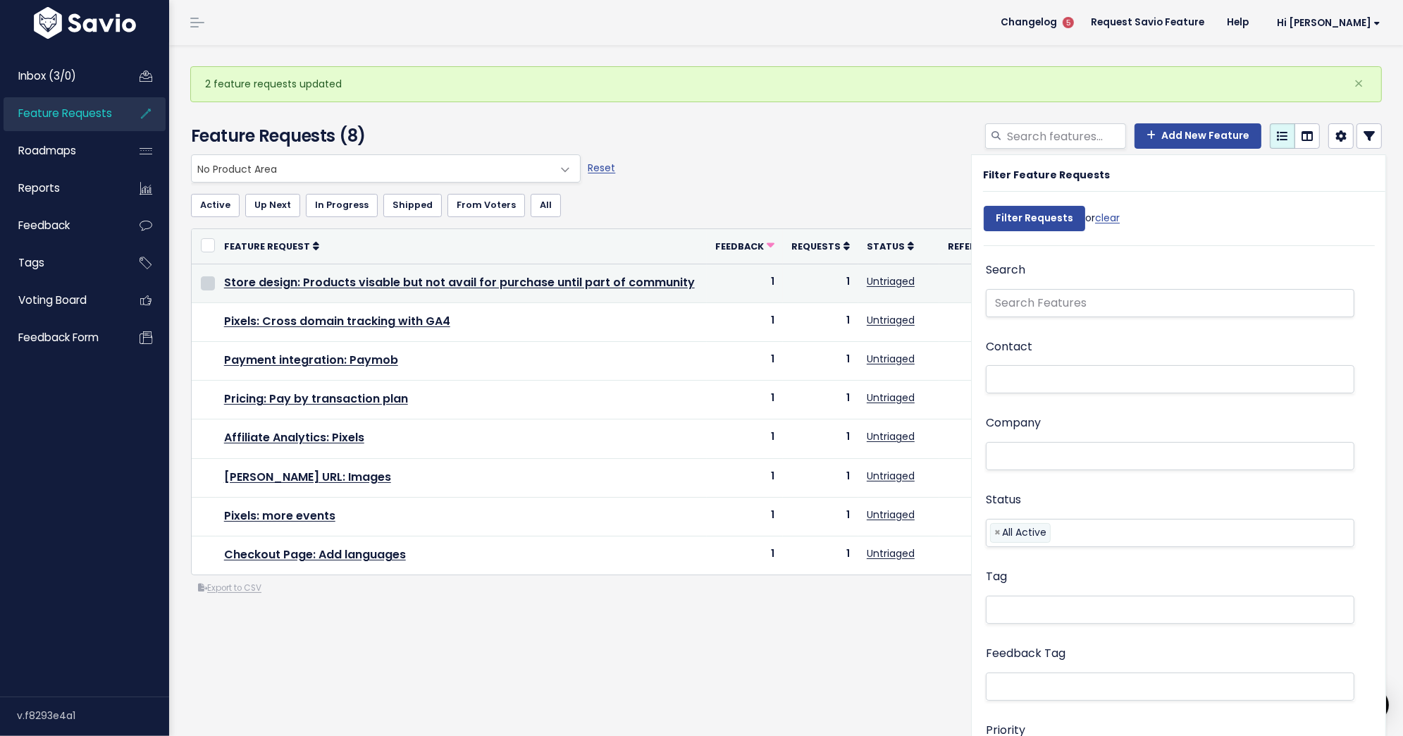
click at [207, 285] on input "checkbox" at bounding box center [208, 283] width 14 height 14
checkbox input "true"
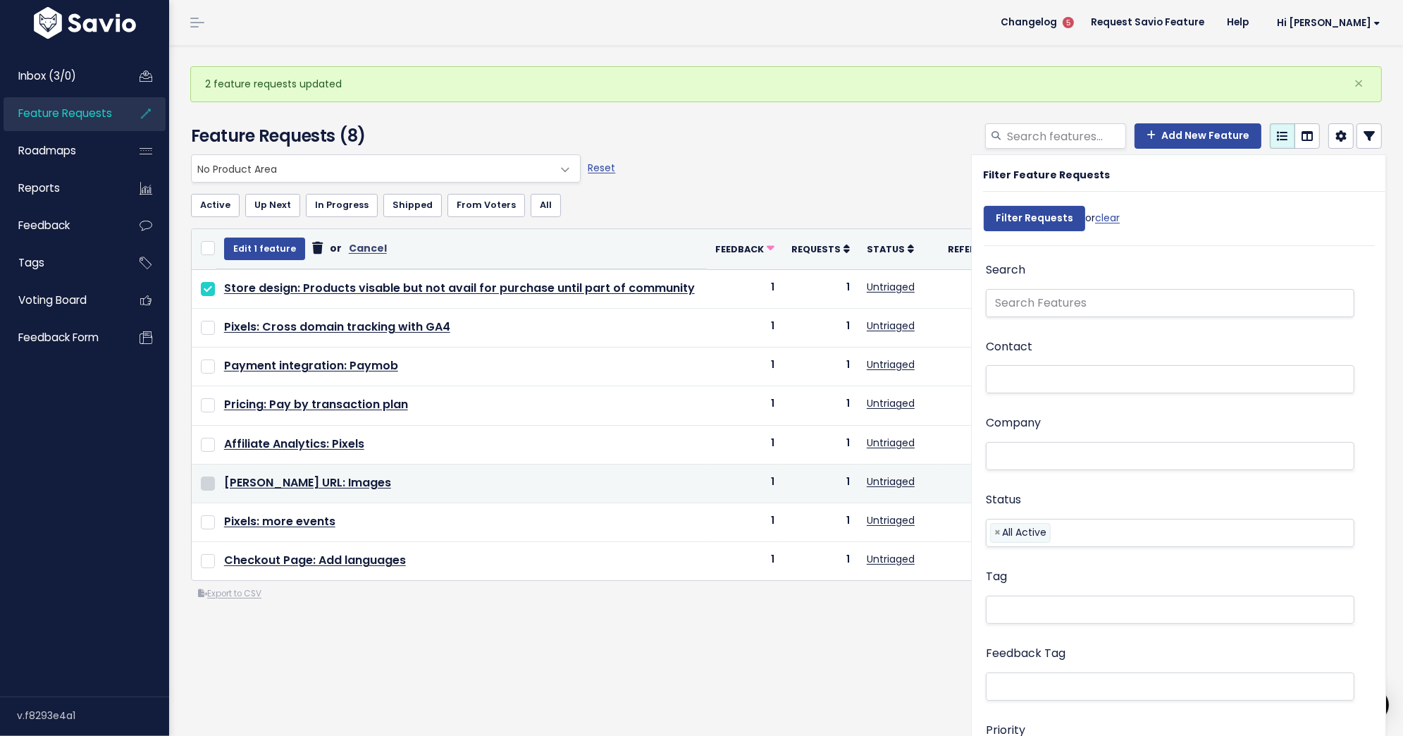
click at [206, 476] on input "checkbox" at bounding box center [208, 483] width 14 height 14
checkbox input "true"
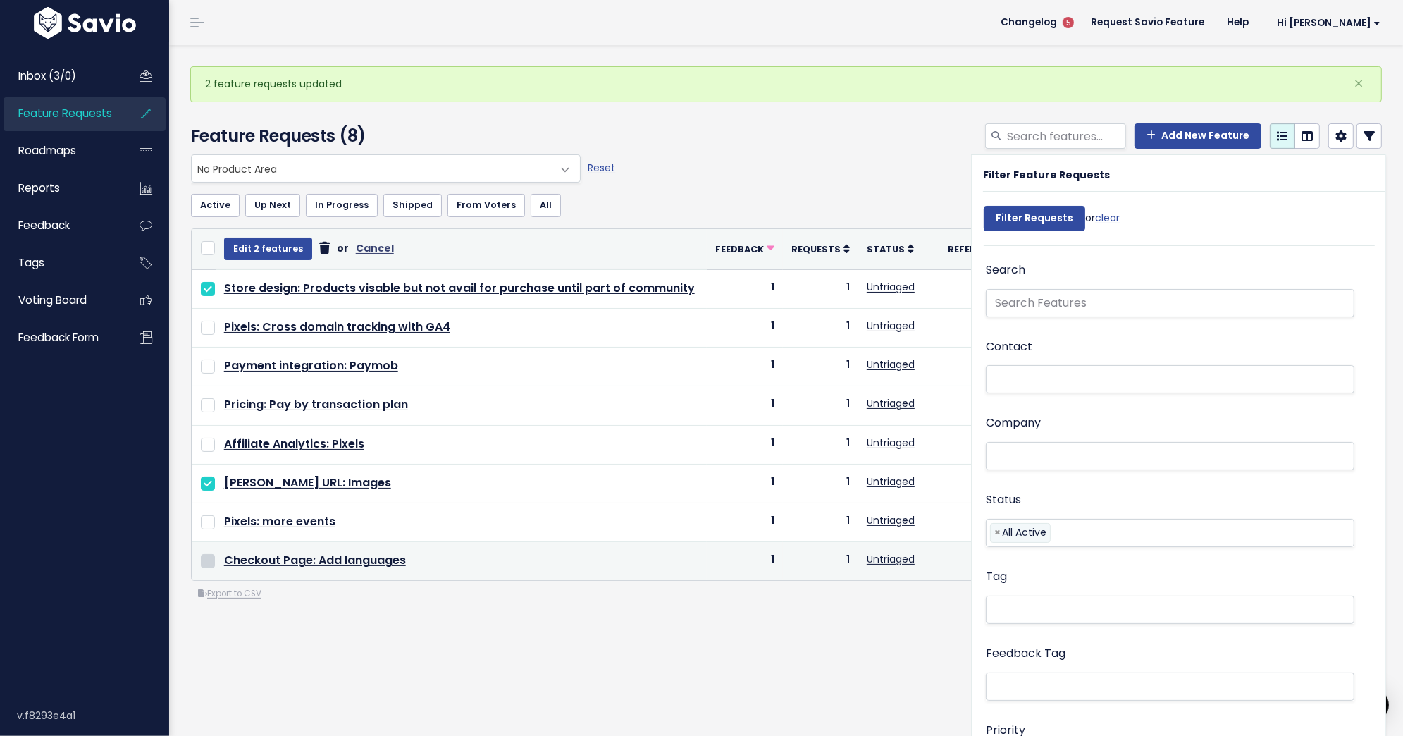
click at [208, 554] on input "checkbox" at bounding box center [208, 561] width 14 height 14
checkbox input "true"
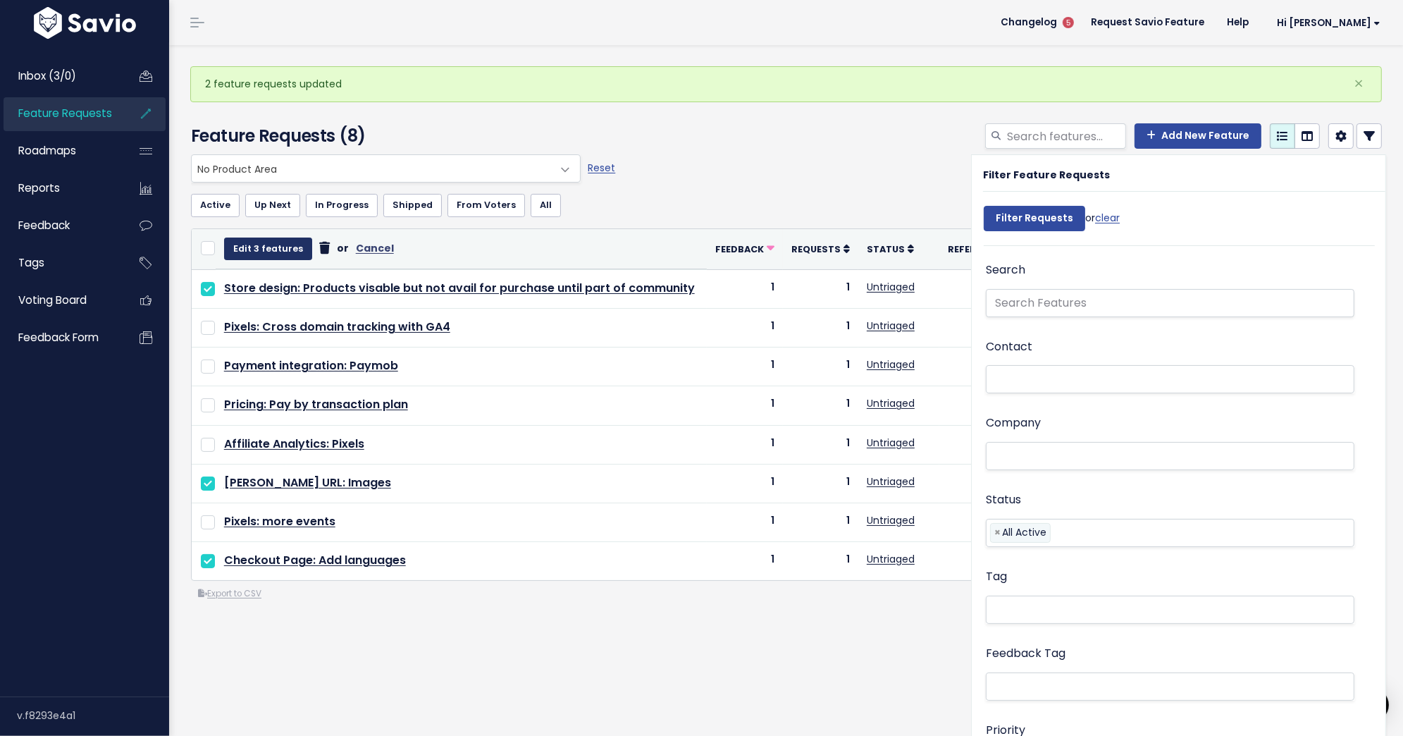
click at [264, 248] on button "Edit 3 features" at bounding box center [268, 249] width 88 height 23
select select
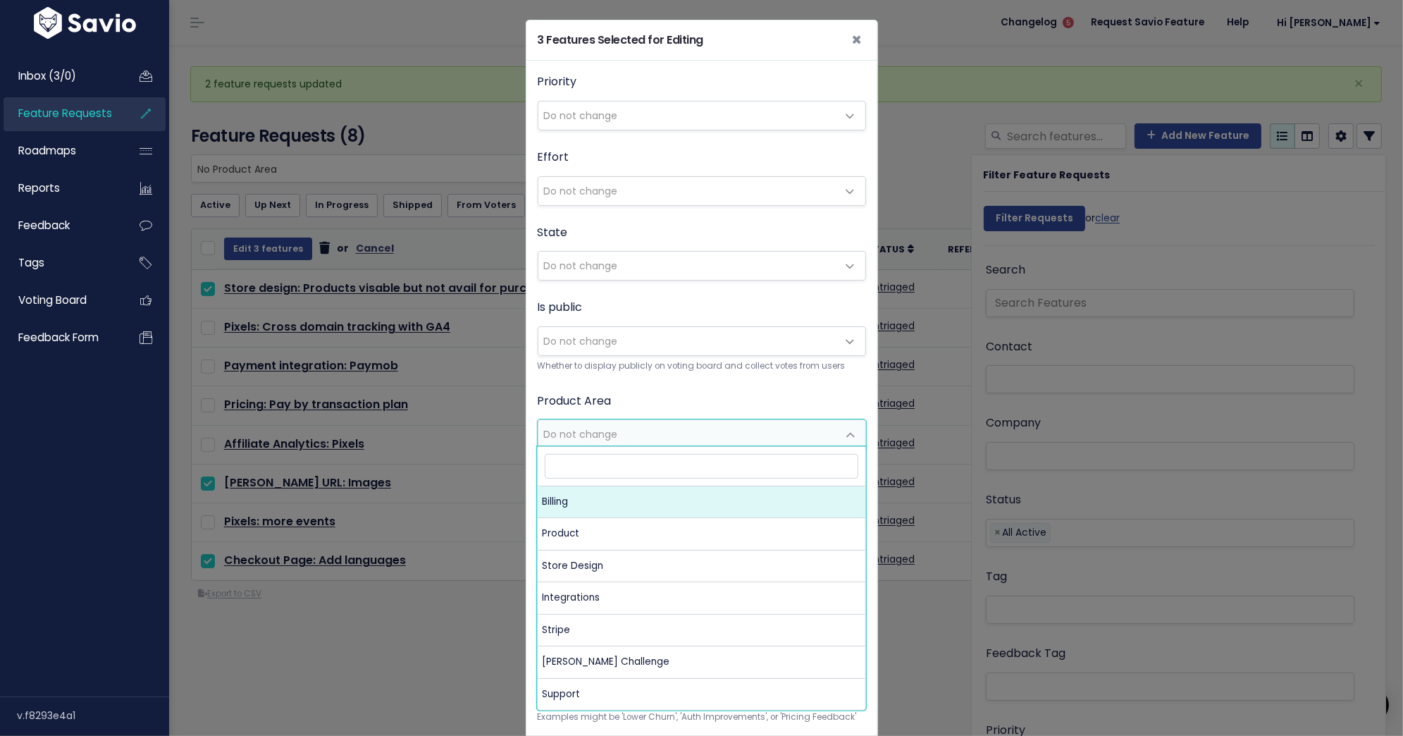
click at [598, 427] on span "Do not change" at bounding box center [581, 434] width 74 height 14
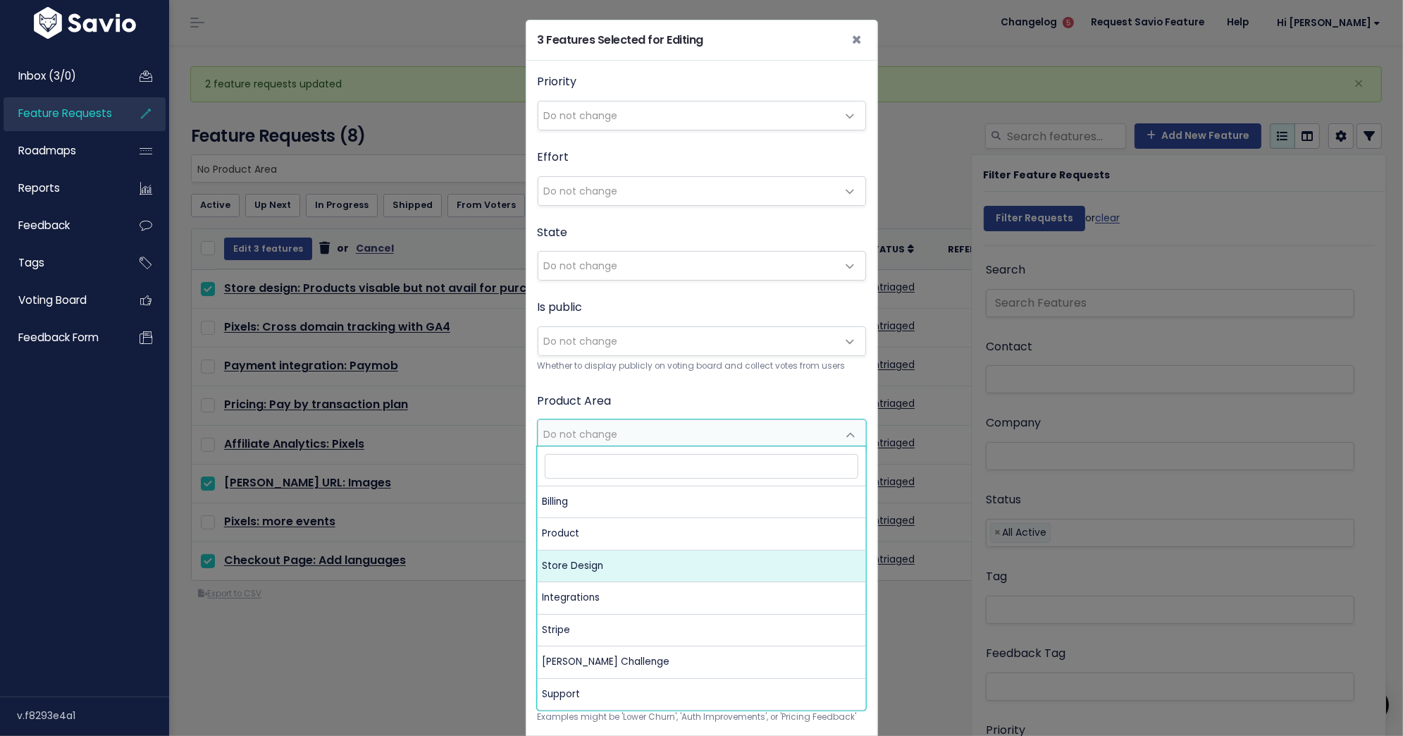
select select "MAIN:STORE_DESIGN"
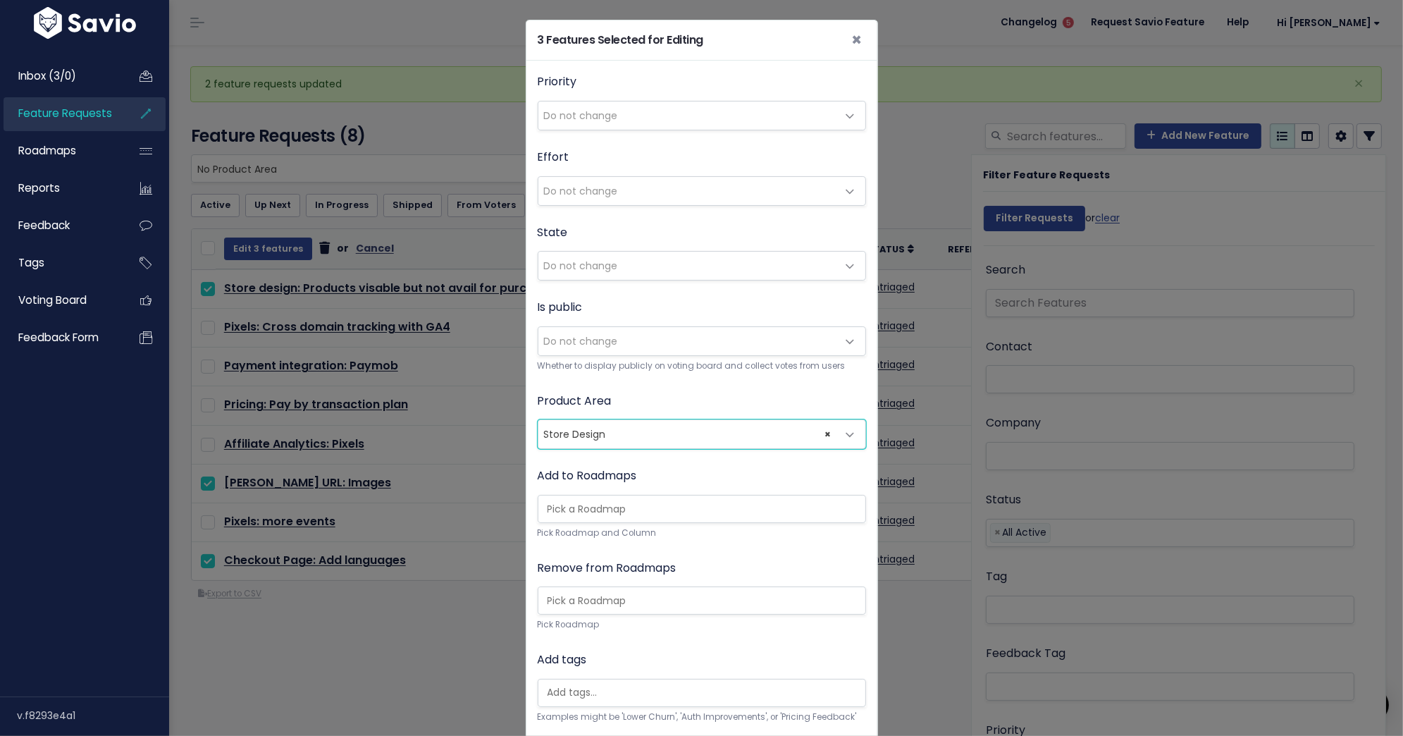
scroll to position [155, 0]
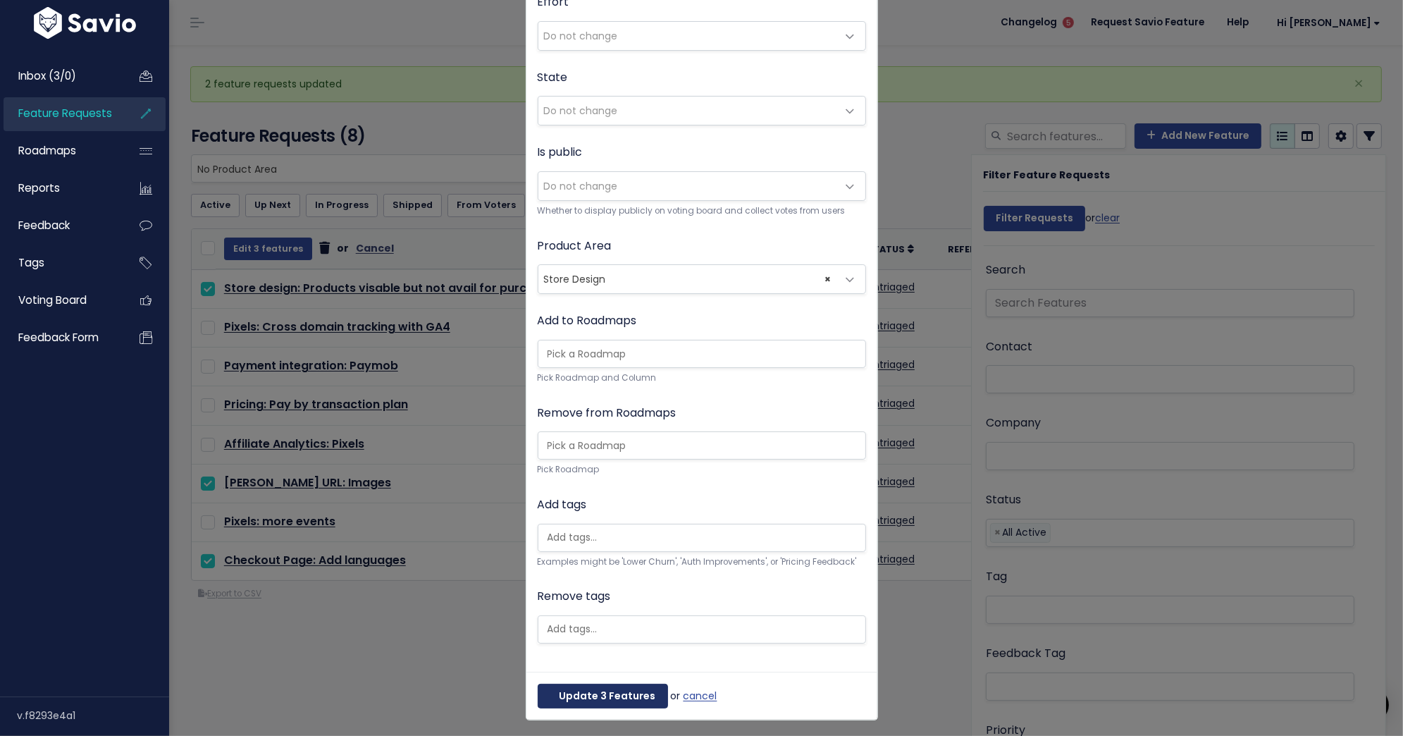
click at [581, 694] on button "Update 3 Features" at bounding box center [603, 696] width 130 height 25
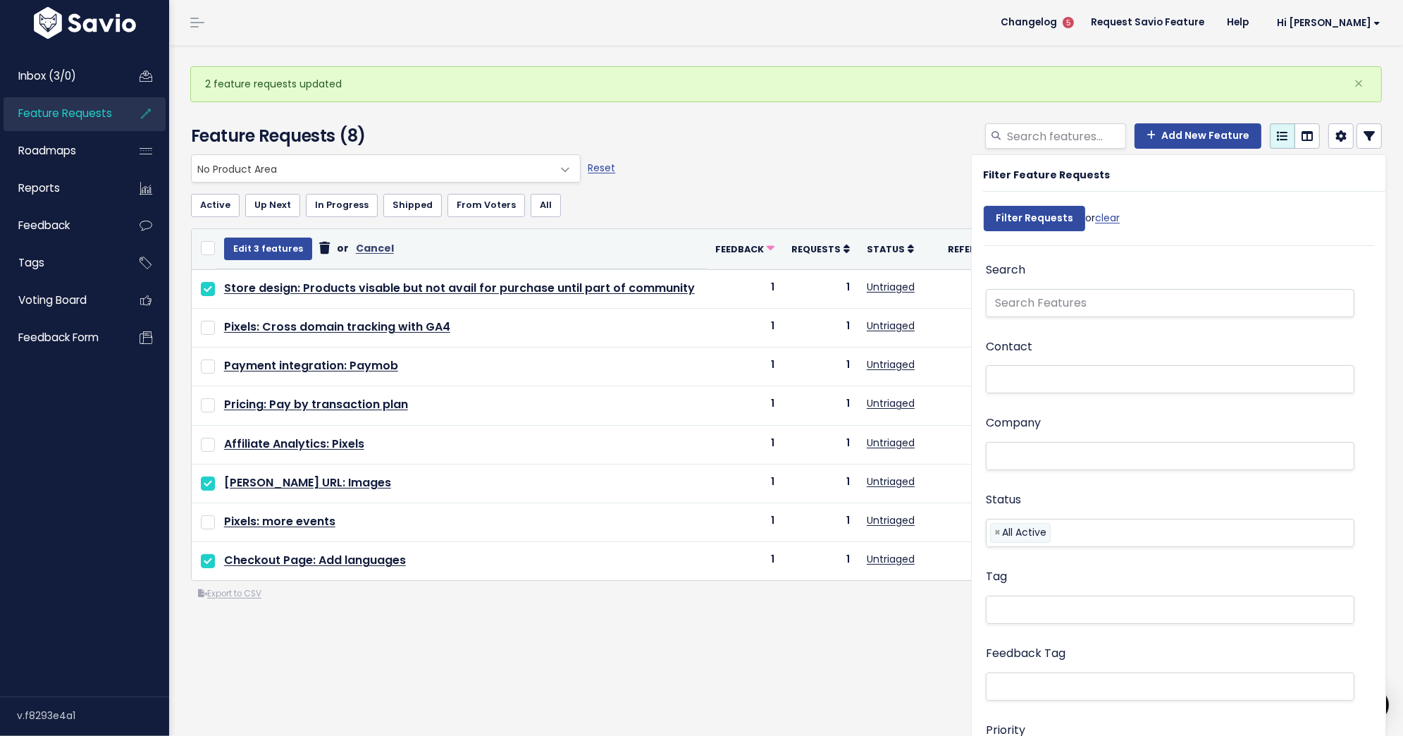
select select
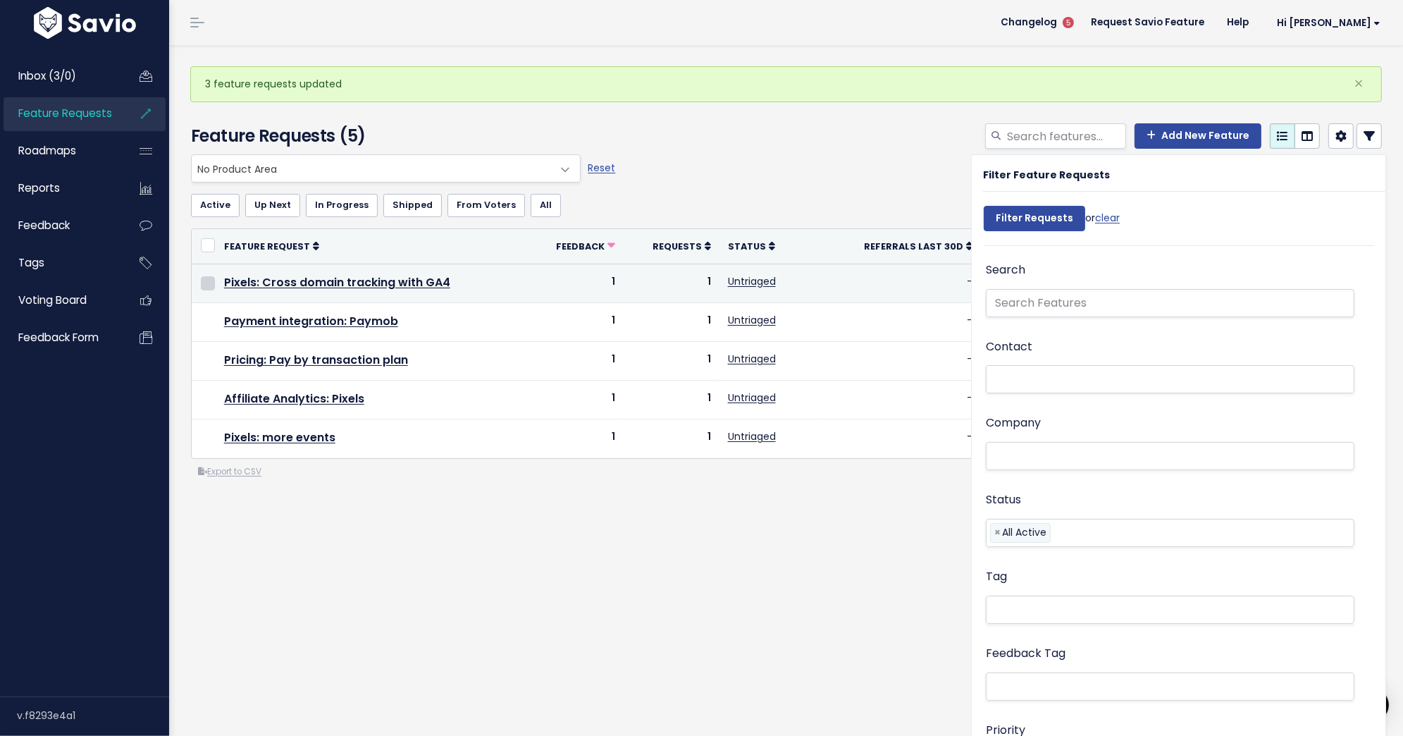
click at [204, 279] on input "checkbox" at bounding box center [208, 283] width 14 height 14
checkbox input "true"
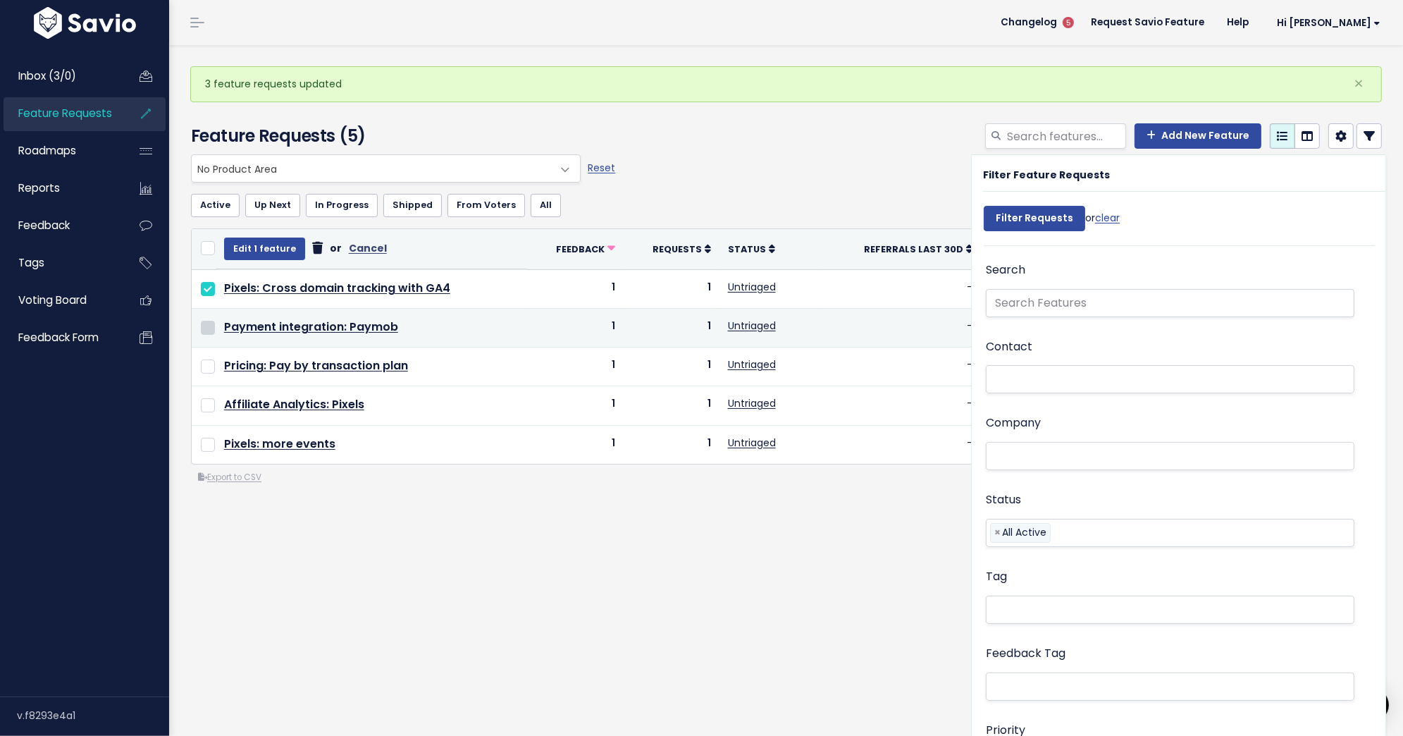
click at [207, 323] on input "checkbox" at bounding box center [208, 328] width 14 height 14
checkbox input "true"
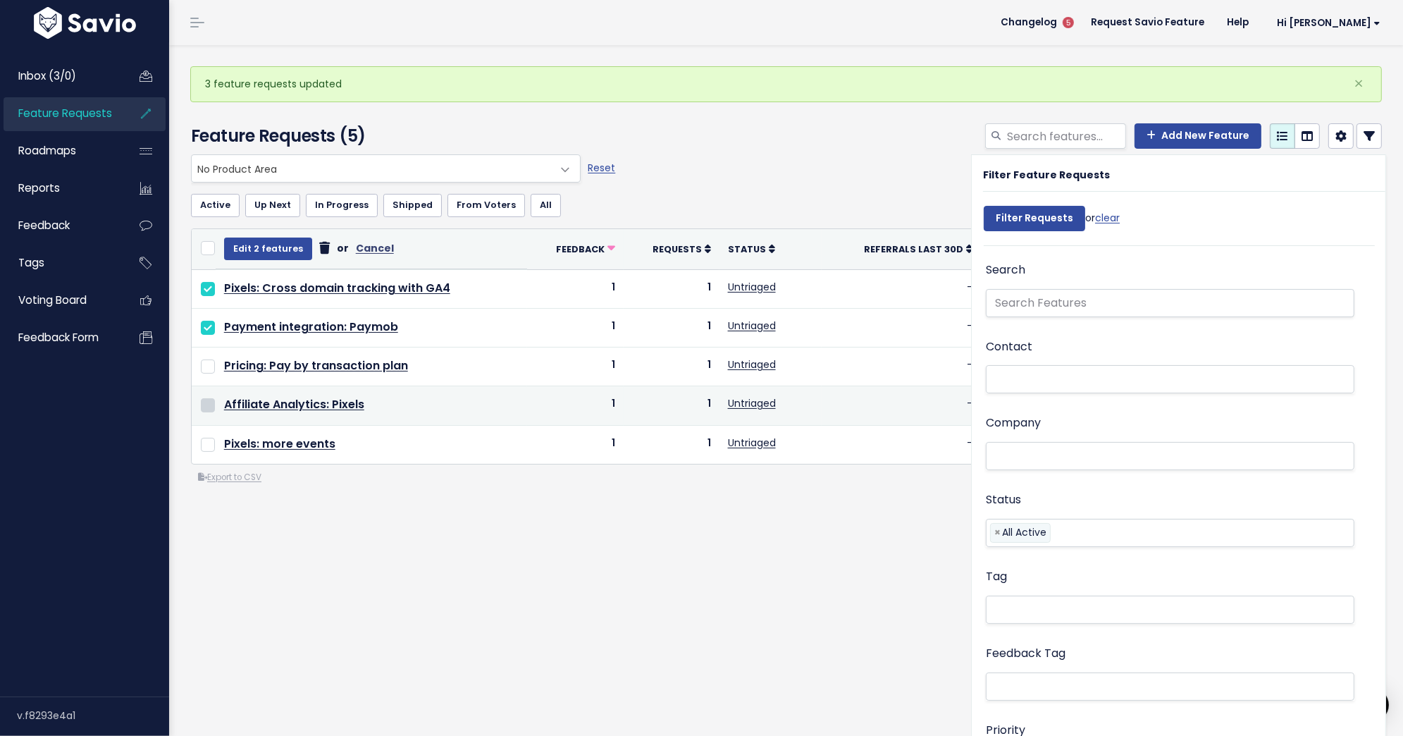
click at [207, 399] on input "checkbox" at bounding box center [208, 405] width 14 height 14
checkbox input "true"
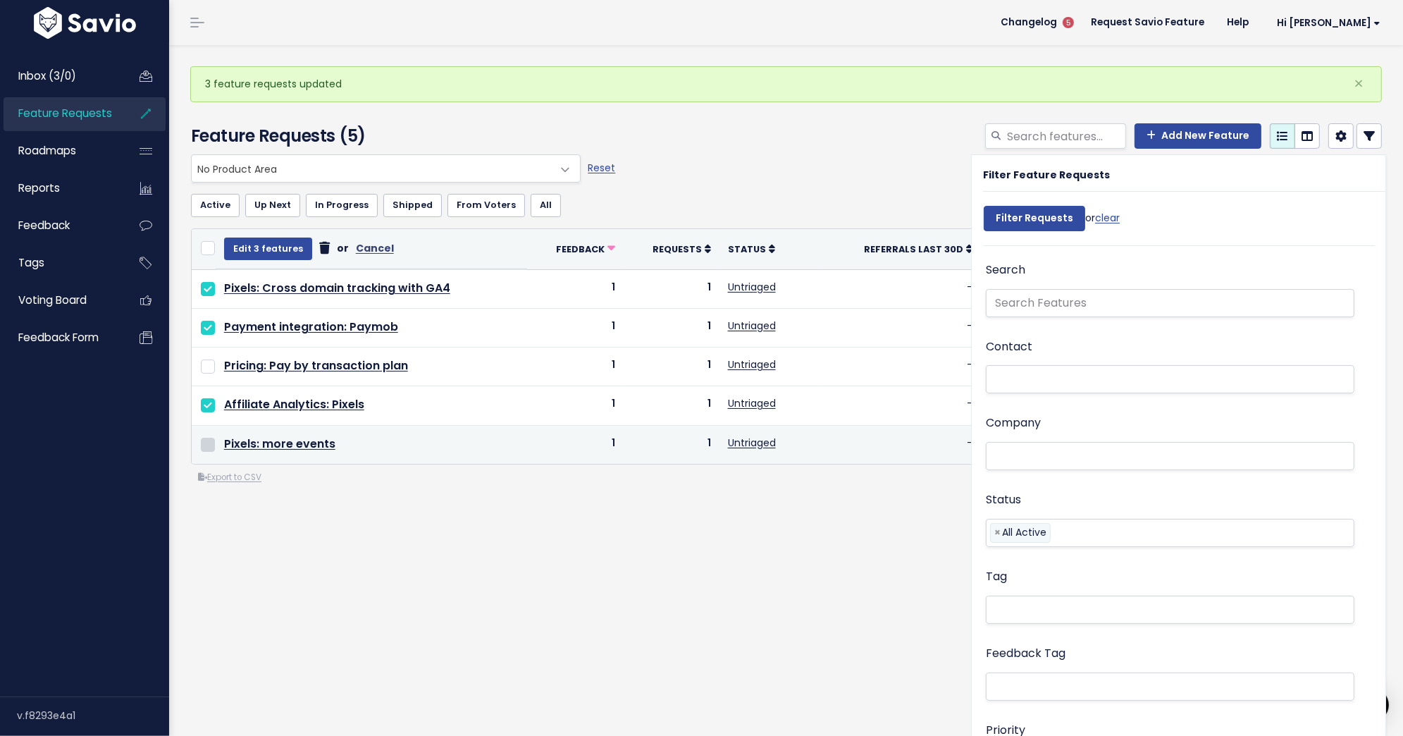
click at [211, 444] on input "checkbox" at bounding box center [208, 445] width 14 height 14
checkbox input "true"
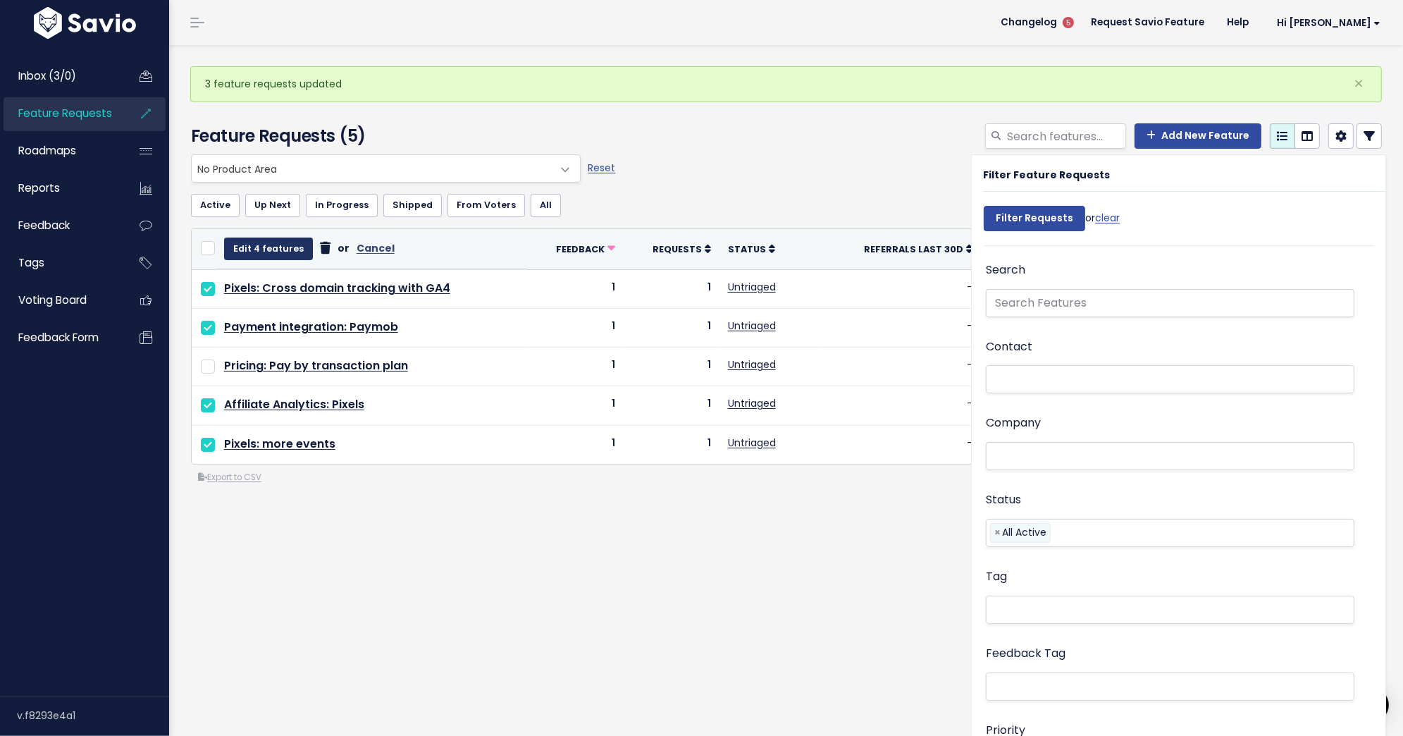
click at [247, 252] on button "Edit 4 features" at bounding box center [268, 249] width 89 height 23
select select
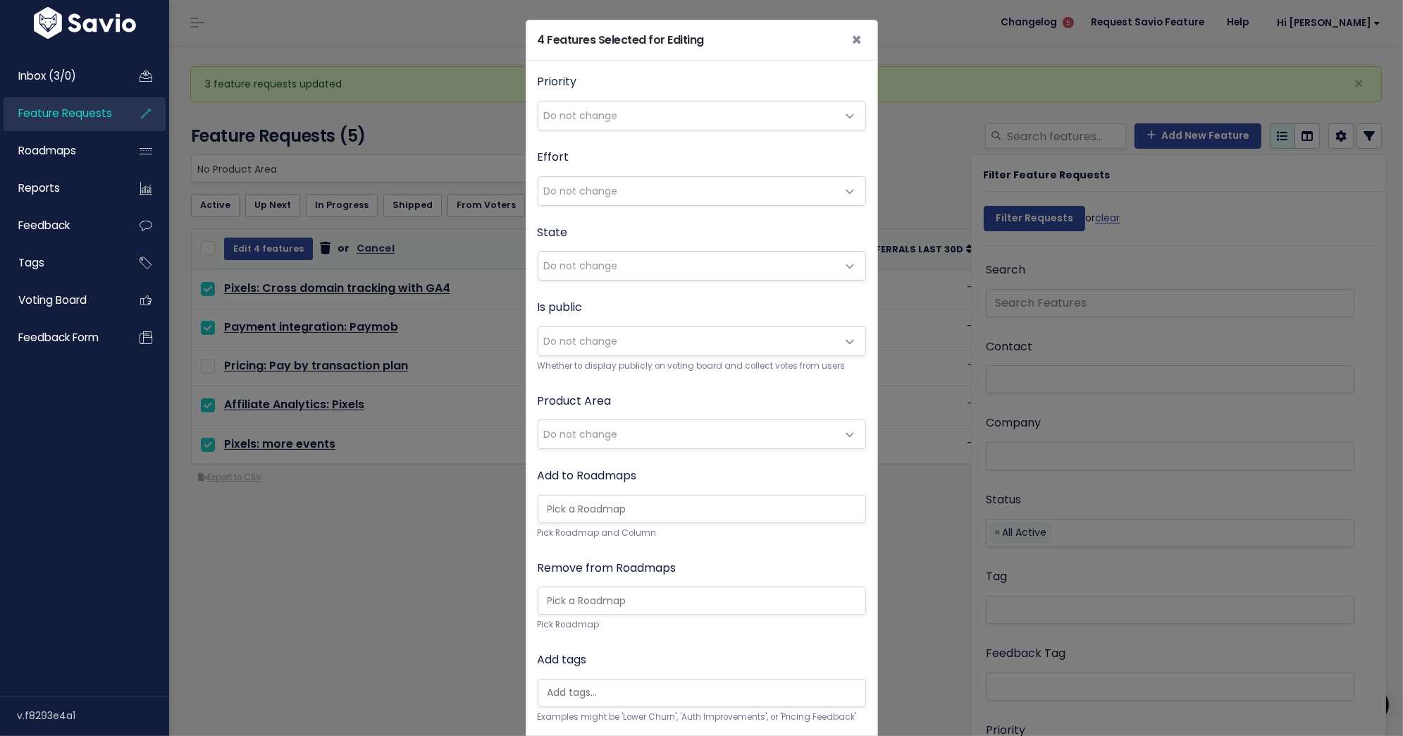
scroll to position [155, 0]
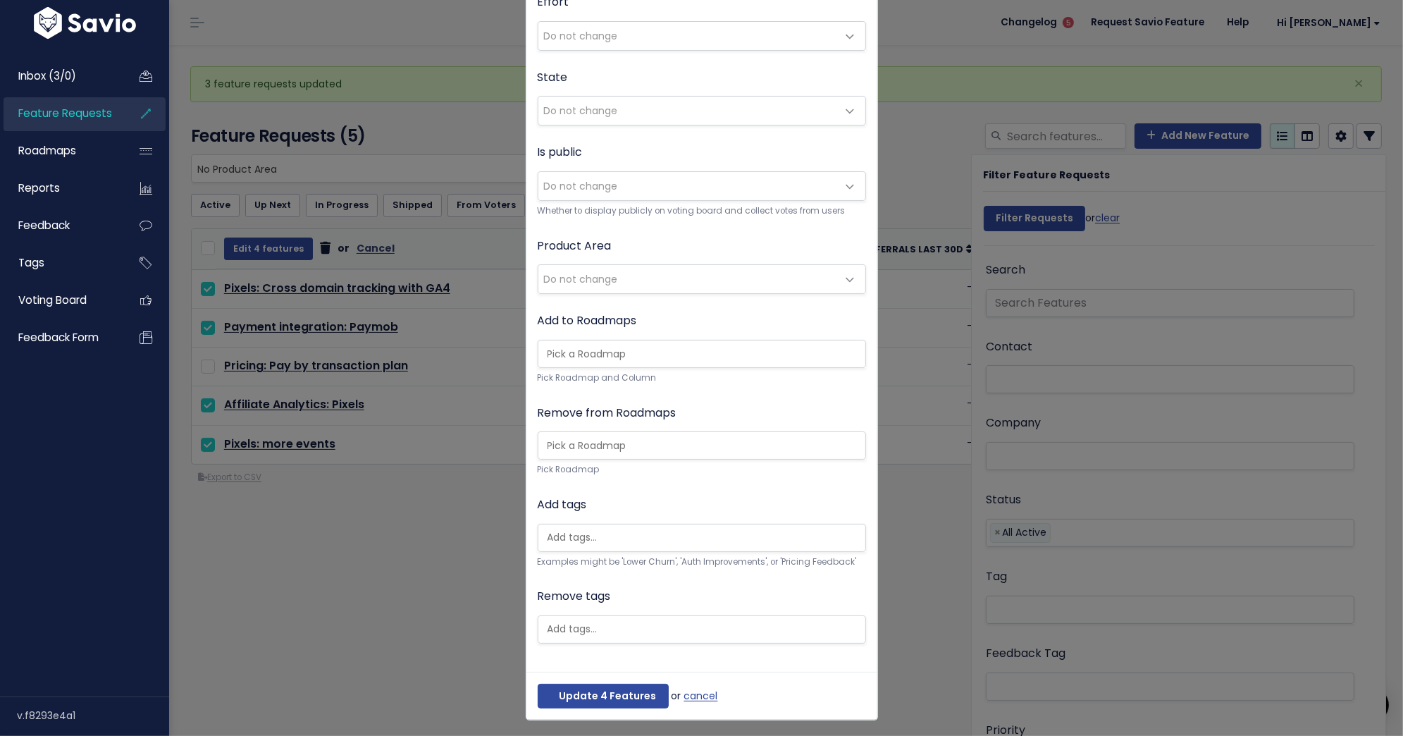
click at [652, 283] on span "Do not change" at bounding box center [687, 279] width 299 height 28
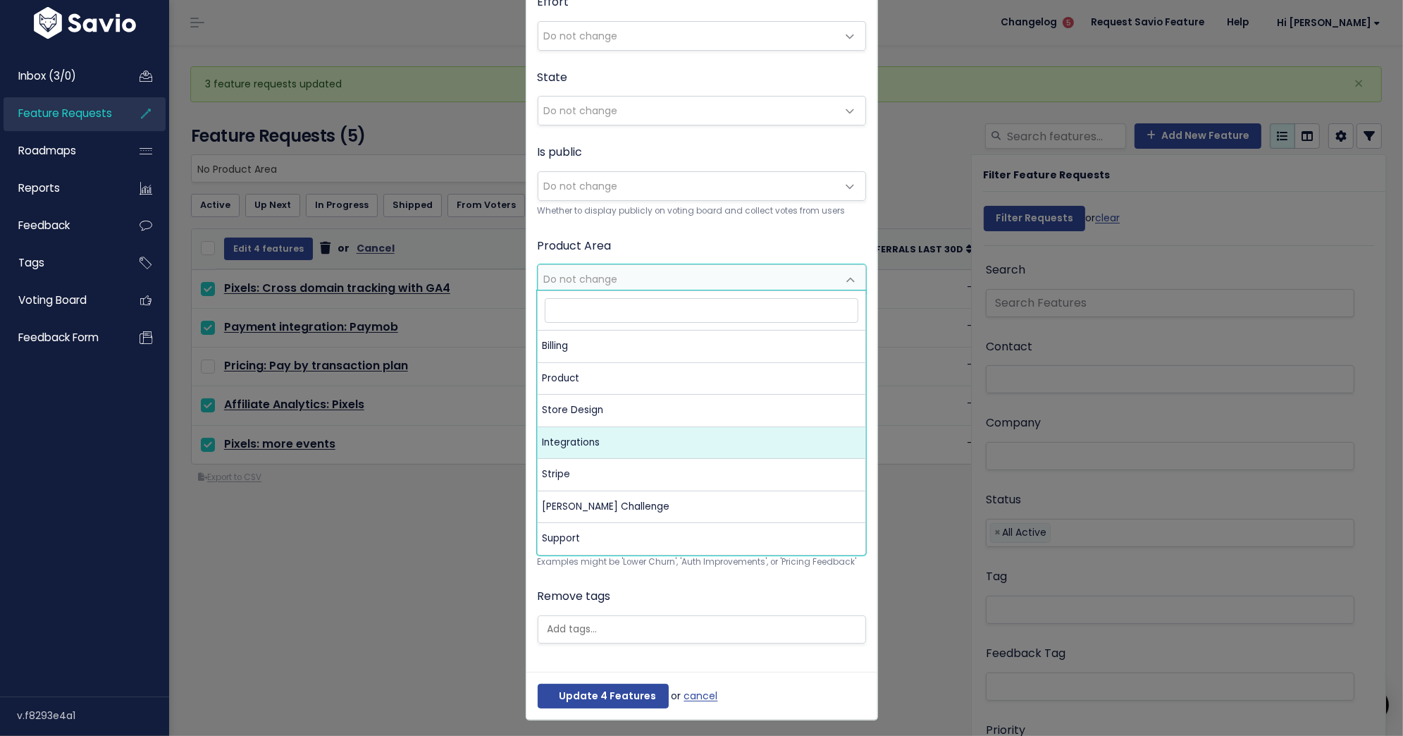
select select "MAIN:INTEGRATIONS"
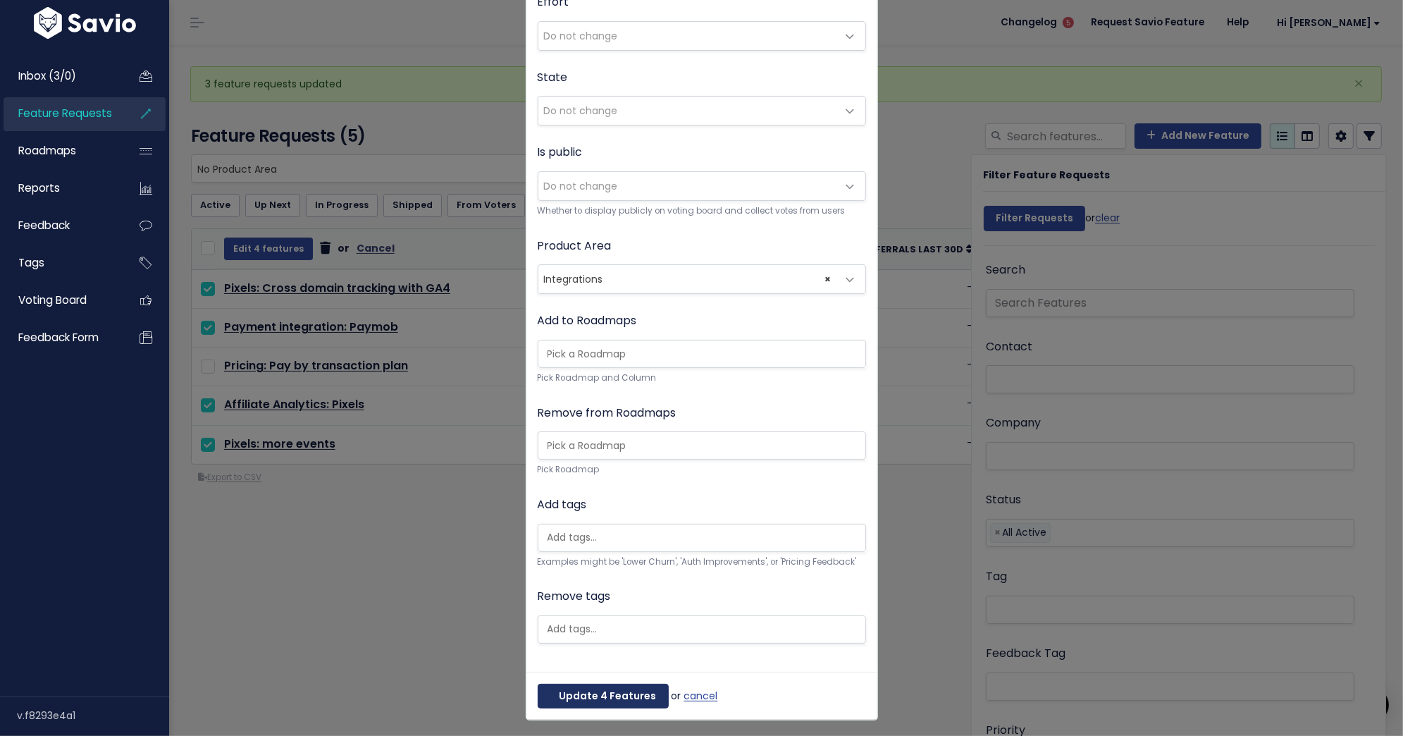
click at [582, 692] on button "Update 4 Features" at bounding box center [603, 696] width 131 height 25
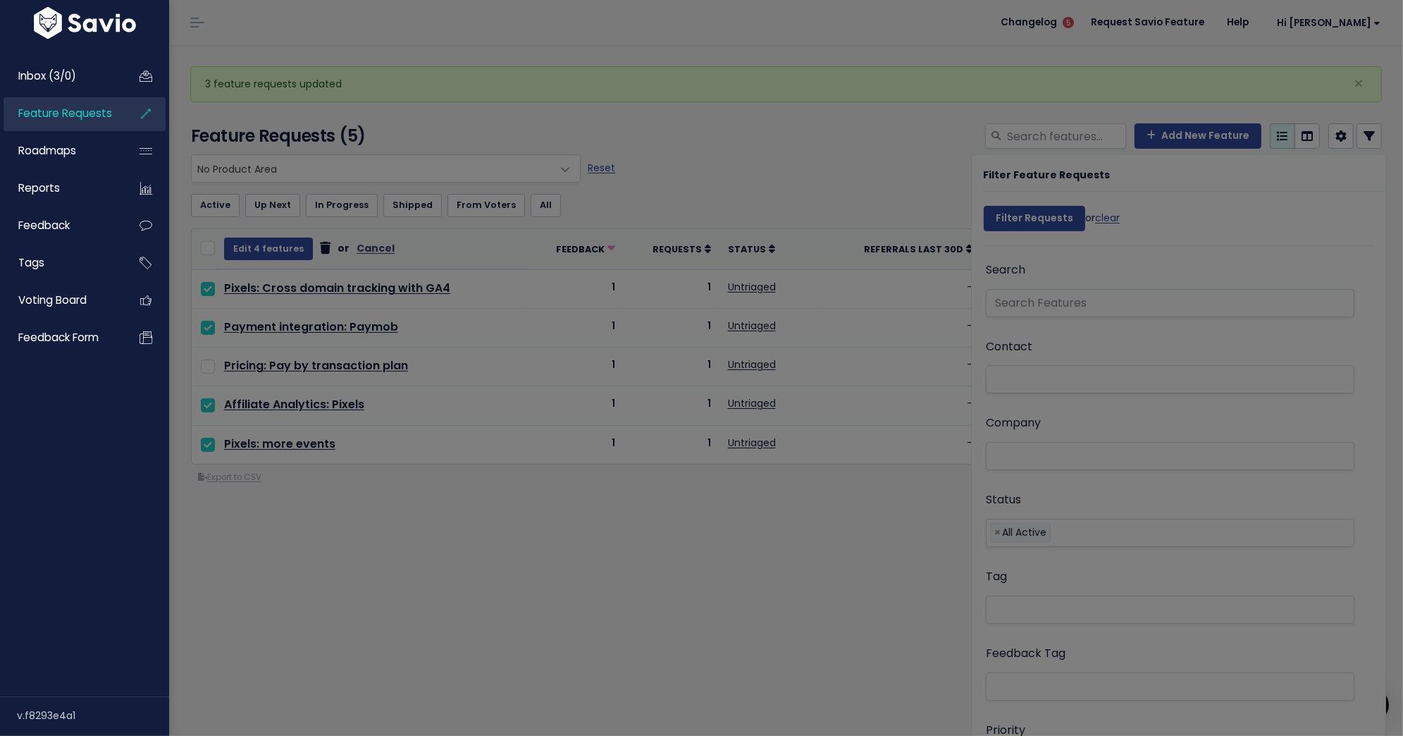
scroll to position [0, 0]
select select
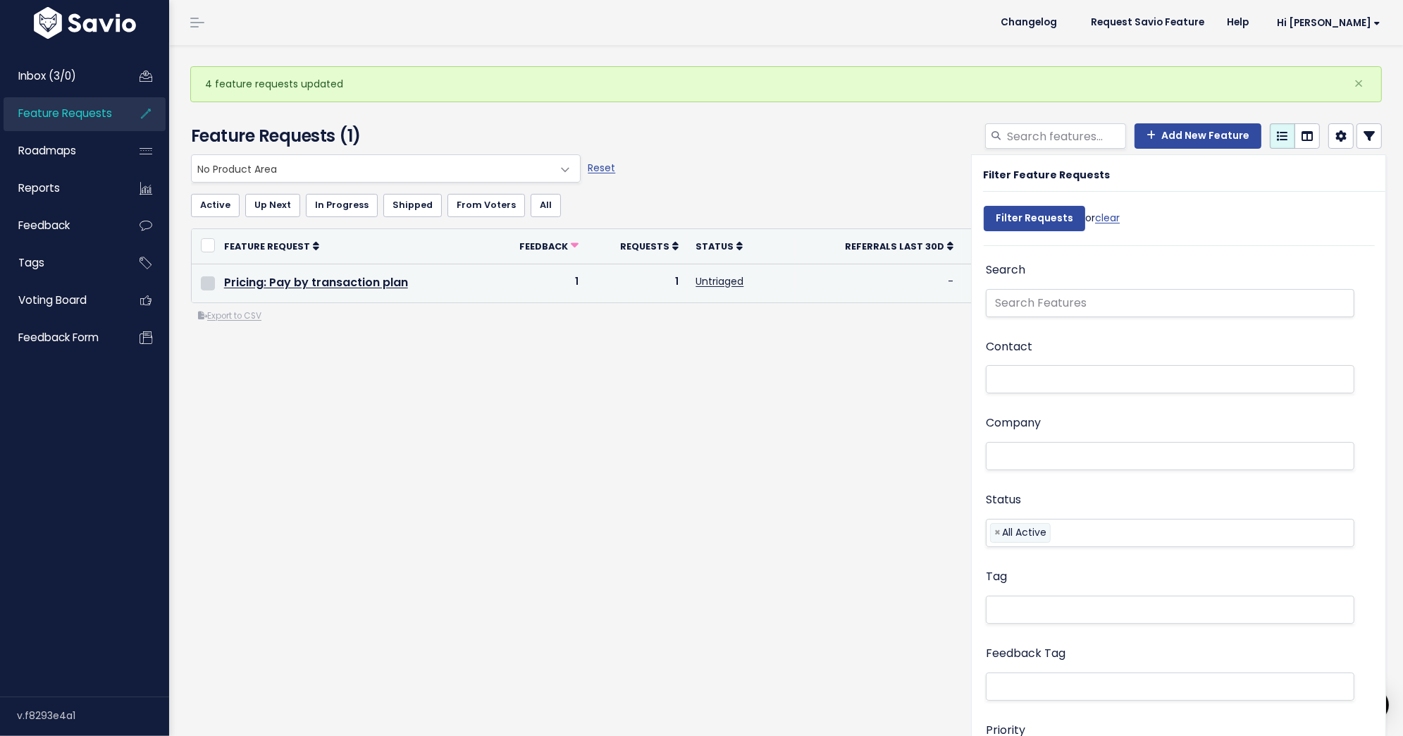
click at [207, 282] on input "checkbox" at bounding box center [208, 283] width 14 height 14
checkbox input "true"
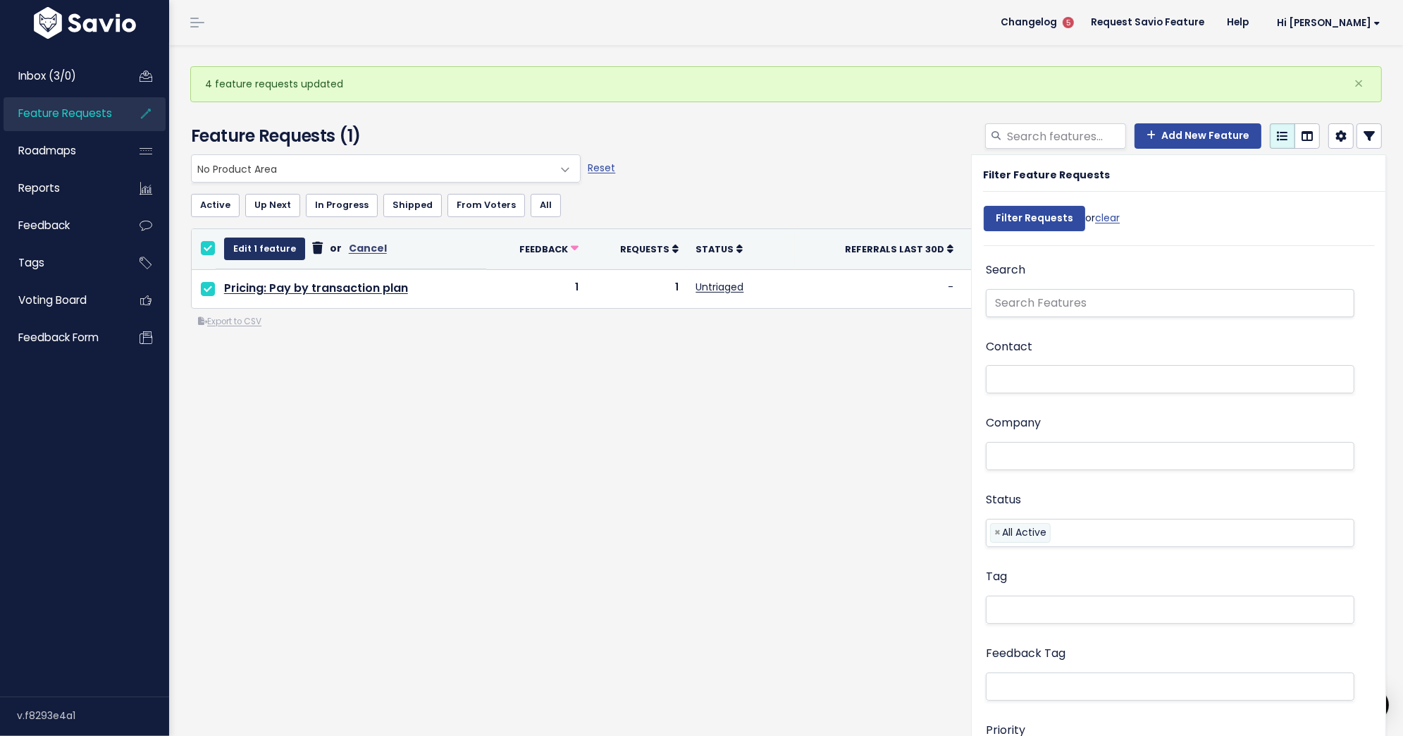
click at [271, 242] on button "Edit 1 feature" at bounding box center [264, 249] width 81 height 23
select select
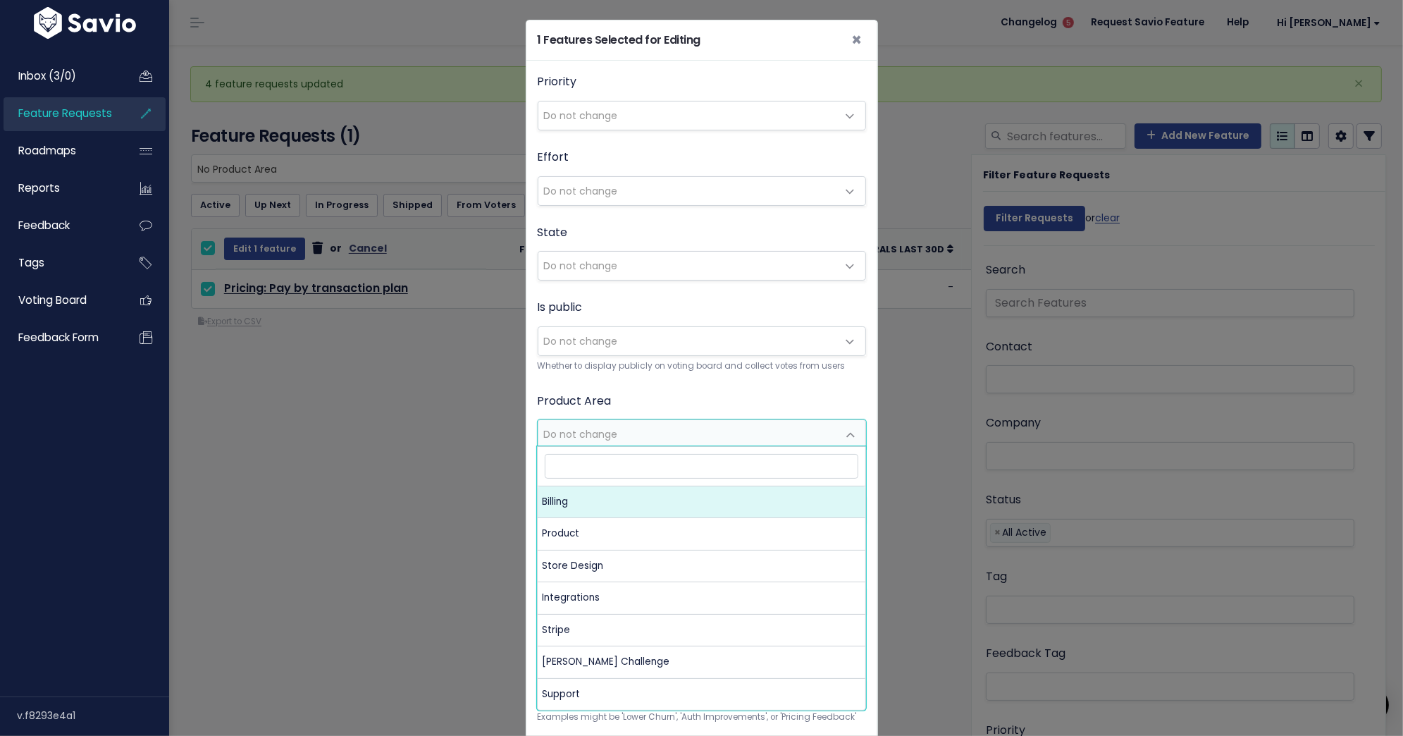
click at [629, 424] on span "Do not change" at bounding box center [687, 434] width 299 height 28
select select "MAIN:BILLING"
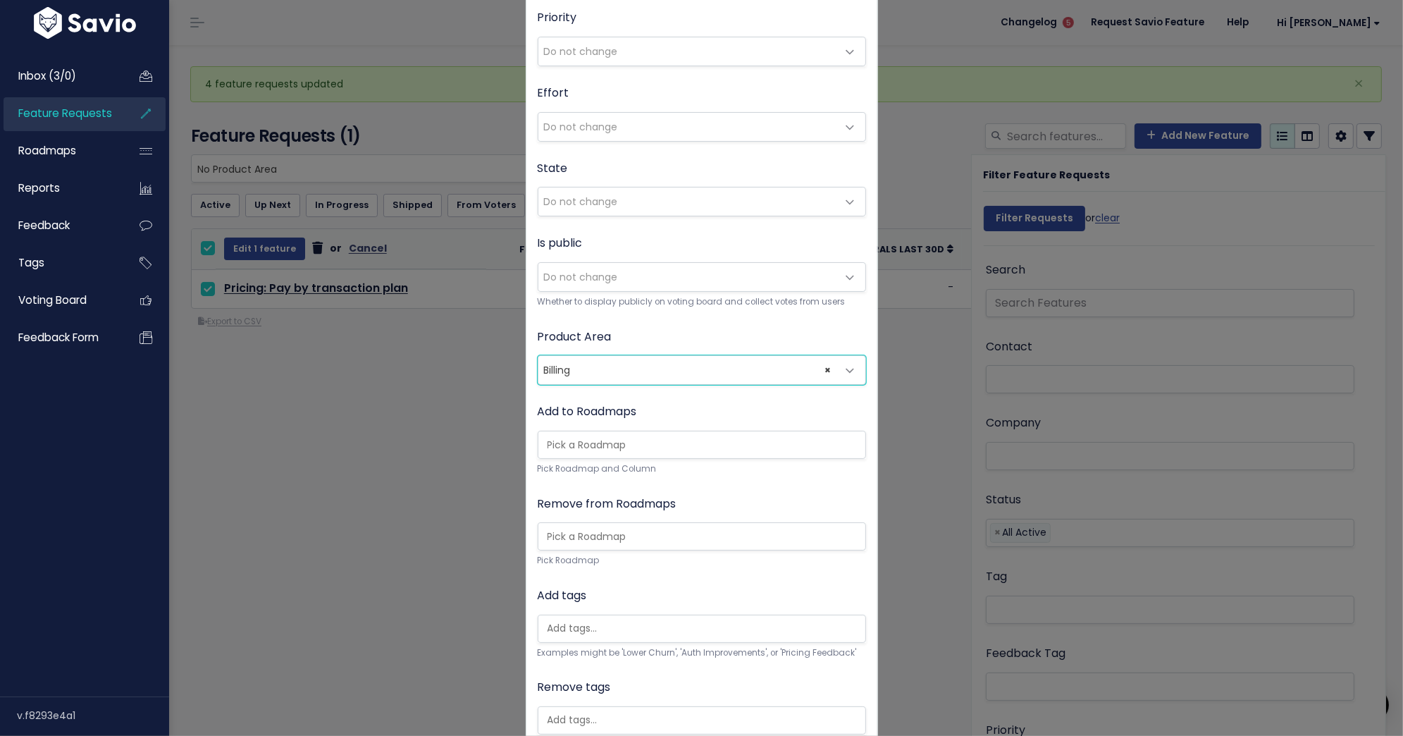
scroll to position [155, 0]
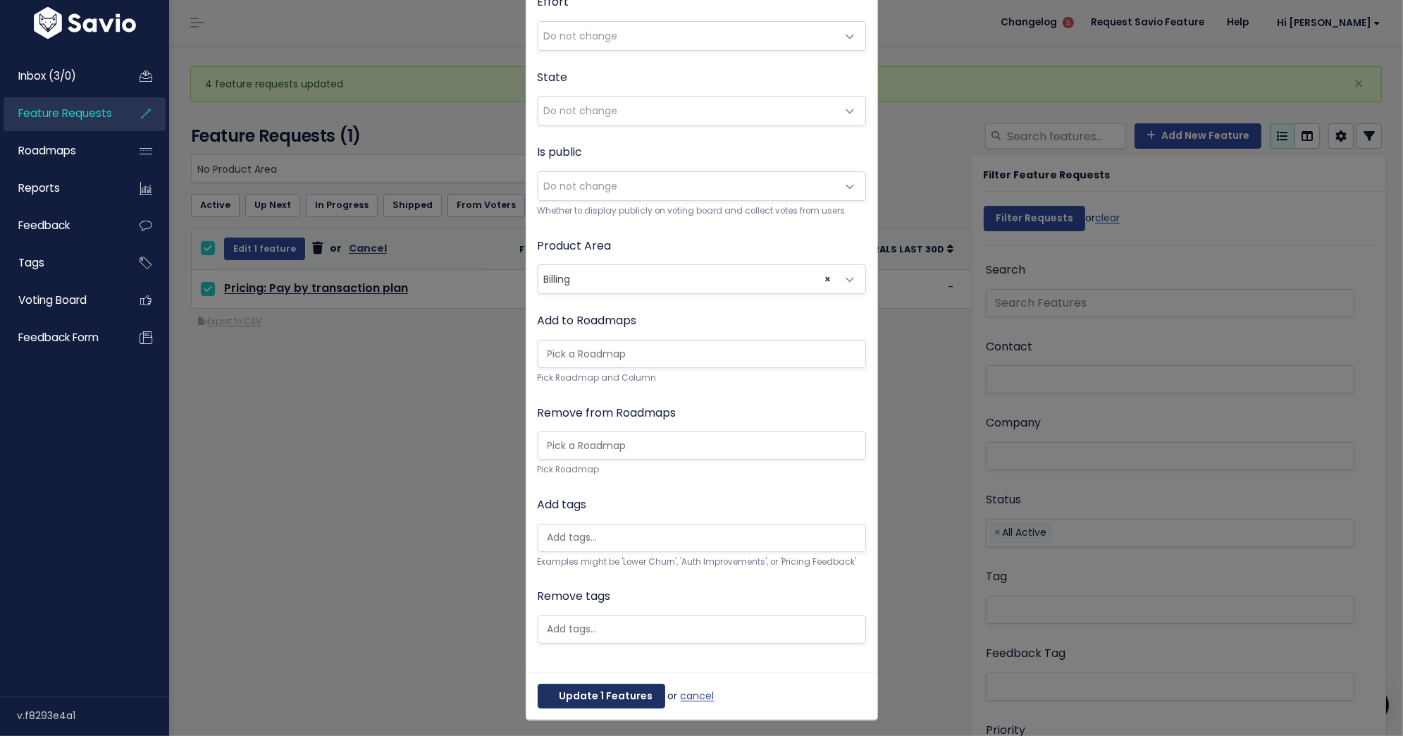
click at [596, 693] on button "Update 1 Features" at bounding box center [602, 696] width 128 height 25
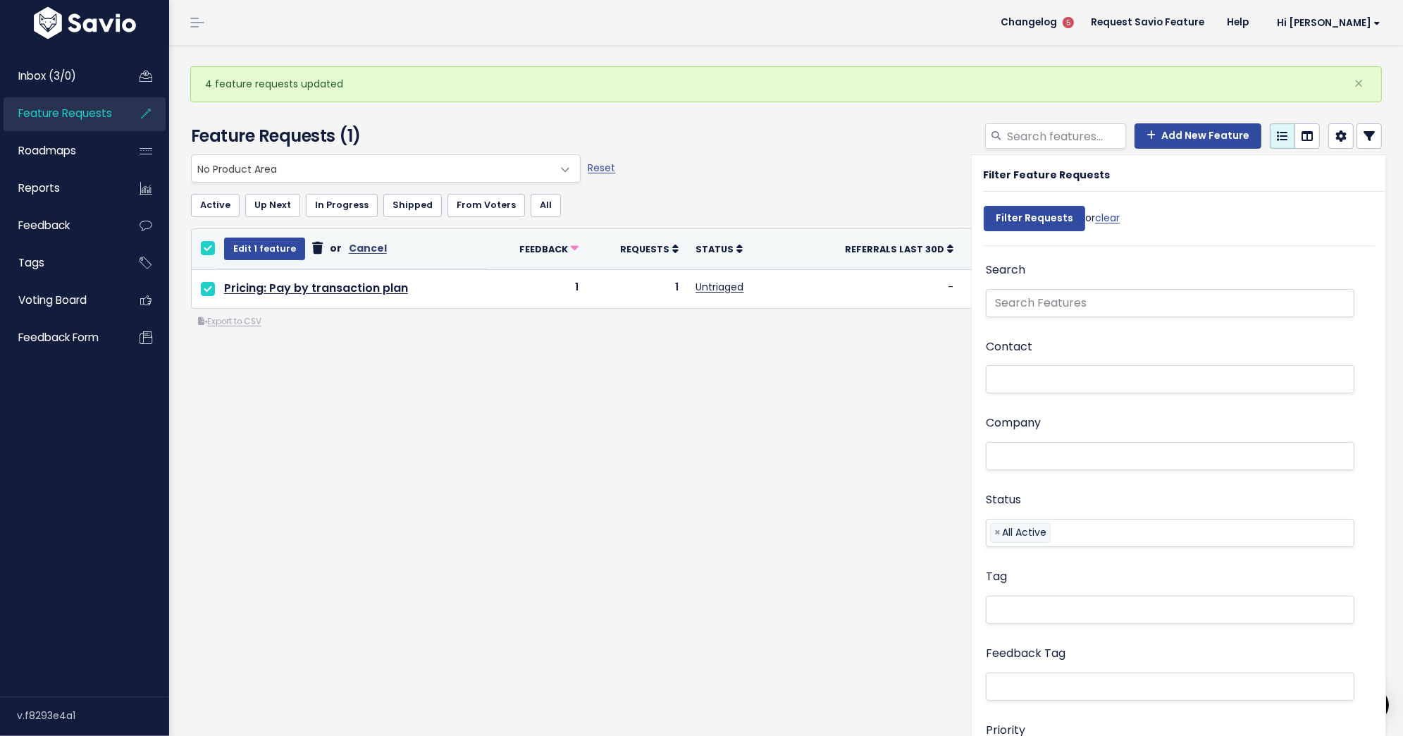
select select
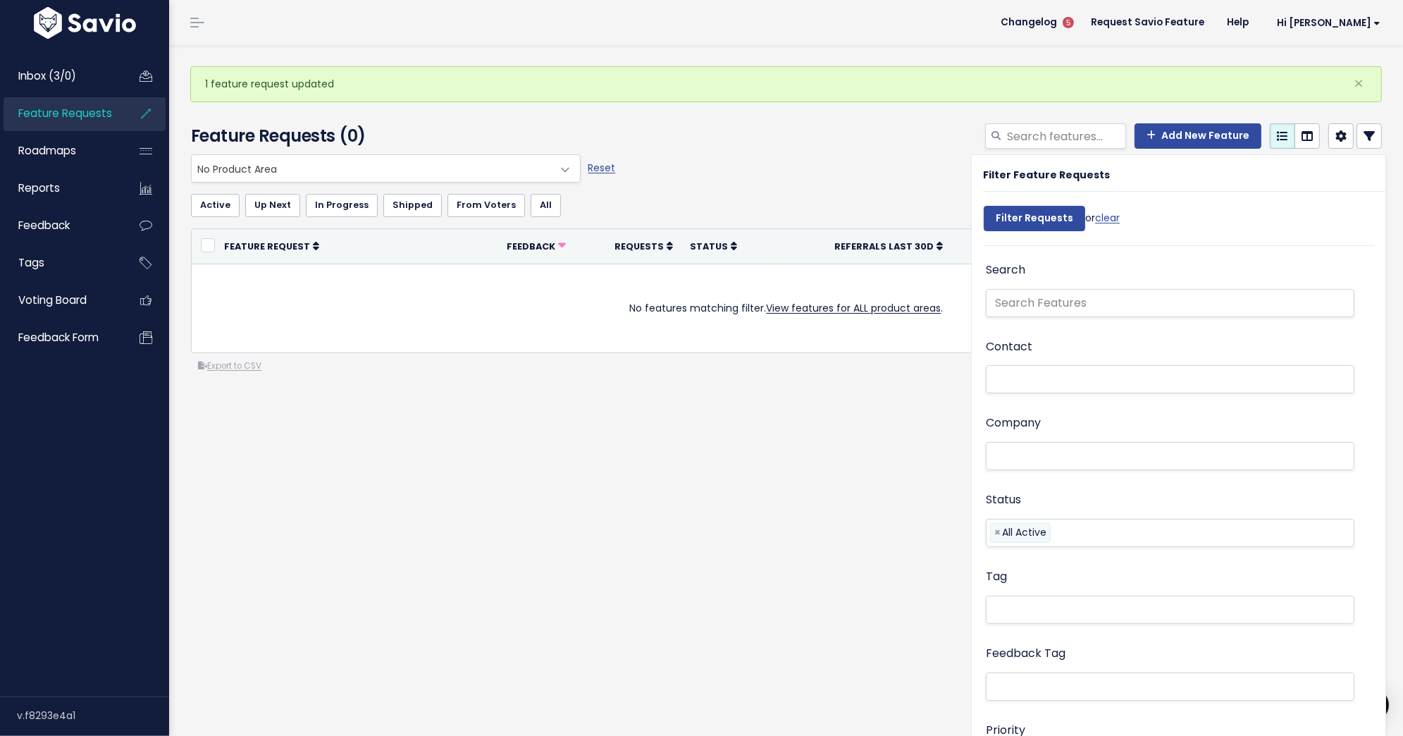
click at [552, 169] on span at bounding box center [565, 170] width 28 height 28
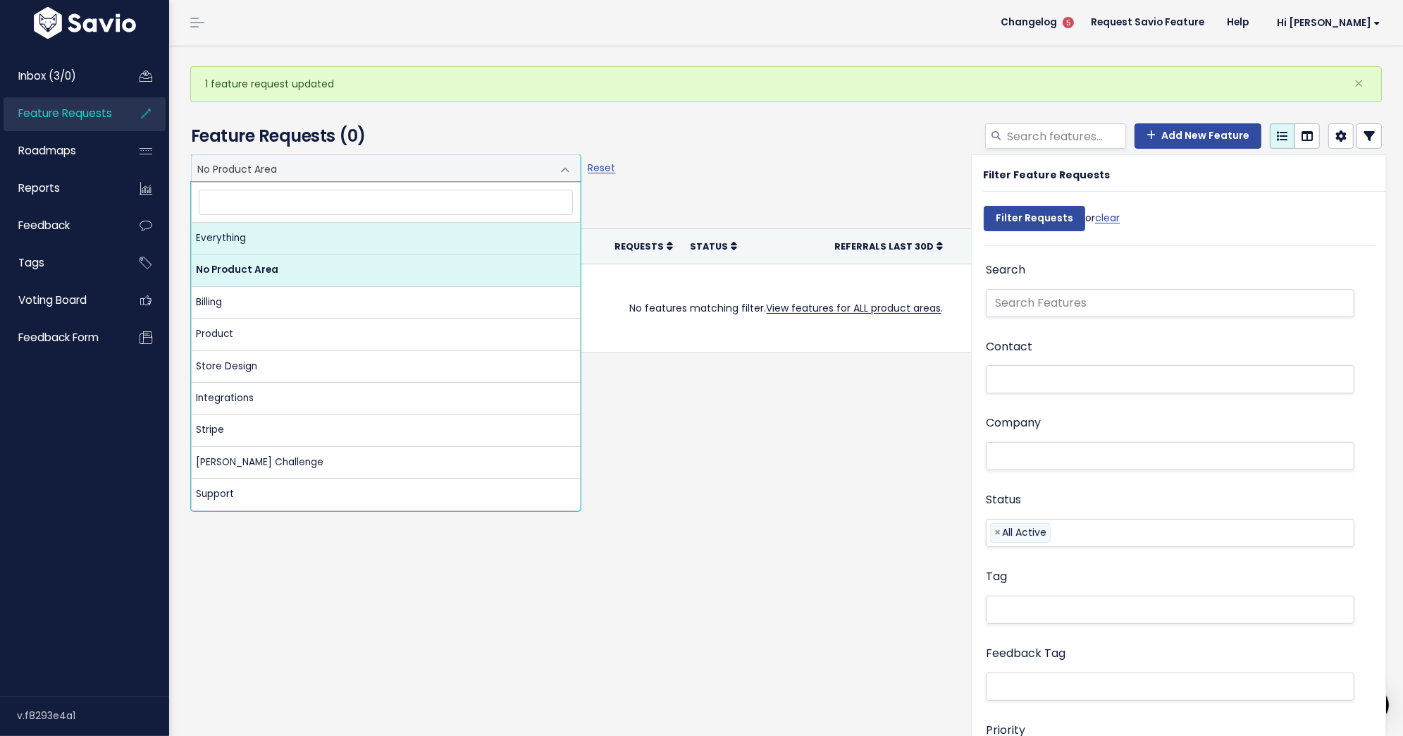
select select ":"
